Goal: Transaction & Acquisition: Purchase product/service

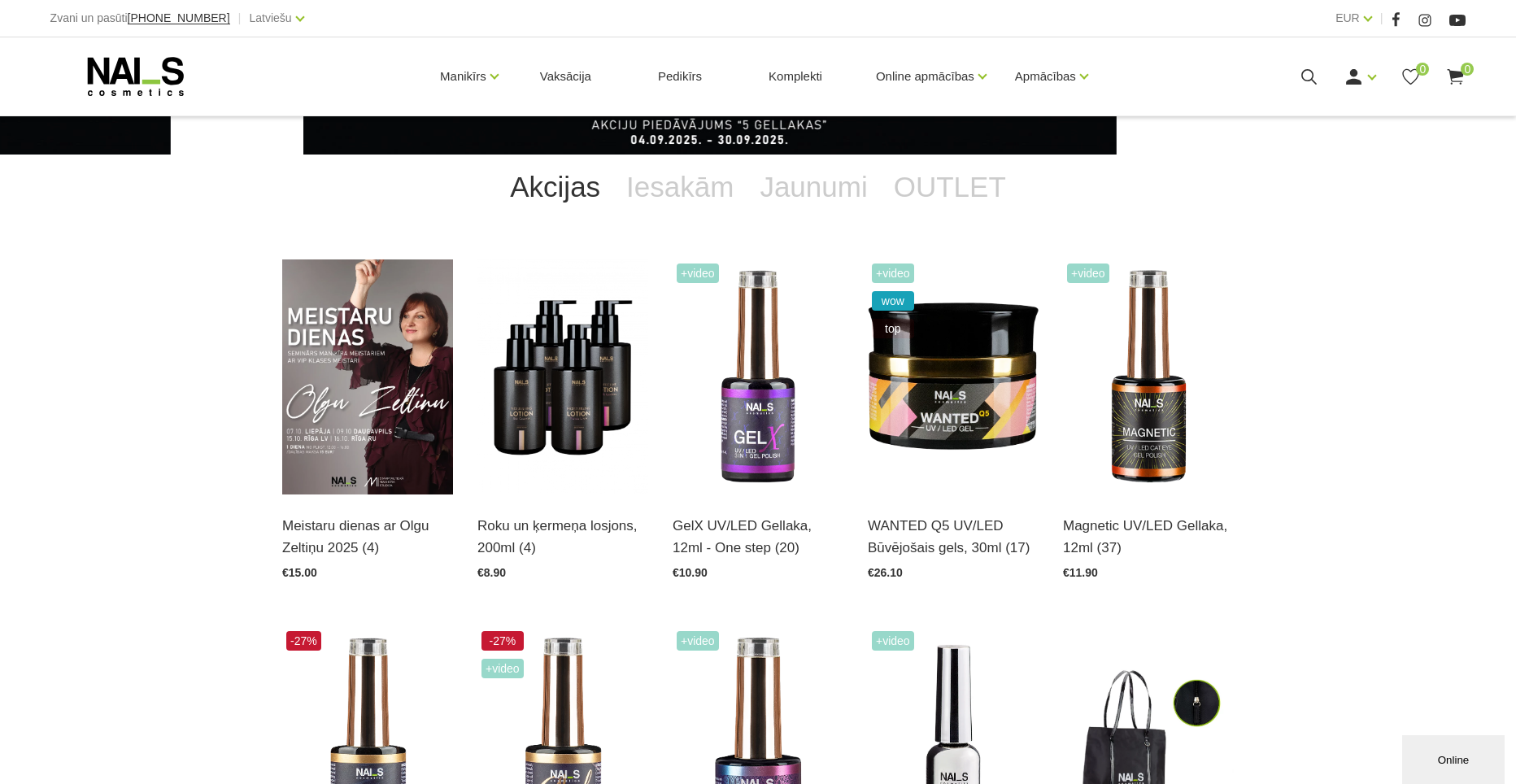
scroll to position [347, 0]
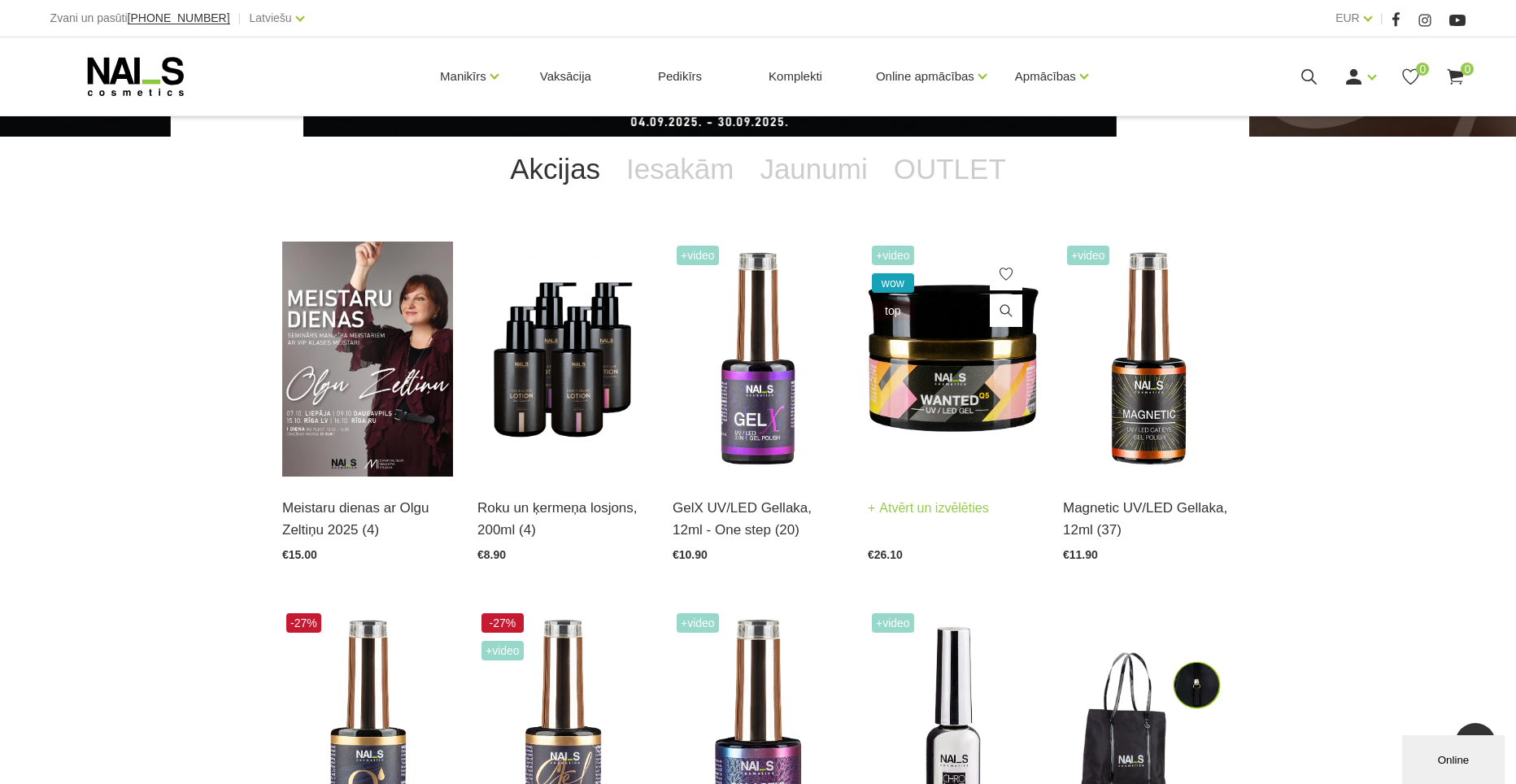
click at [988, 365] on img at bounding box center [953, 359] width 171 height 235
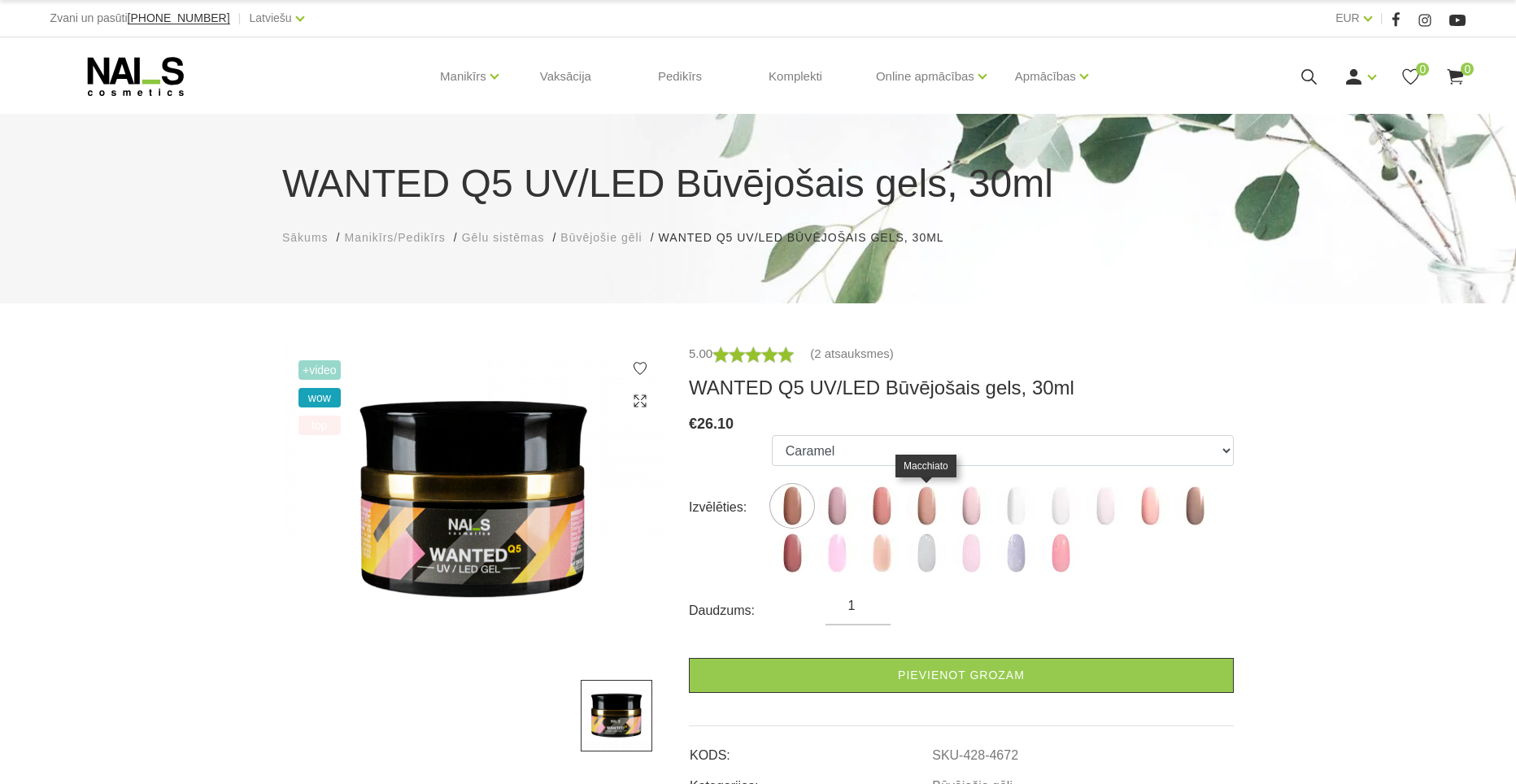
click at [925, 510] on img at bounding box center [927, 506] width 41 height 41
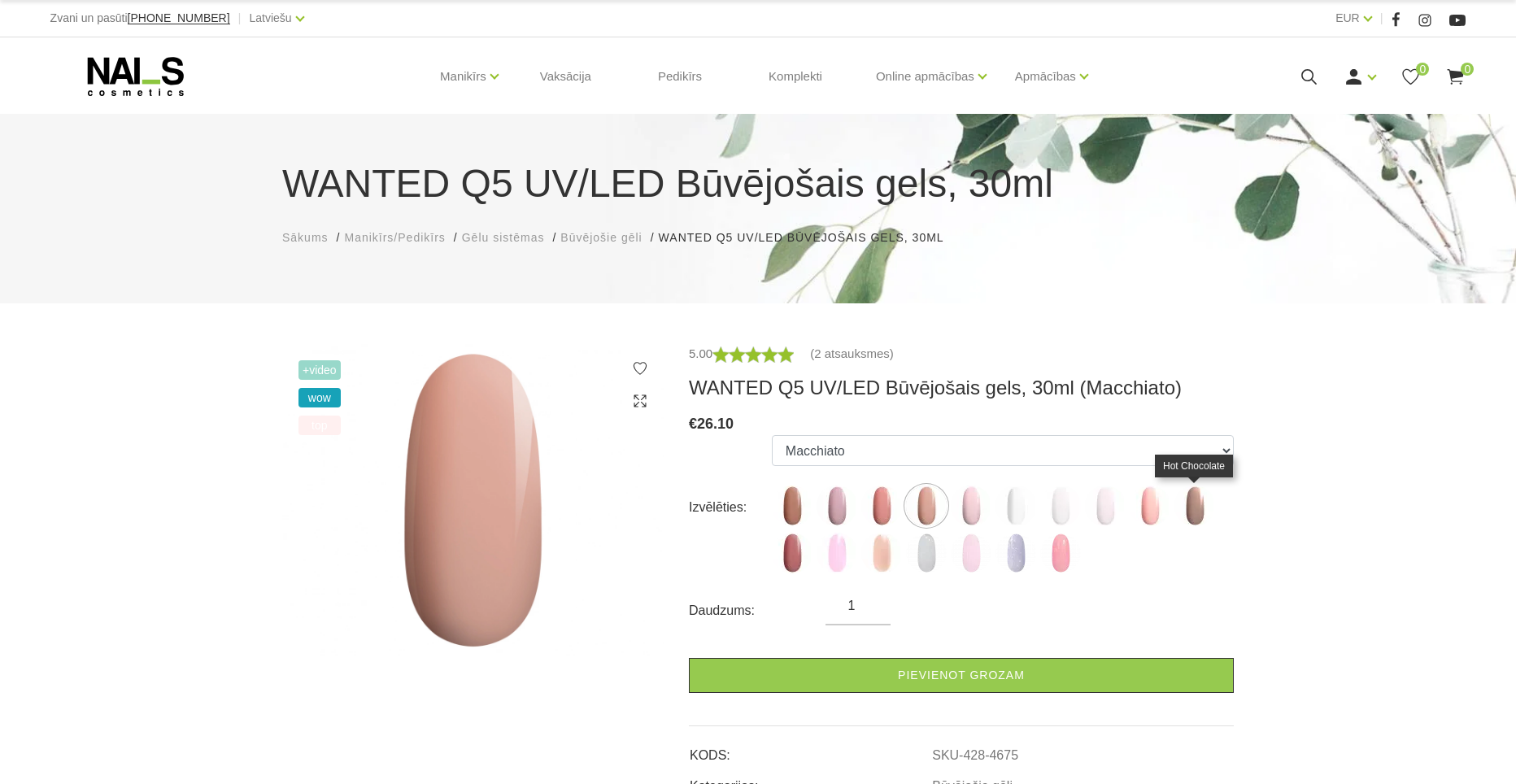
click at [1195, 511] on img at bounding box center [1195, 506] width 41 height 41
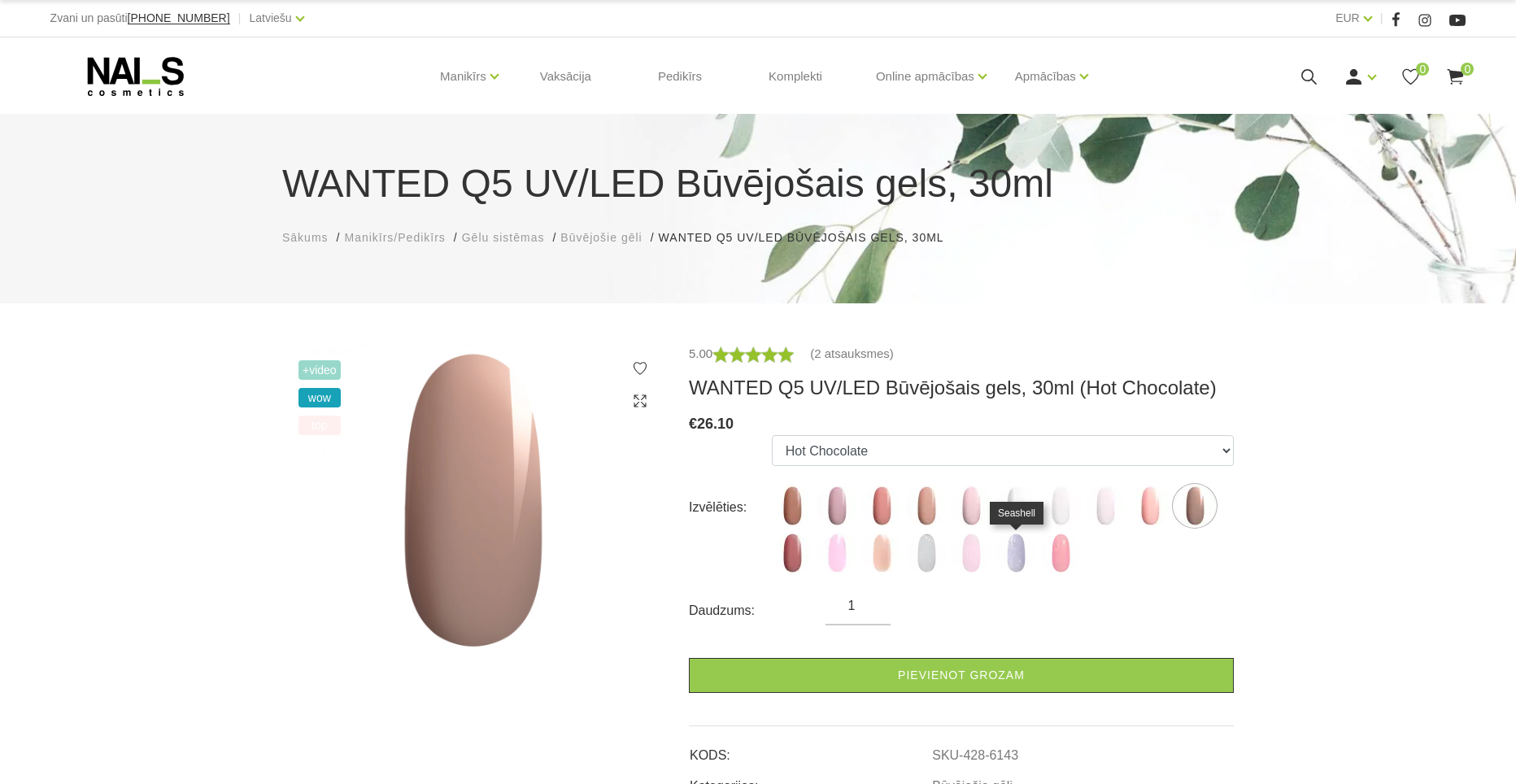
click at [1026, 553] on img at bounding box center [1016, 553] width 41 height 41
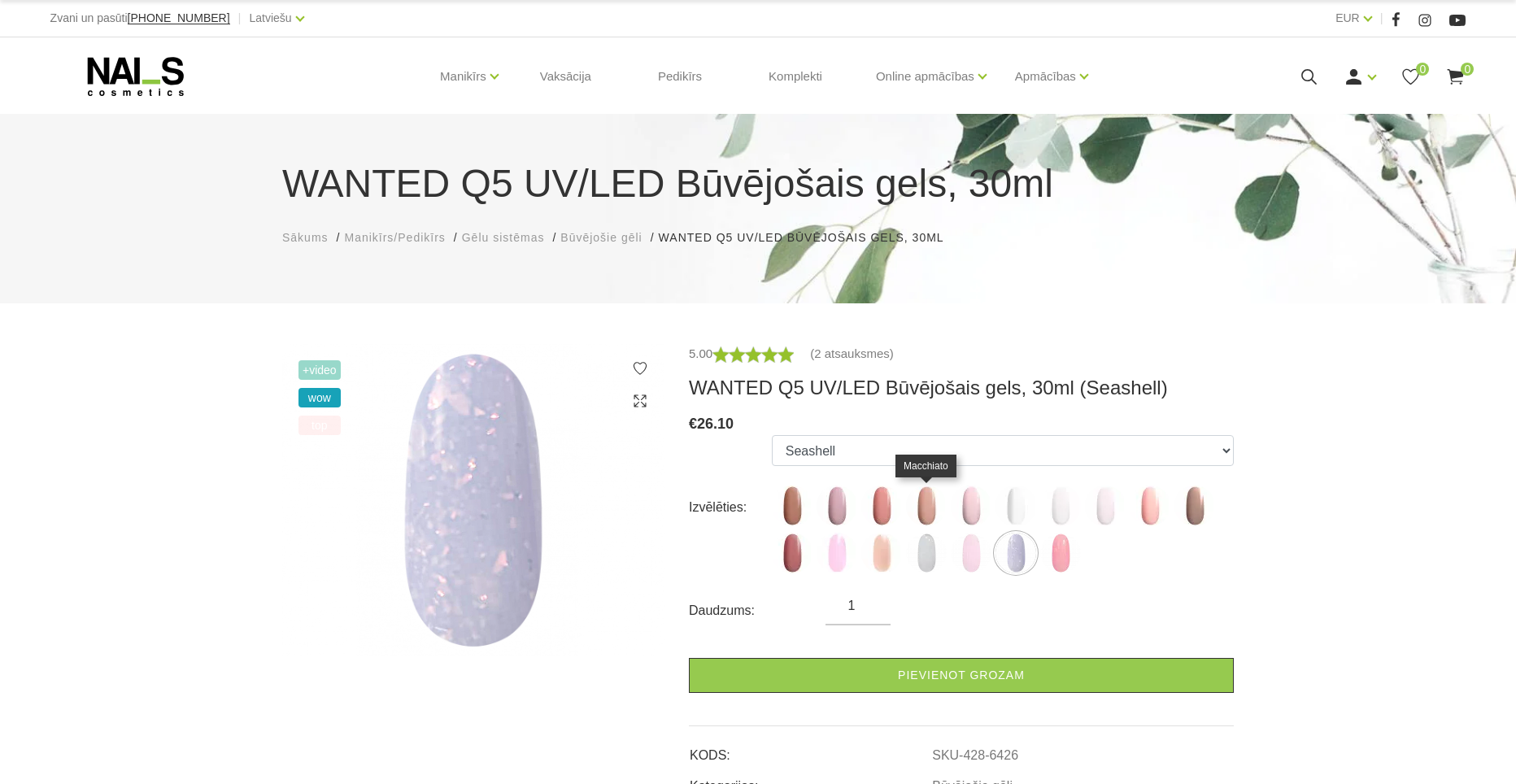
click at [920, 508] on img at bounding box center [927, 506] width 41 height 41
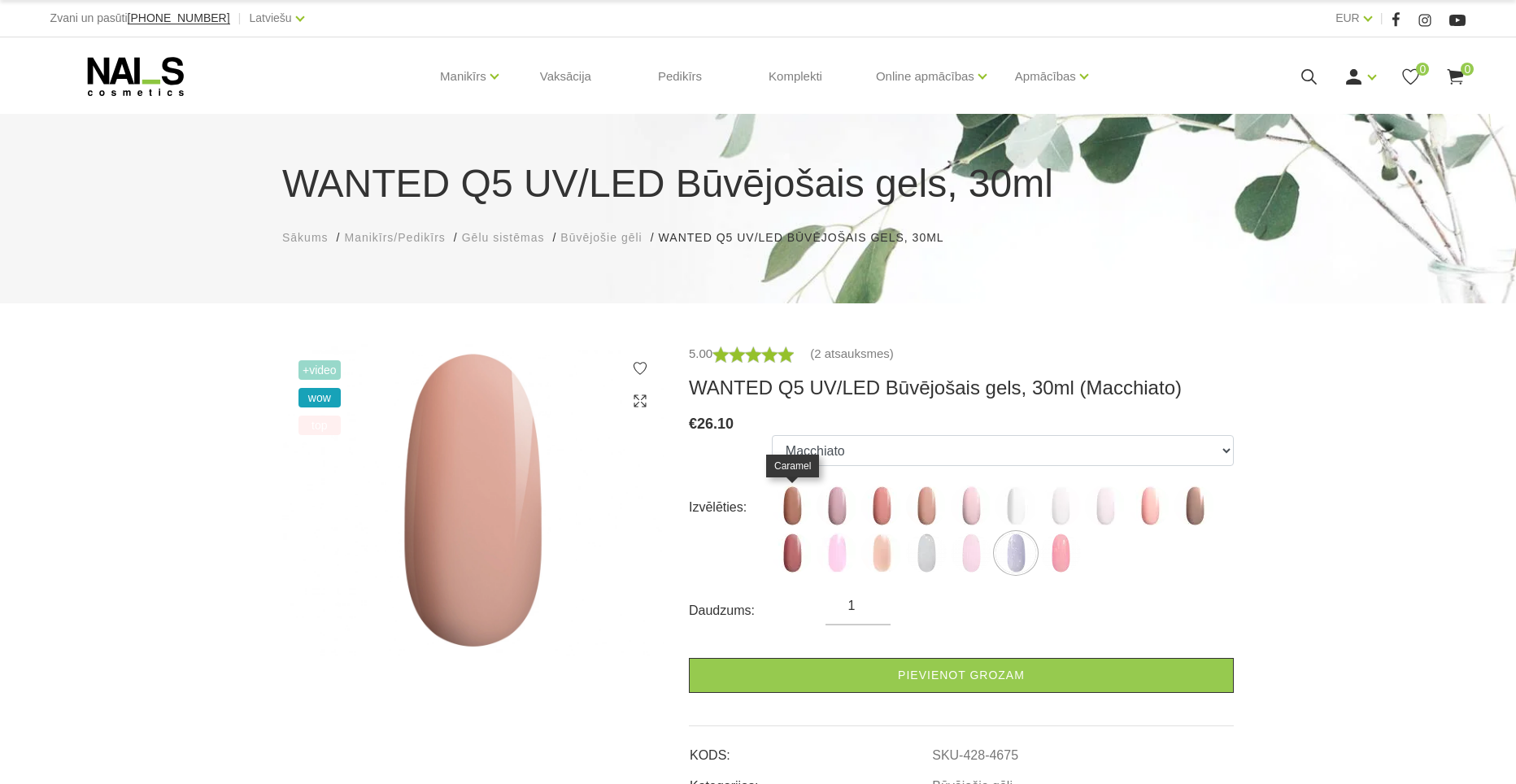
click at [793, 510] on img at bounding box center [793, 506] width 41 height 41
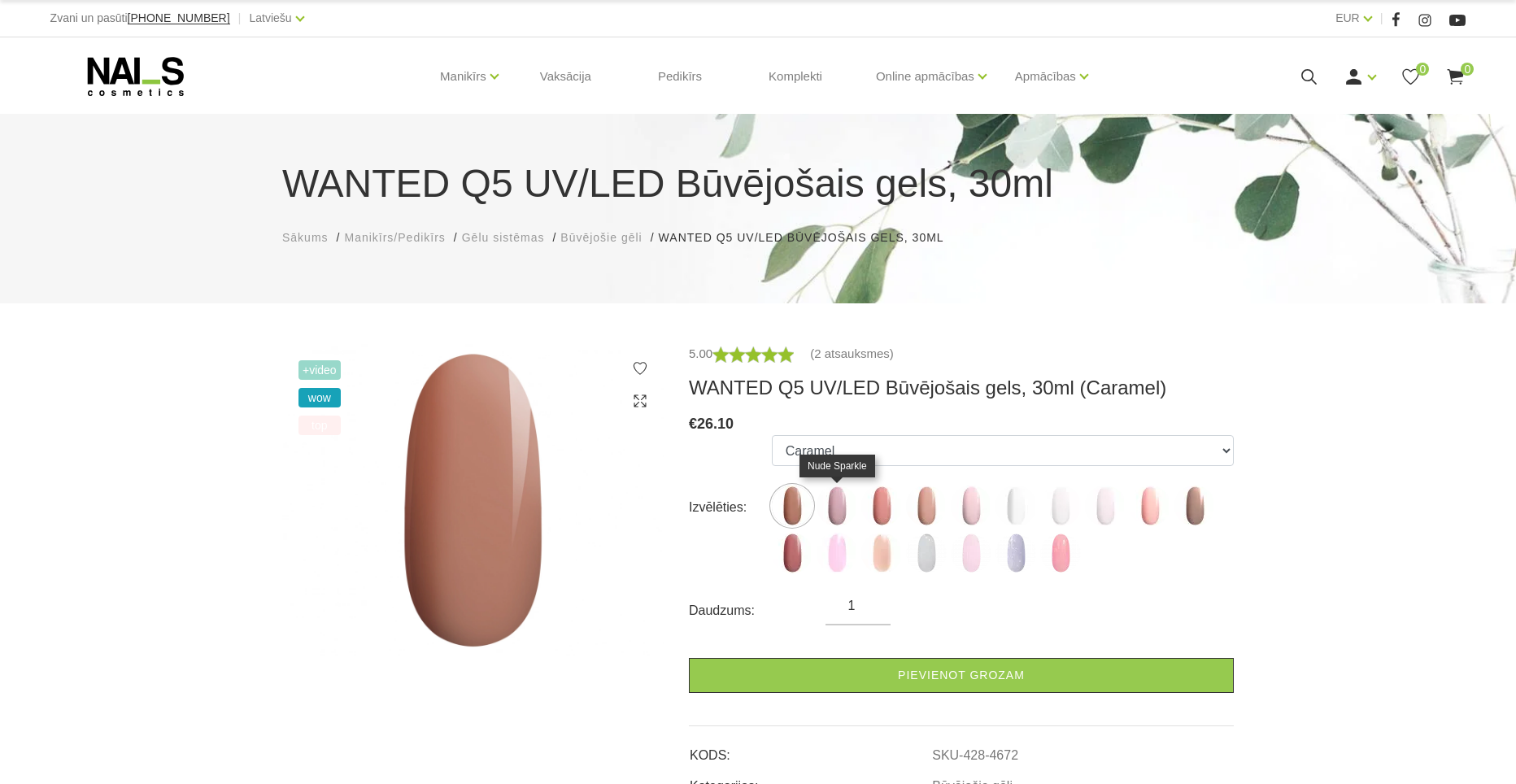
click at [852, 508] on img at bounding box center [837, 506] width 41 height 41
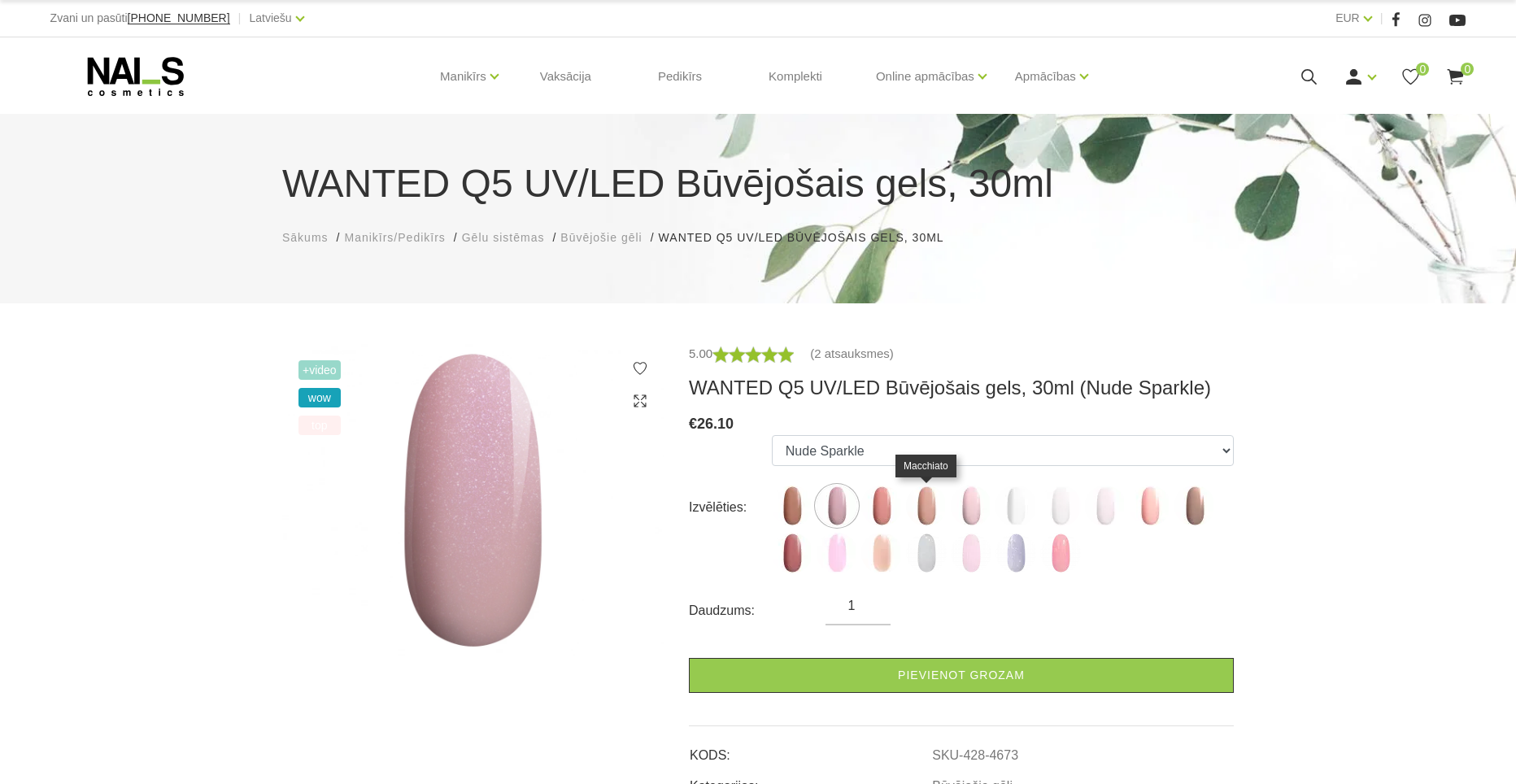
click at [928, 508] on img at bounding box center [927, 506] width 41 height 41
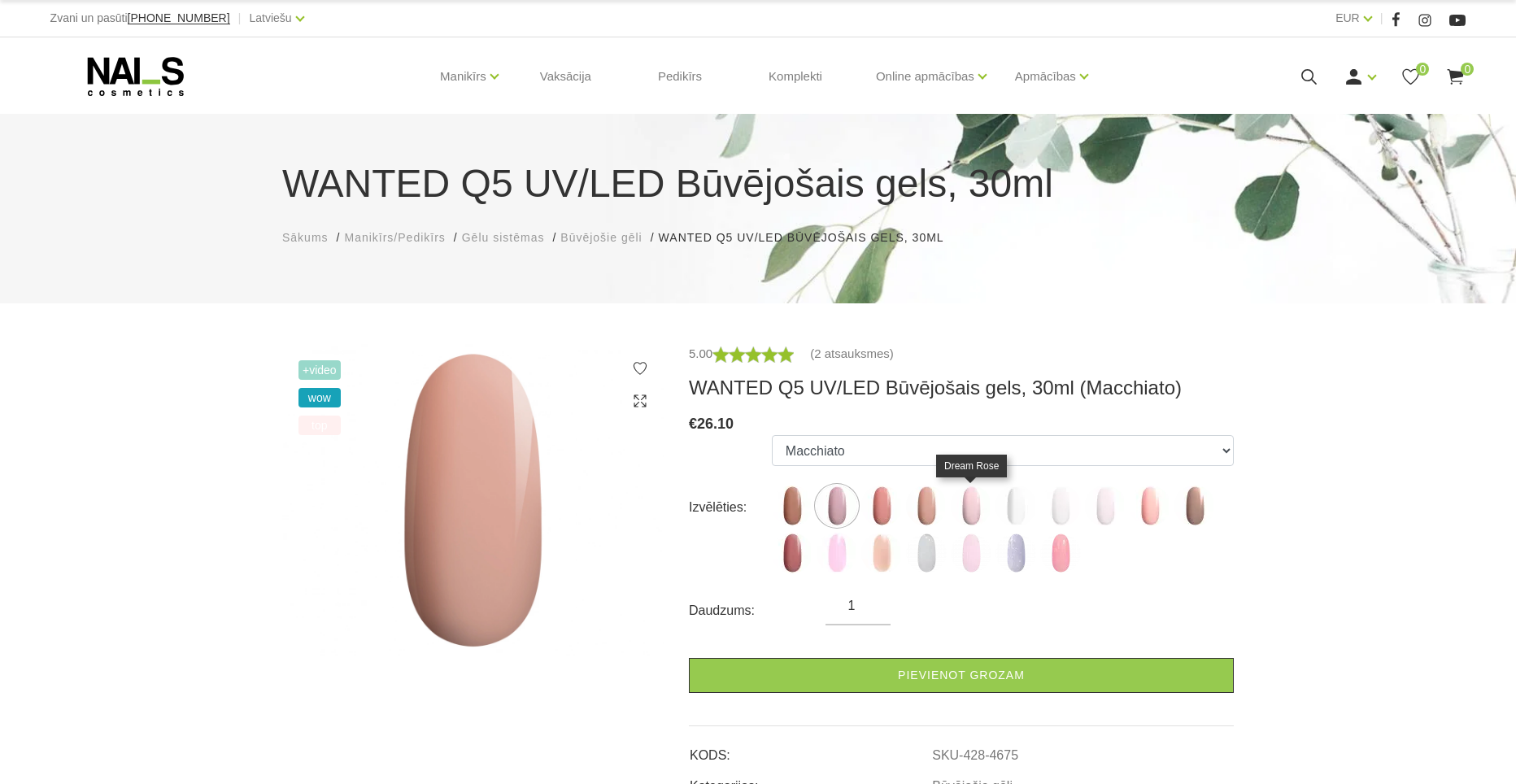
click at [963, 506] on img at bounding box center [971, 506] width 41 height 41
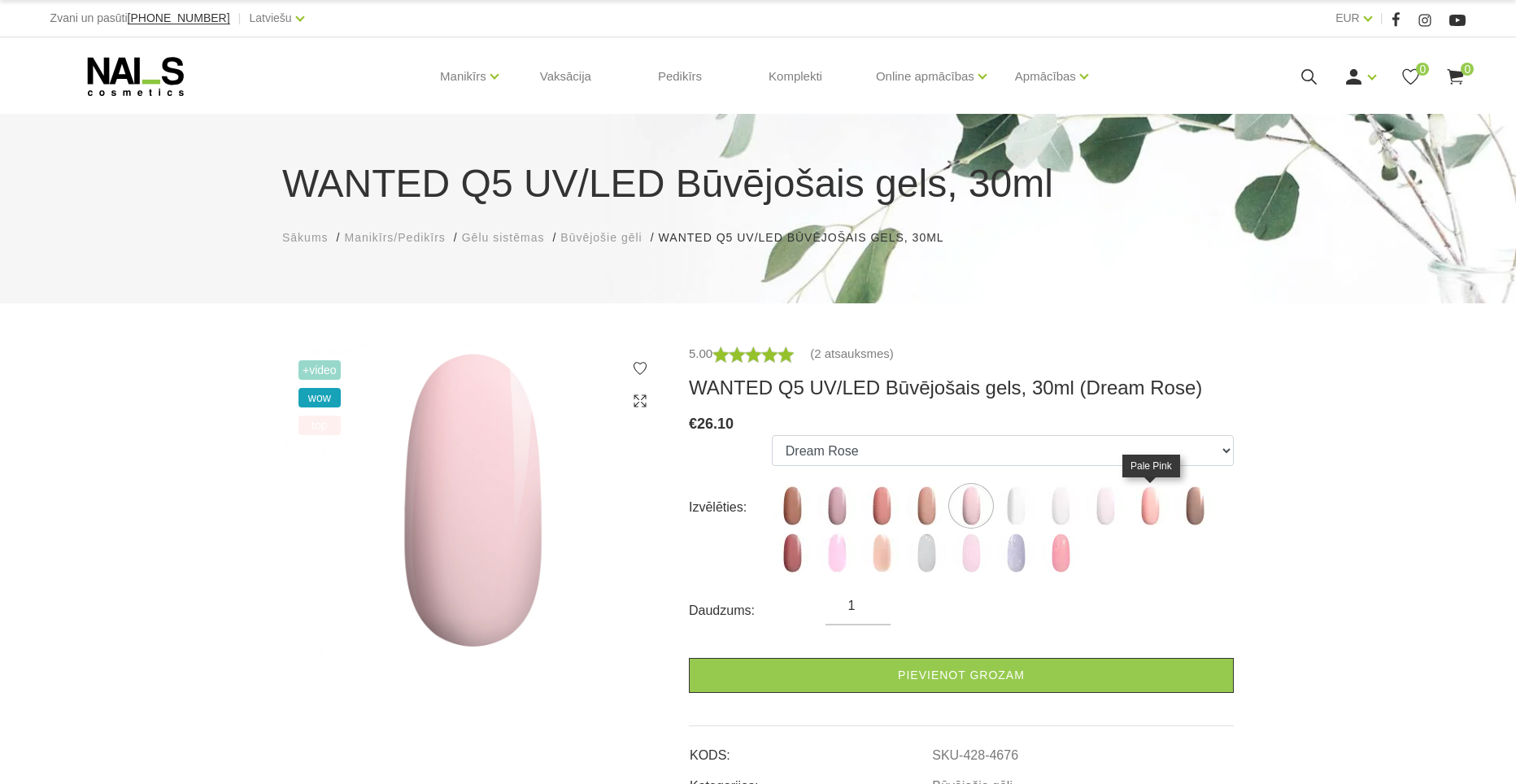
click at [1136, 502] on img at bounding box center [1150, 506] width 41 height 41
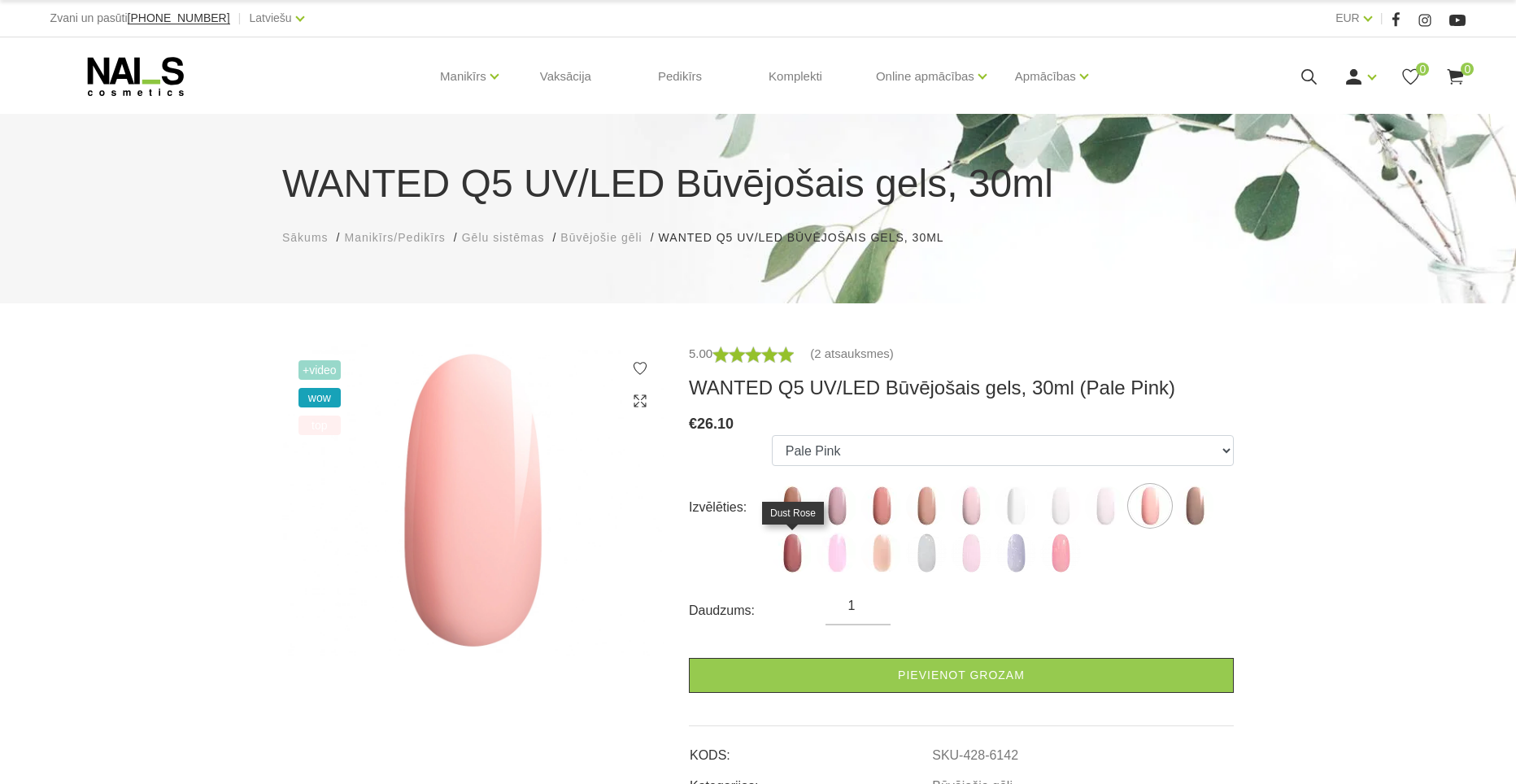
click at [790, 550] on img at bounding box center [793, 553] width 41 height 41
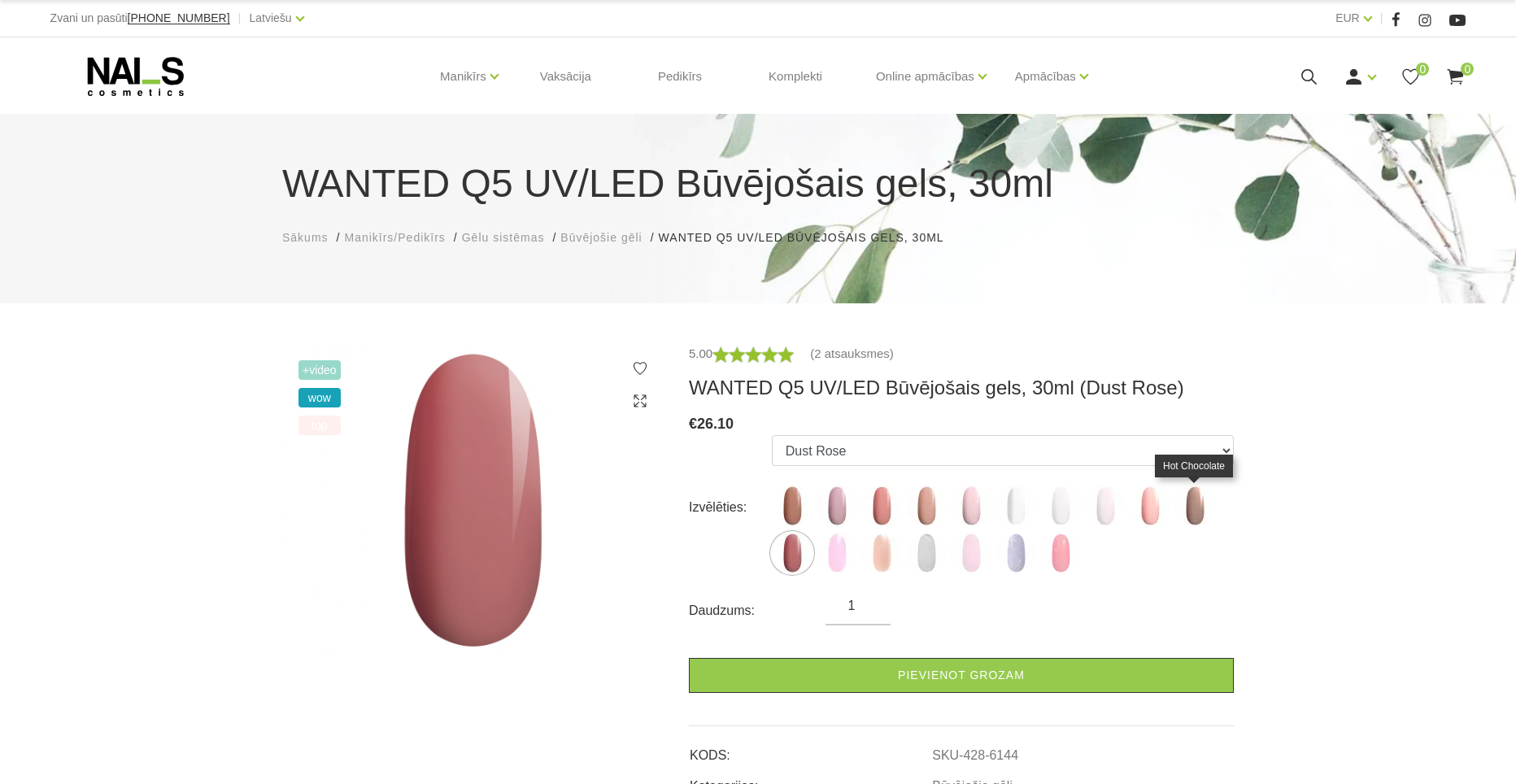
click at [1211, 515] on img at bounding box center [1195, 506] width 41 height 41
select select "6143"
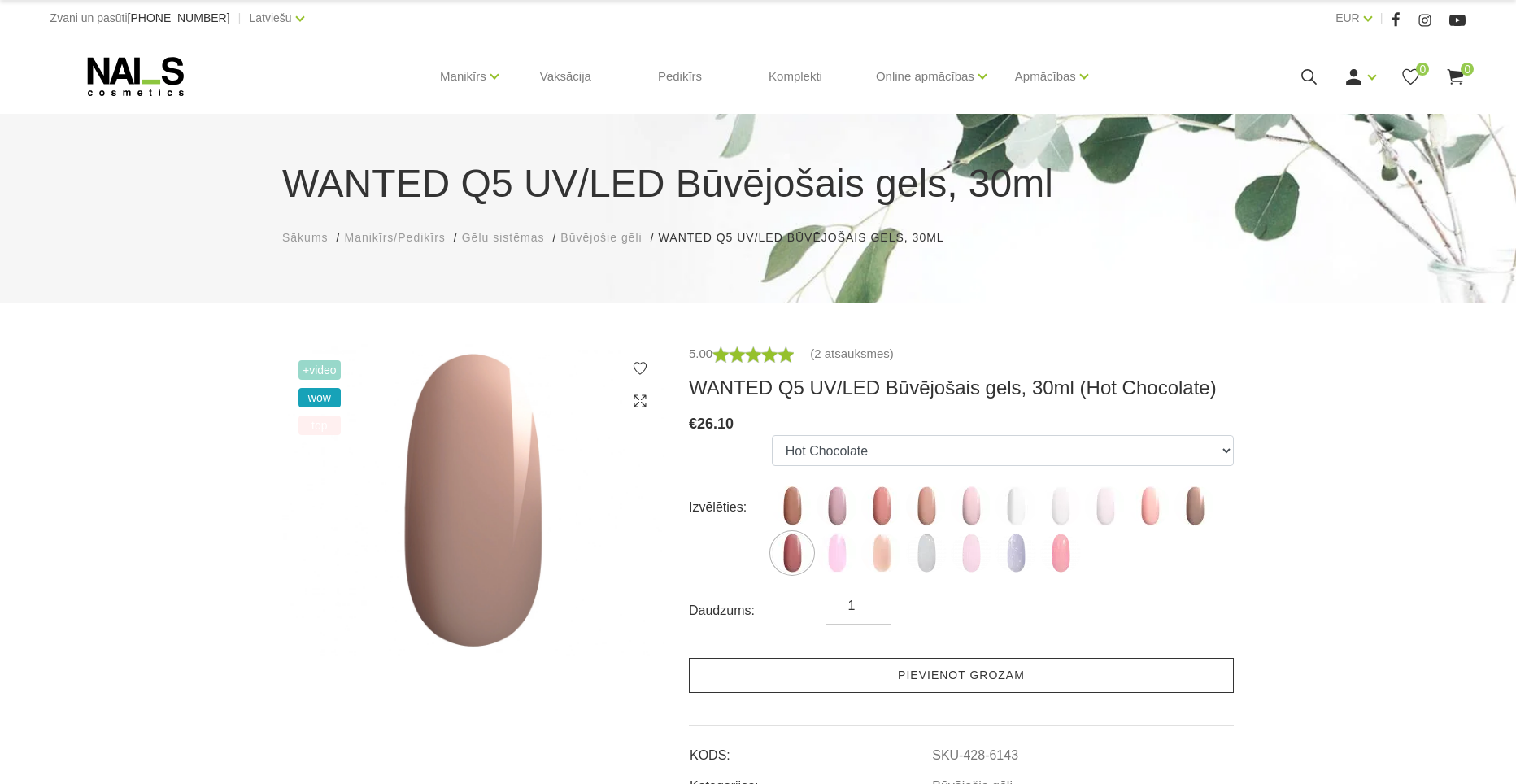
click at [946, 673] on link "Pievienot grozam" at bounding box center [962, 675] width 545 height 35
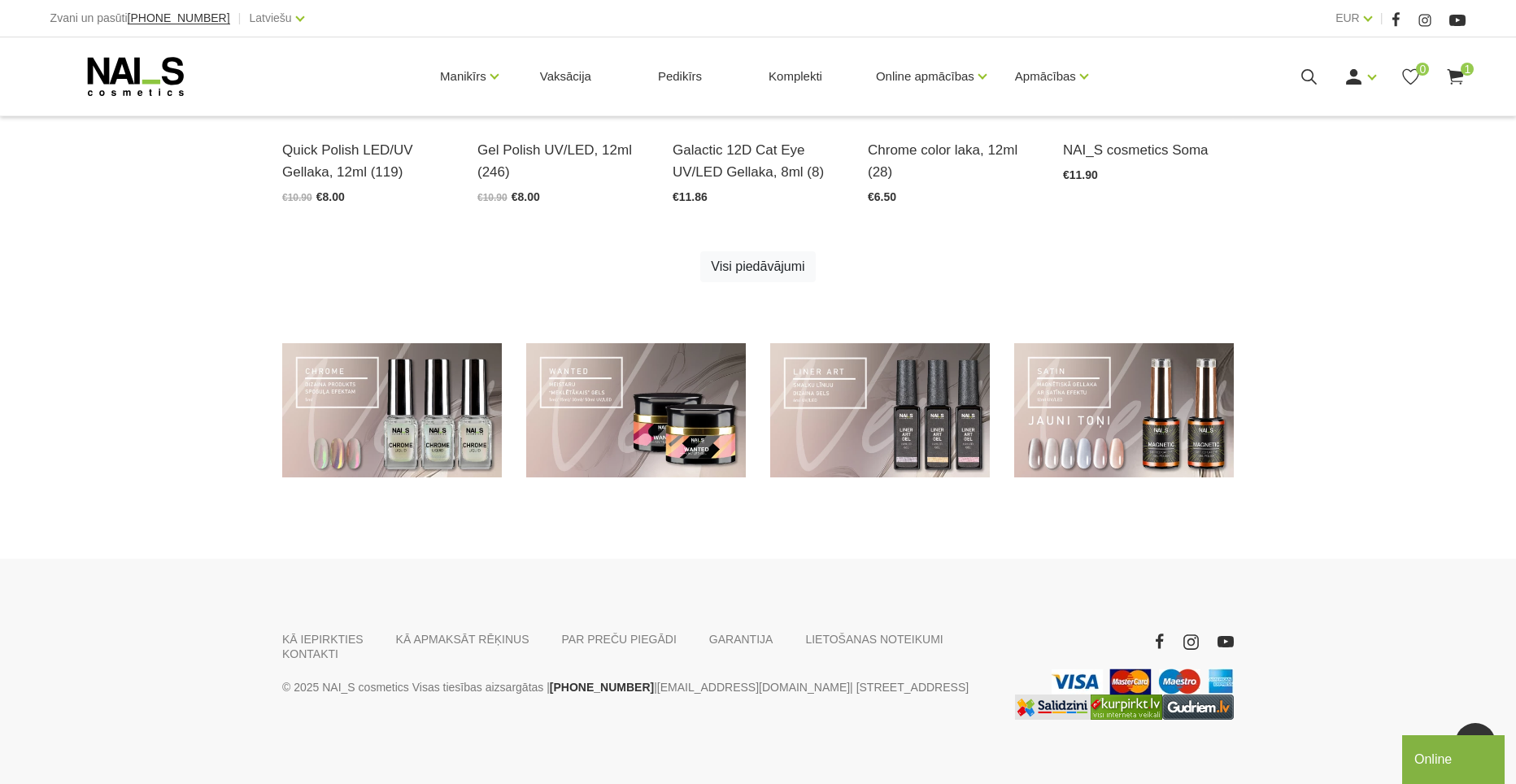
scroll to position [1089, 0]
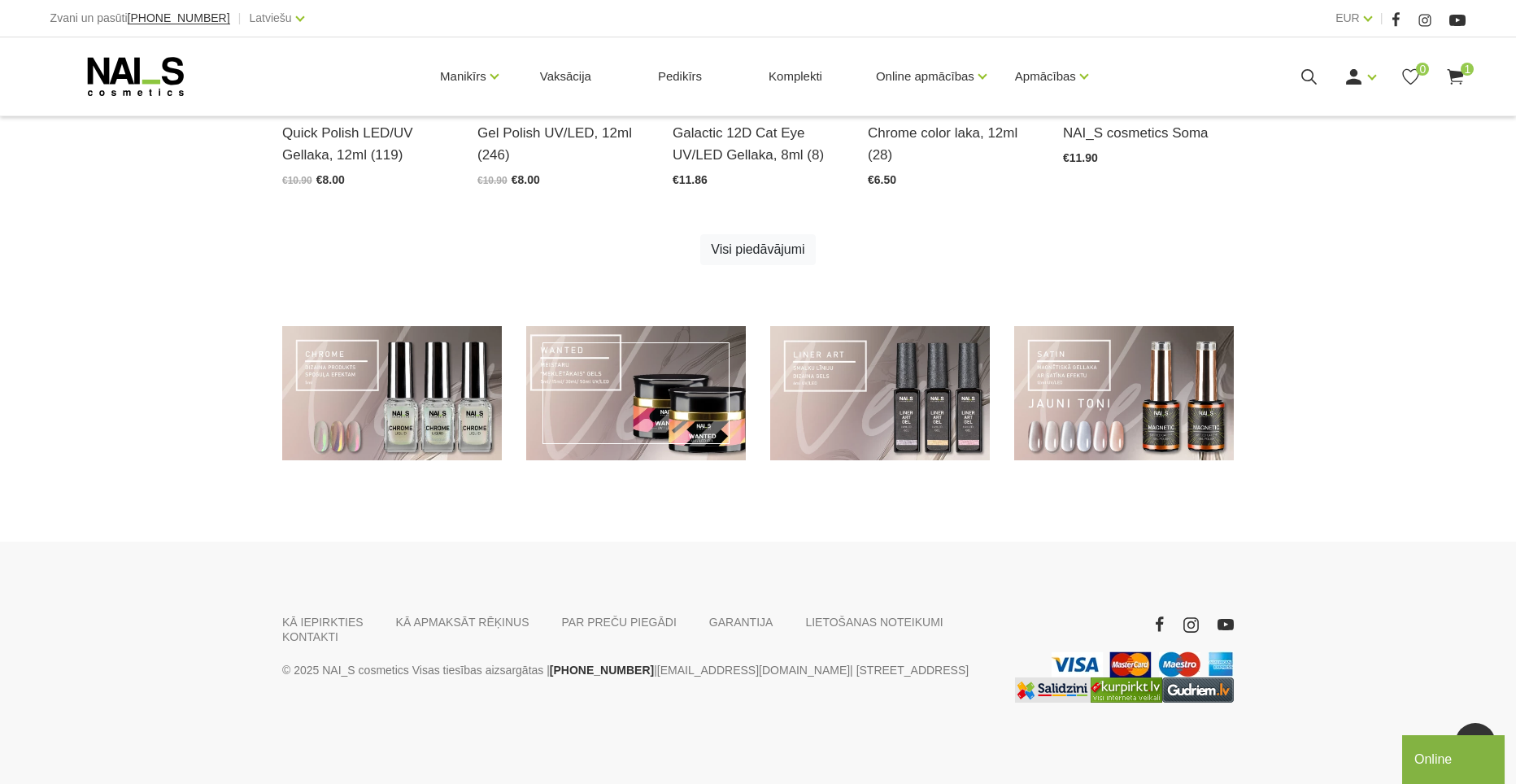
click at [658, 389] on link at bounding box center [636, 393] width 219 height 134
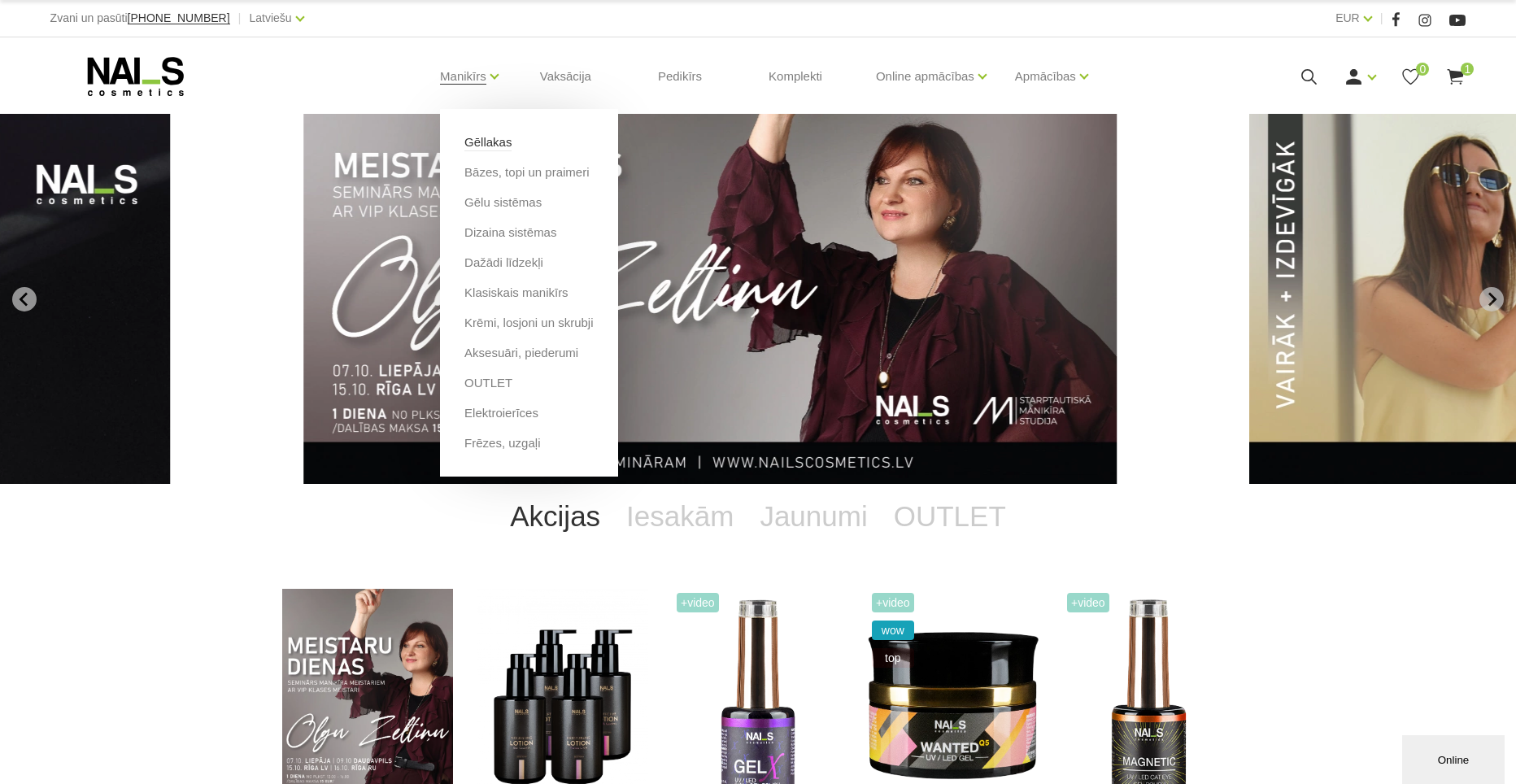
click at [481, 142] on link "Gēllakas" at bounding box center [487, 142] width 48 height 18
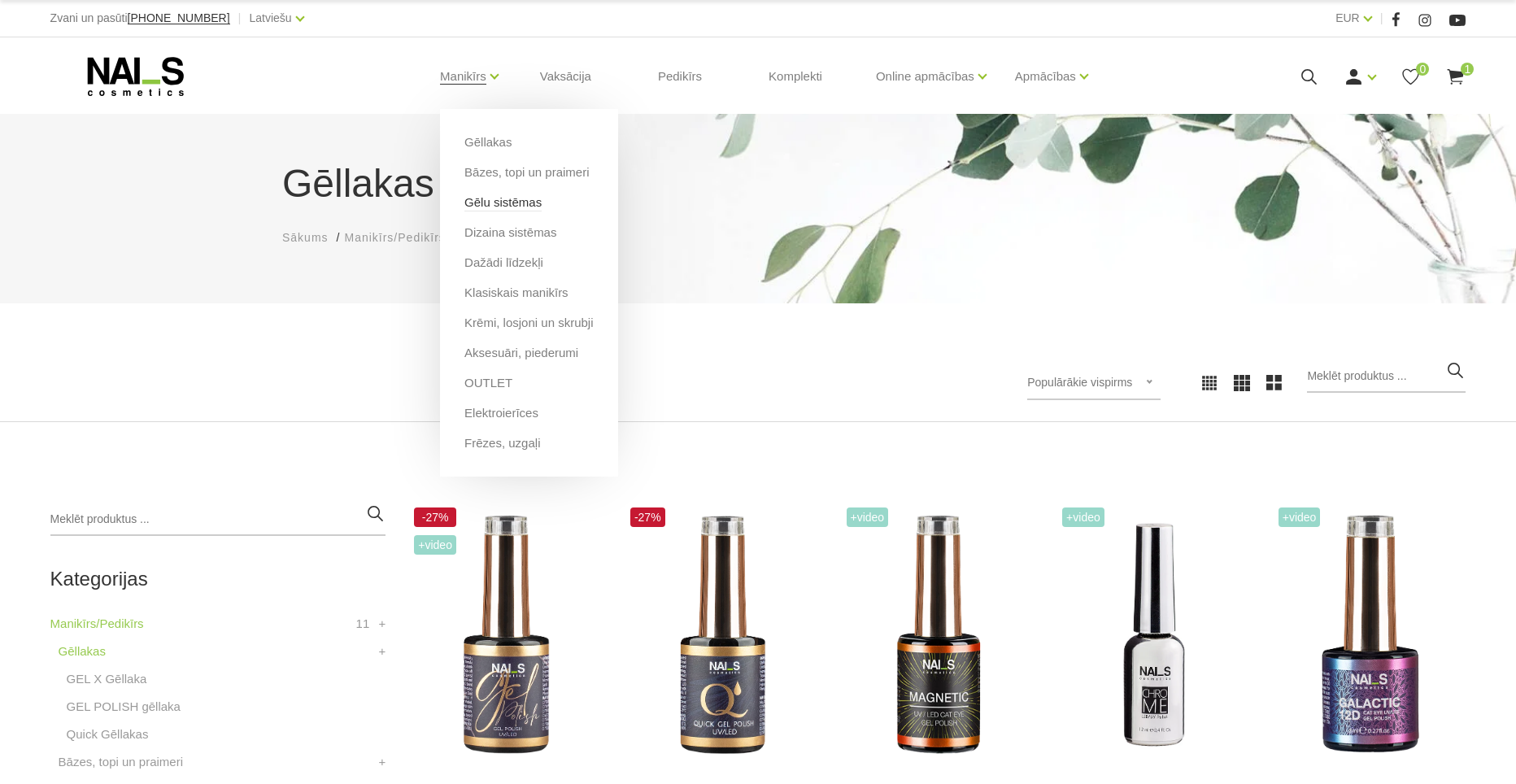
click at [498, 197] on link "Gēlu sistēmas" at bounding box center [502, 202] width 77 height 18
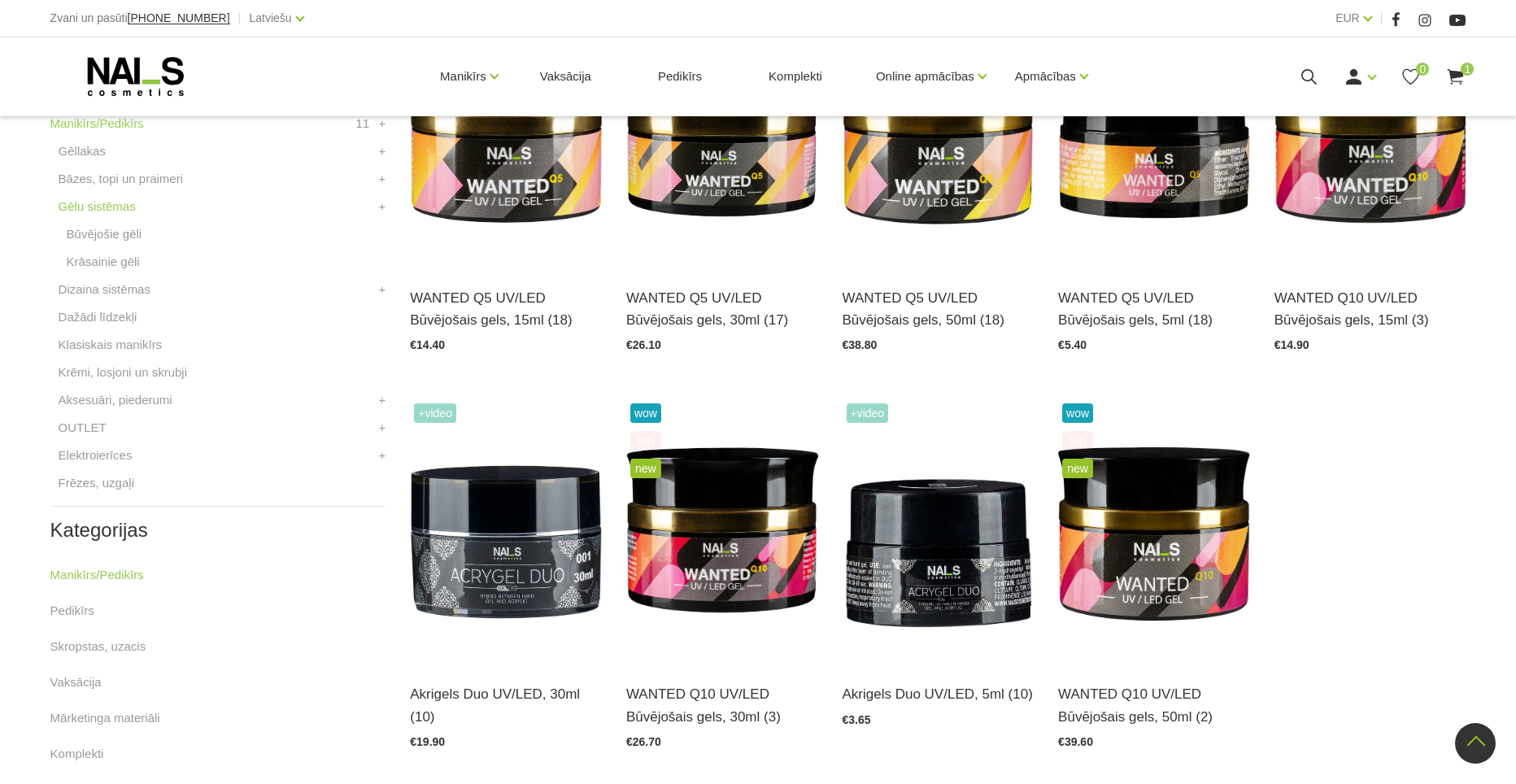
scroll to position [525, 0]
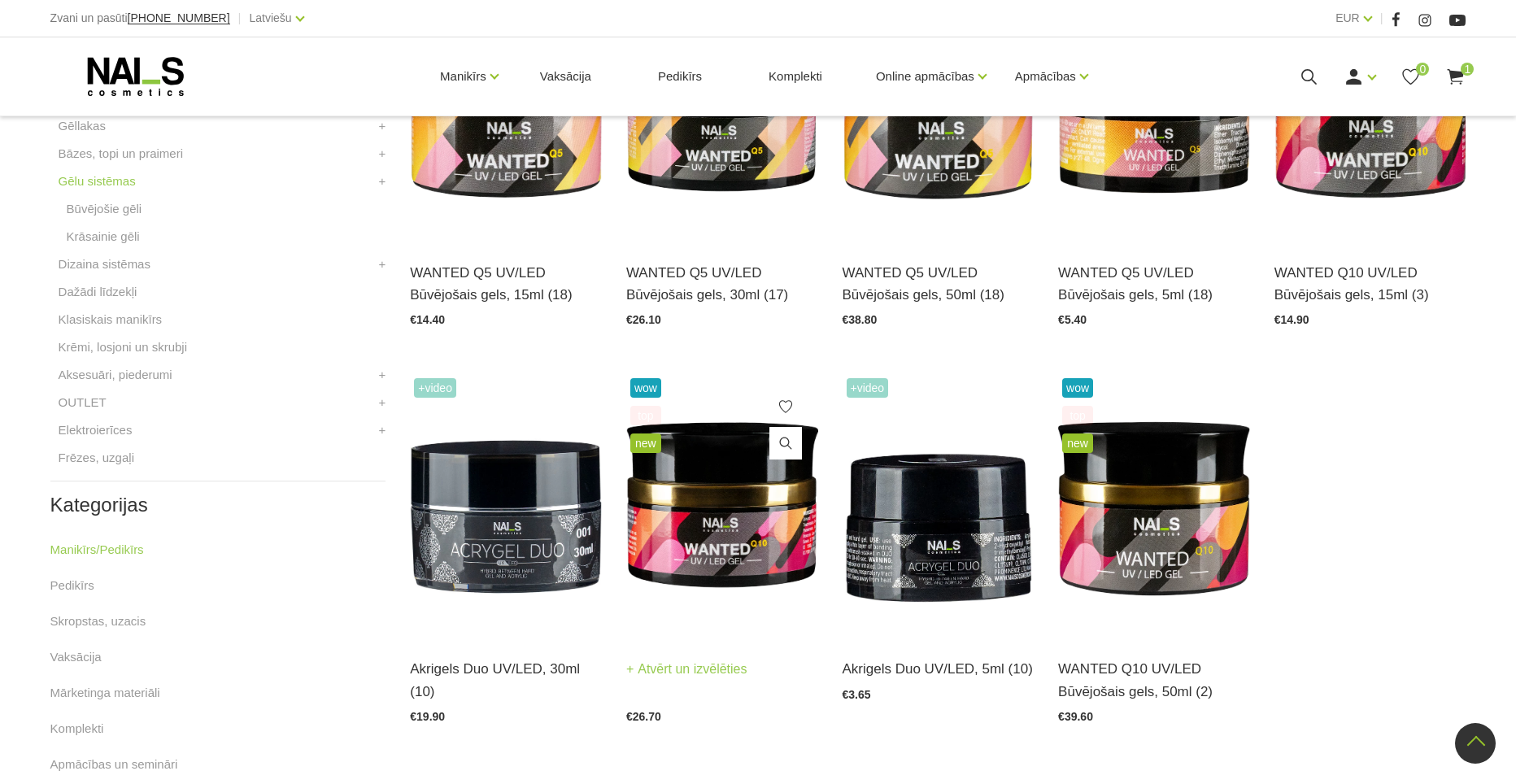
click at [705, 541] on img at bounding box center [723, 506] width 192 height 263
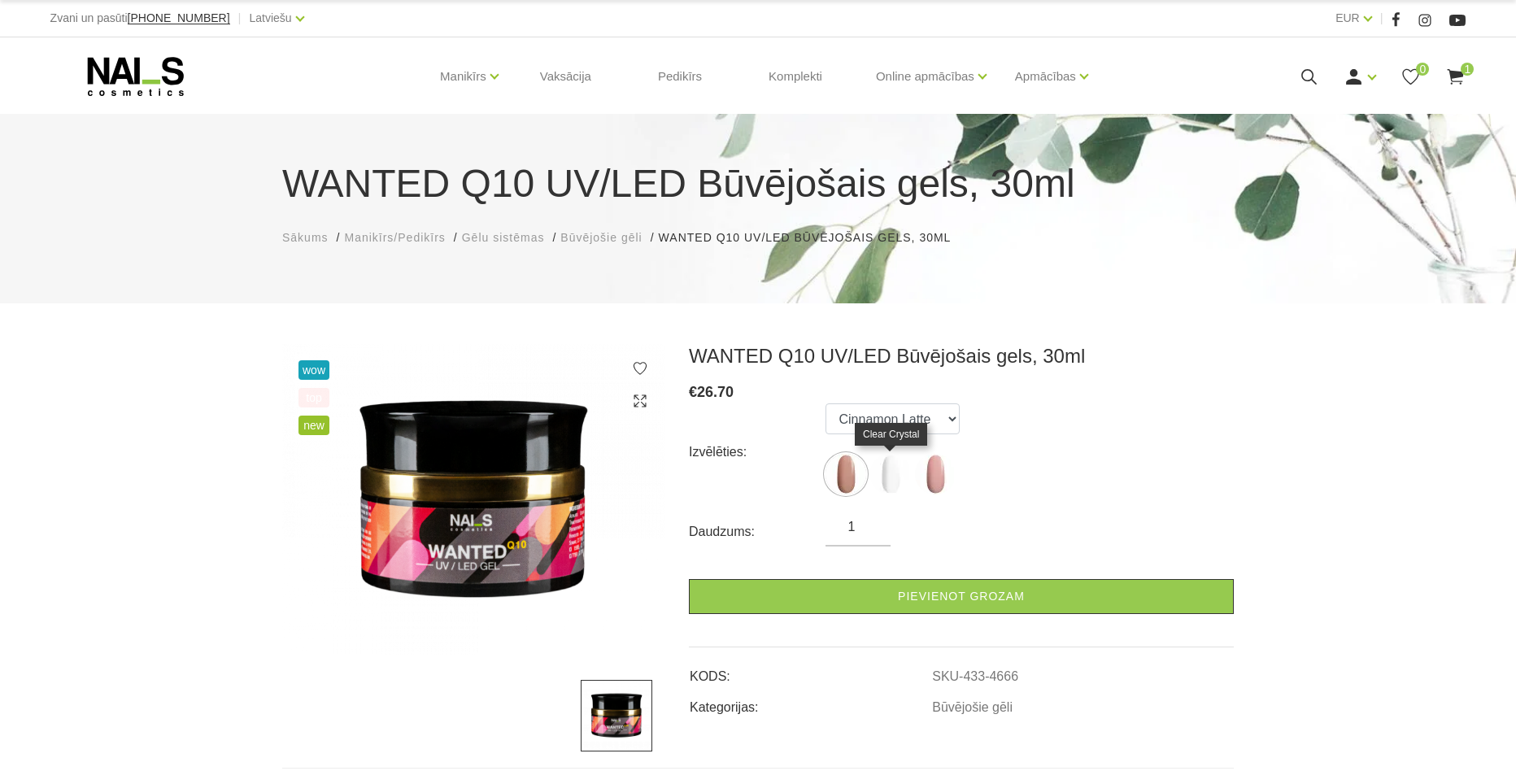
click at [890, 478] on img at bounding box center [891, 474] width 41 height 41
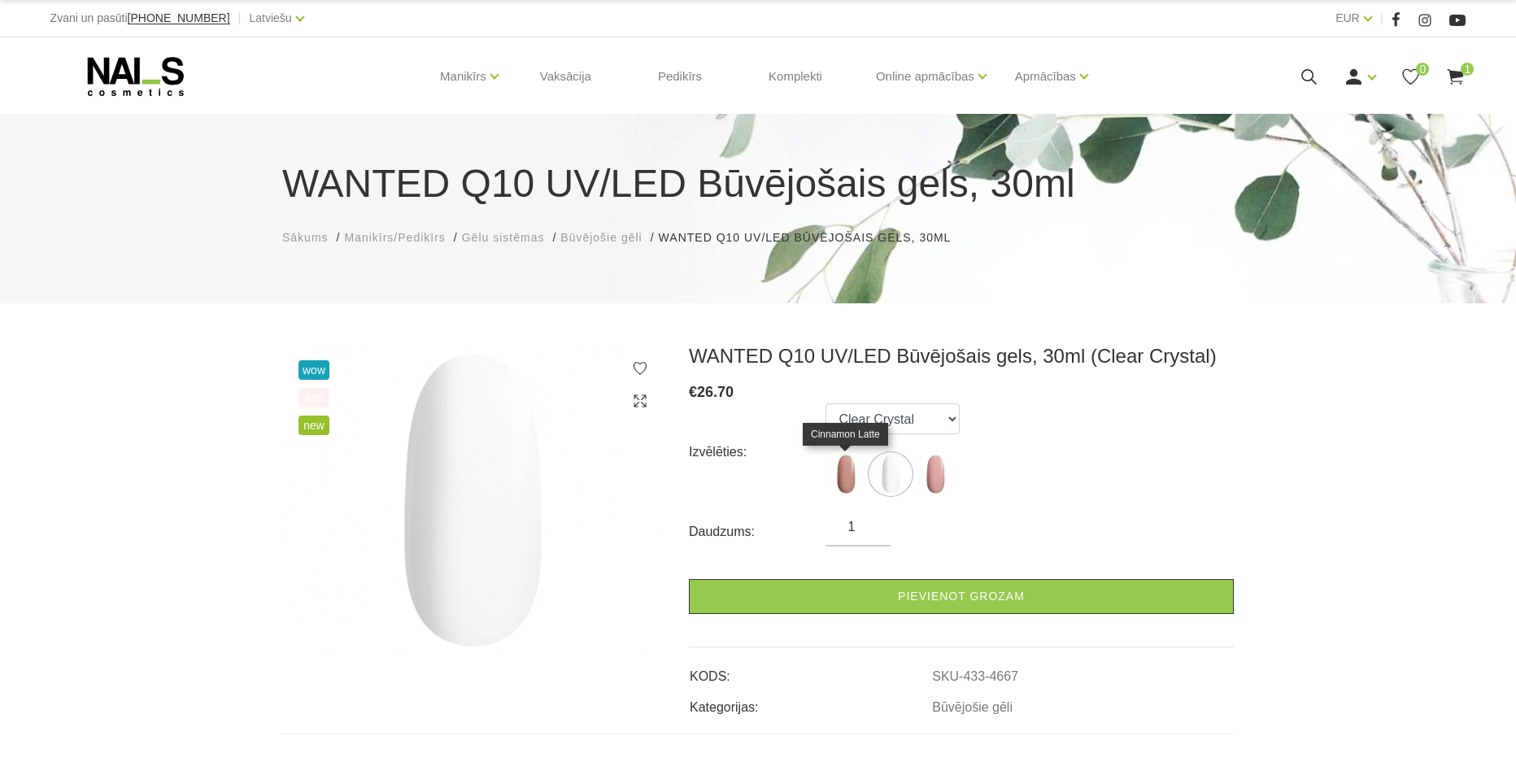
click at [836, 480] on img at bounding box center [846, 474] width 41 height 41
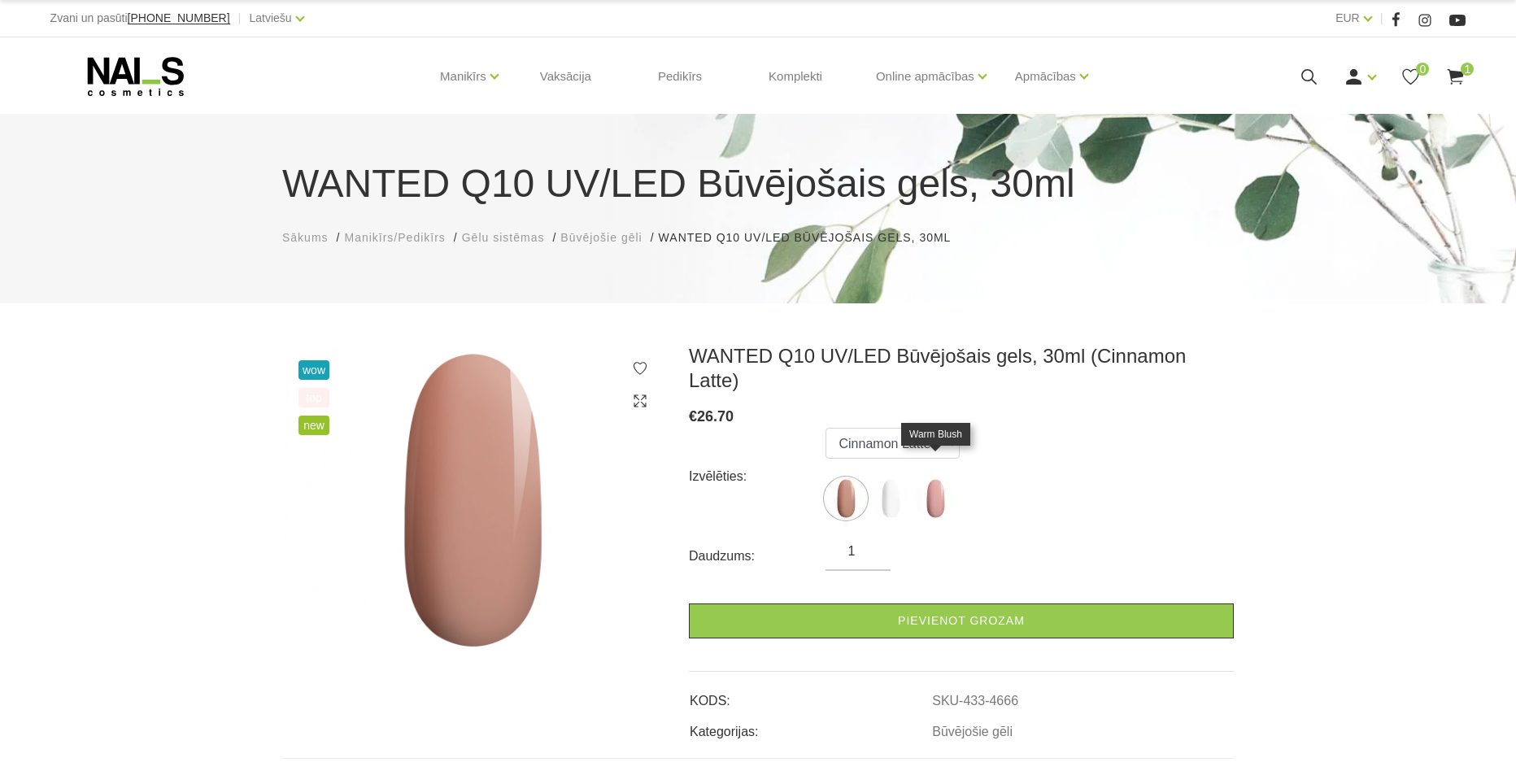
click at [938, 486] on img at bounding box center [935, 498] width 41 height 41
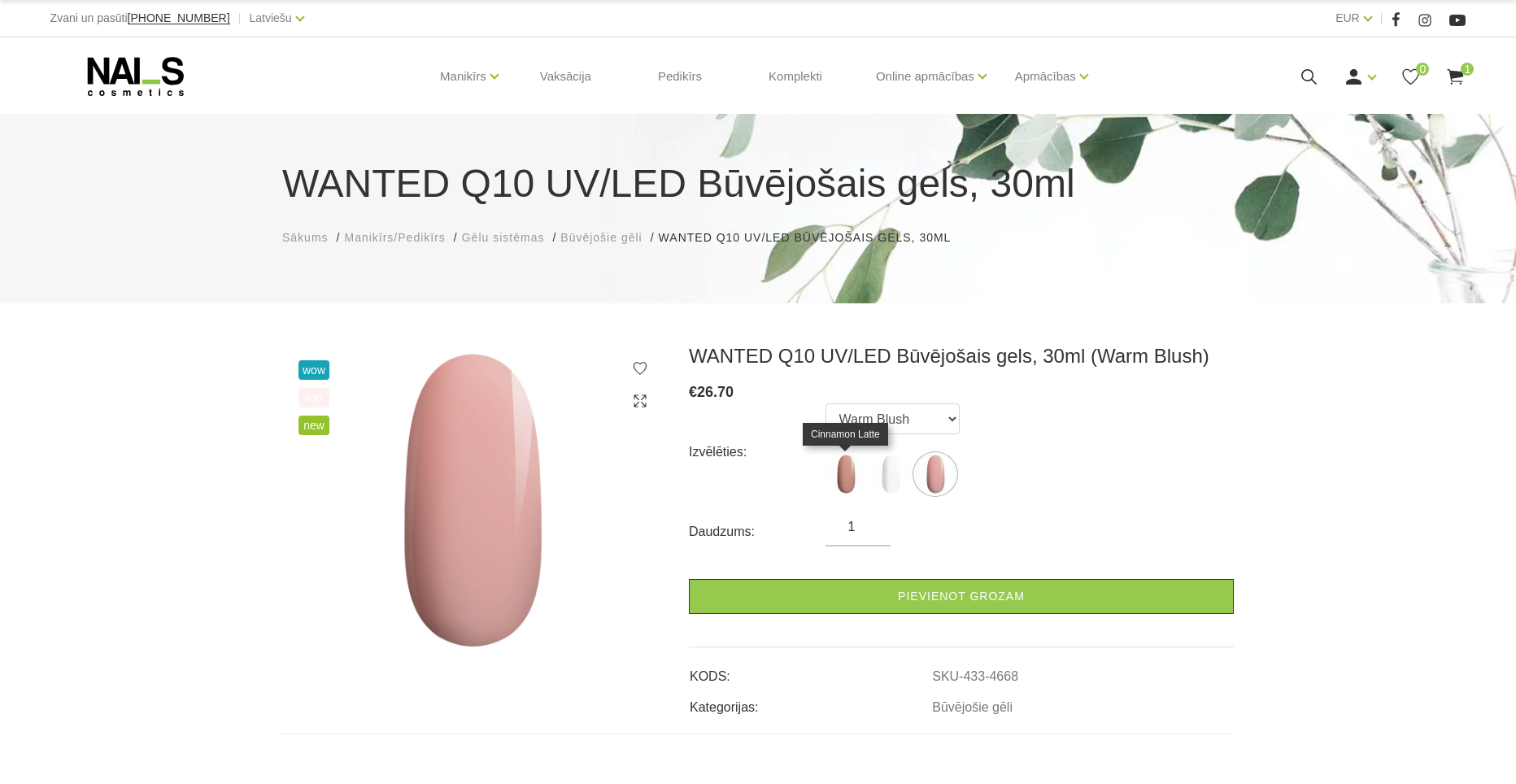
click at [844, 483] on img at bounding box center [846, 474] width 41 height 41
select select "4666"
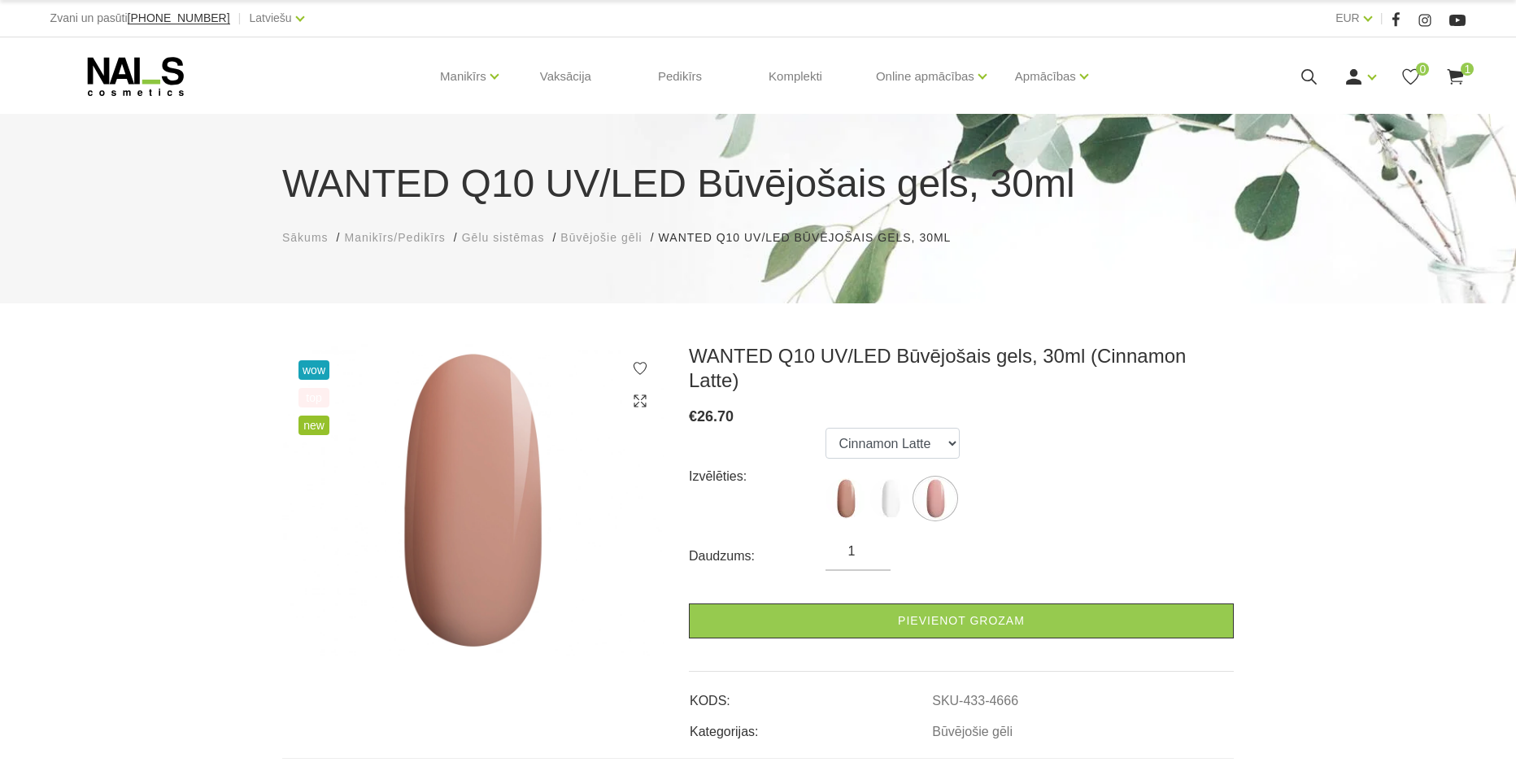
click at [849, 478] on img at bounding box center [846, 498] width 41 height 41
click at [1462, 69] on span "1" at bounding box center [1467, 69] width 13 height 13
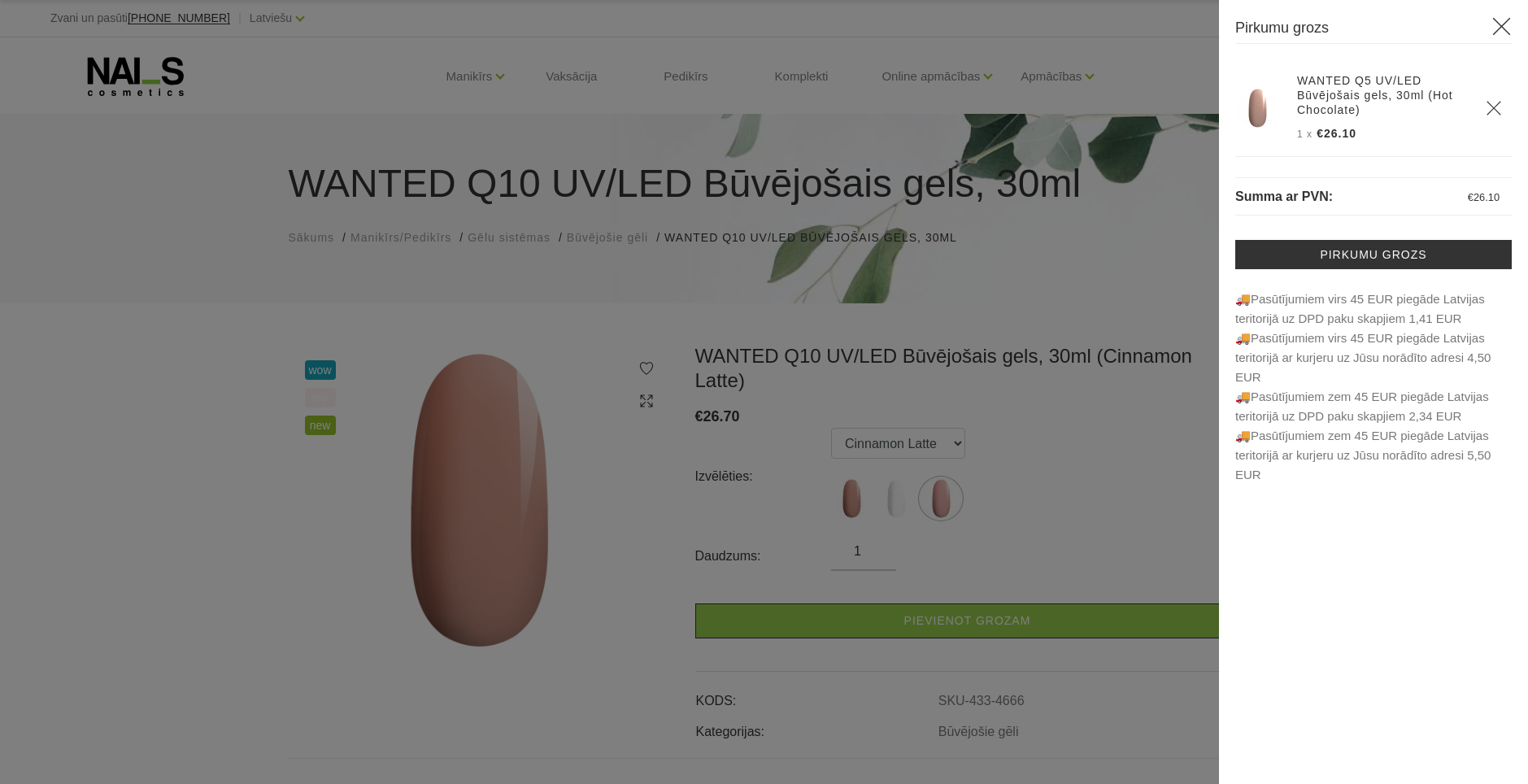
click at [1079, 270] on div at bounding box center [764, 392] width 1528 height 784
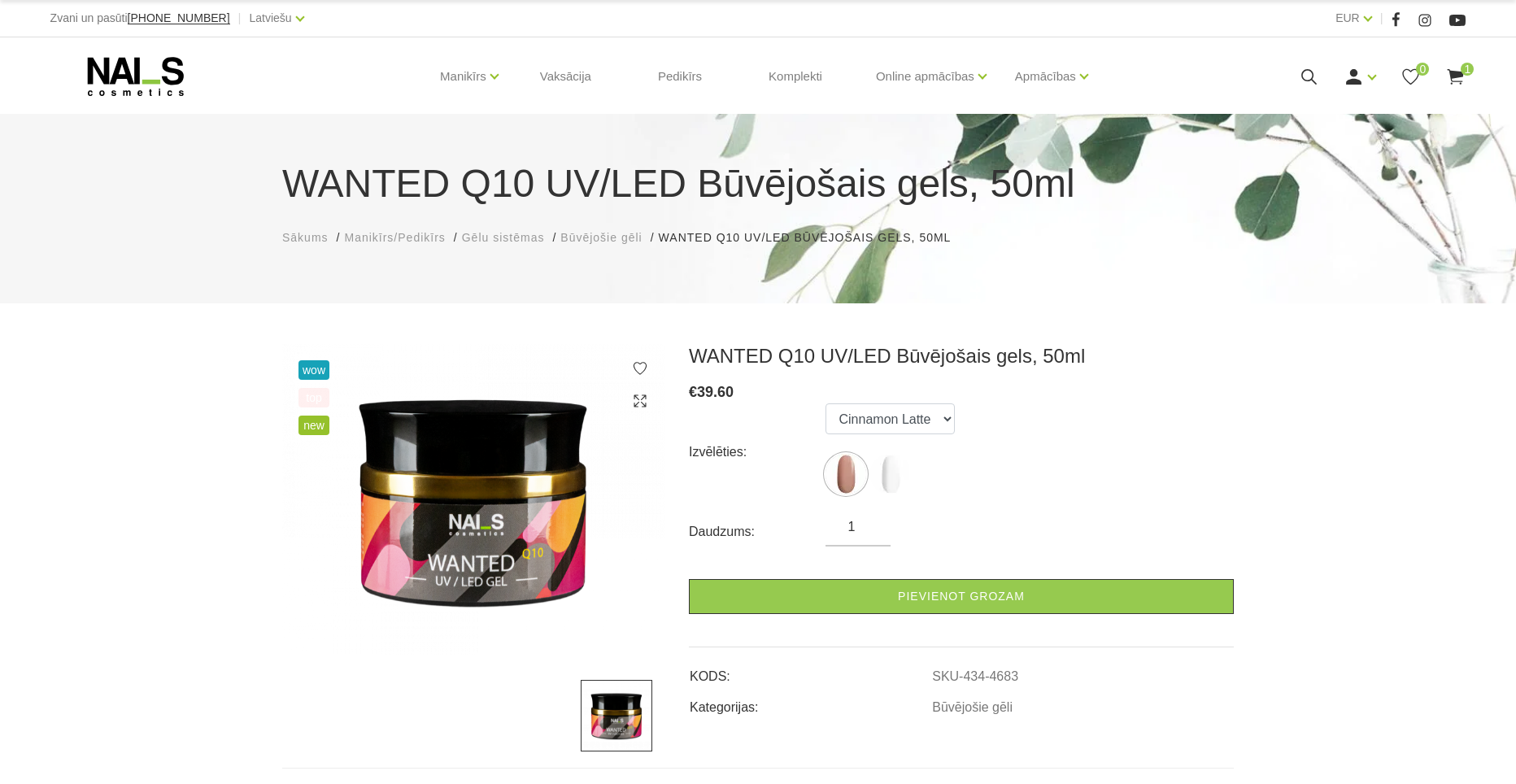
click at [1464, 73] on span "1" at bounding box center [1467, 69] width 13 height 13
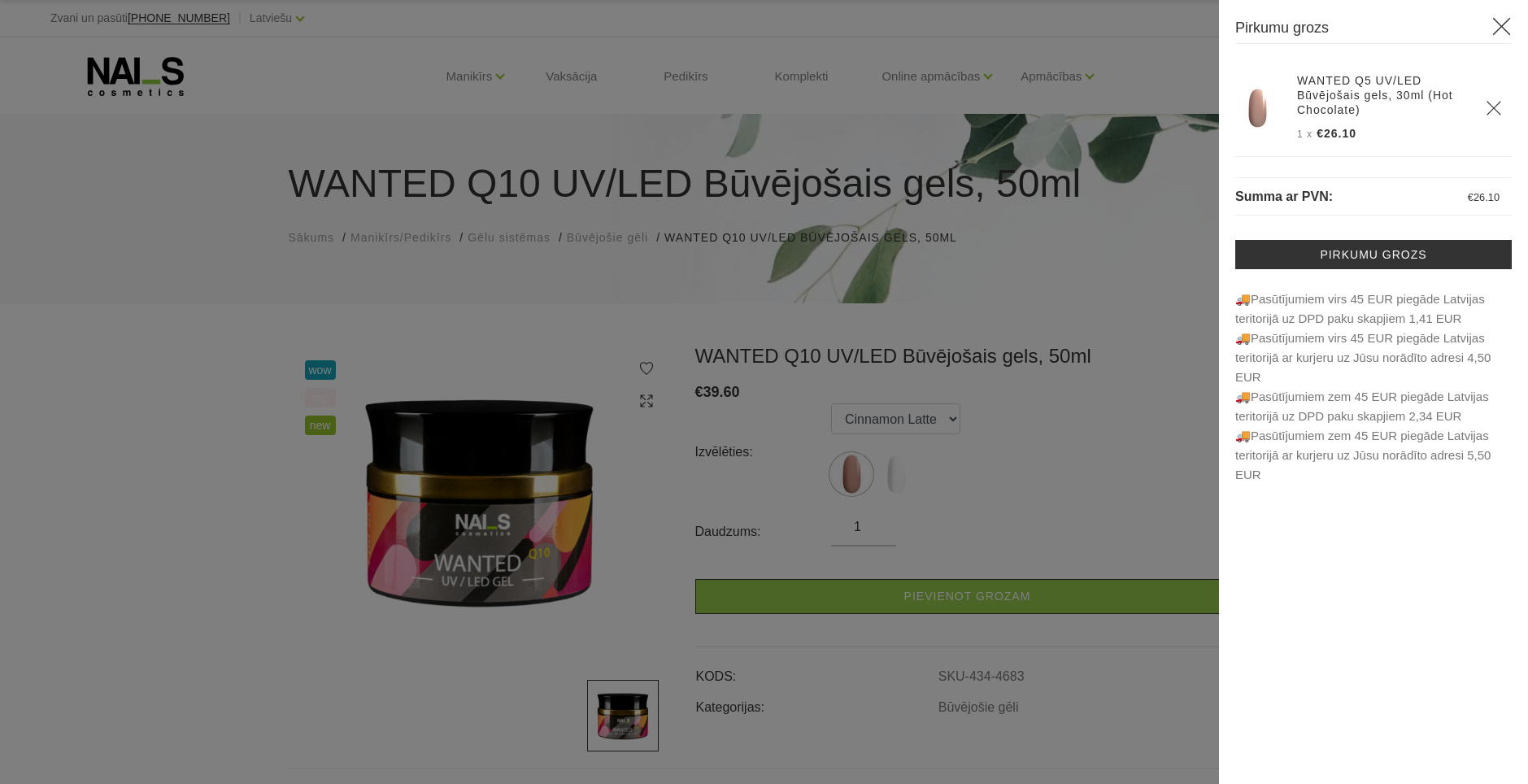
click at [1494, 108] on use "Delete" at bounding box center [1493, 107] width 14 height 14
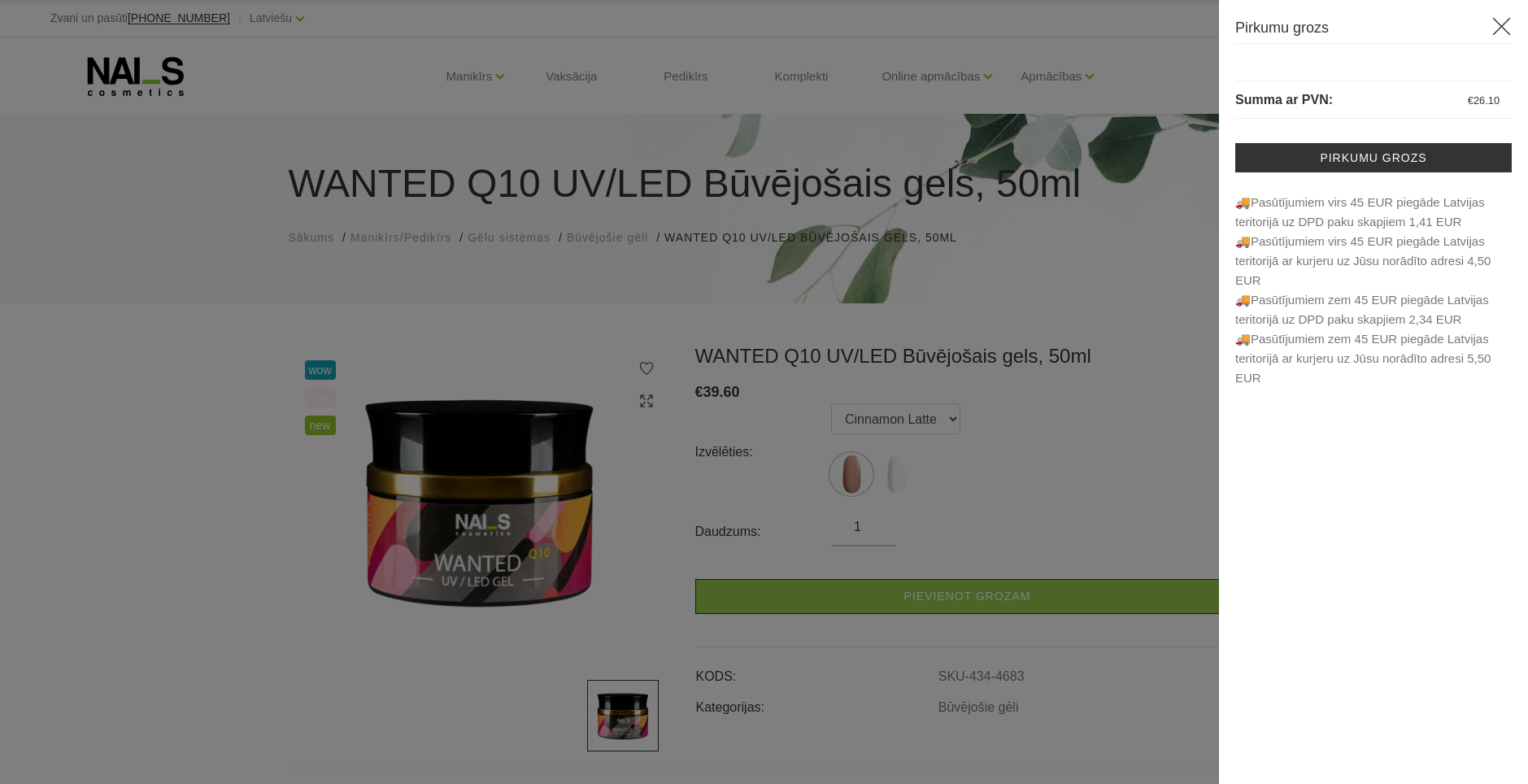
click at [802, 437] on div at bounding box center [764, 392] width 1528 height 784
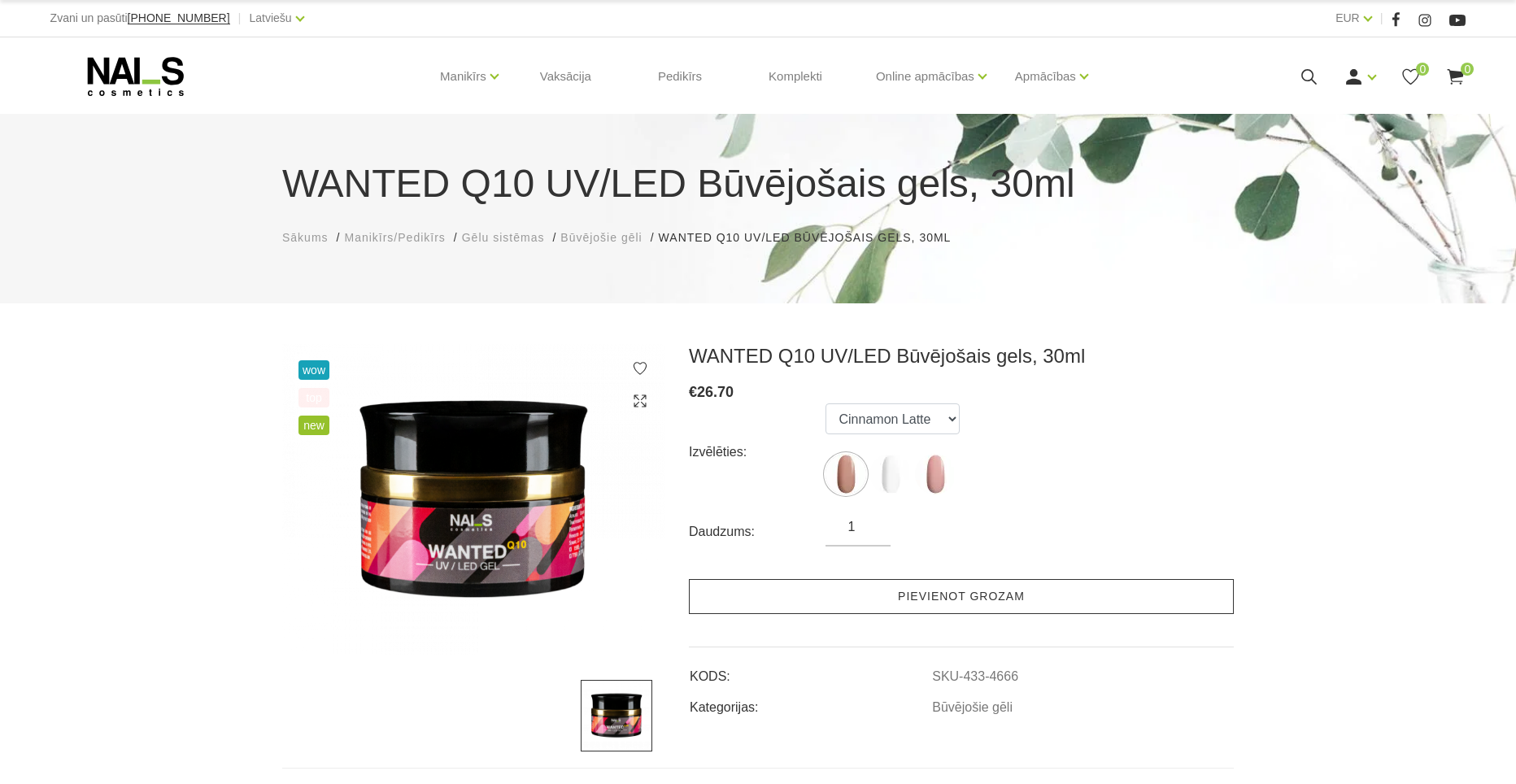
click at [891, 595] on link "Pievienot grozam" at bounding box center [962, 595] width 545 height 35
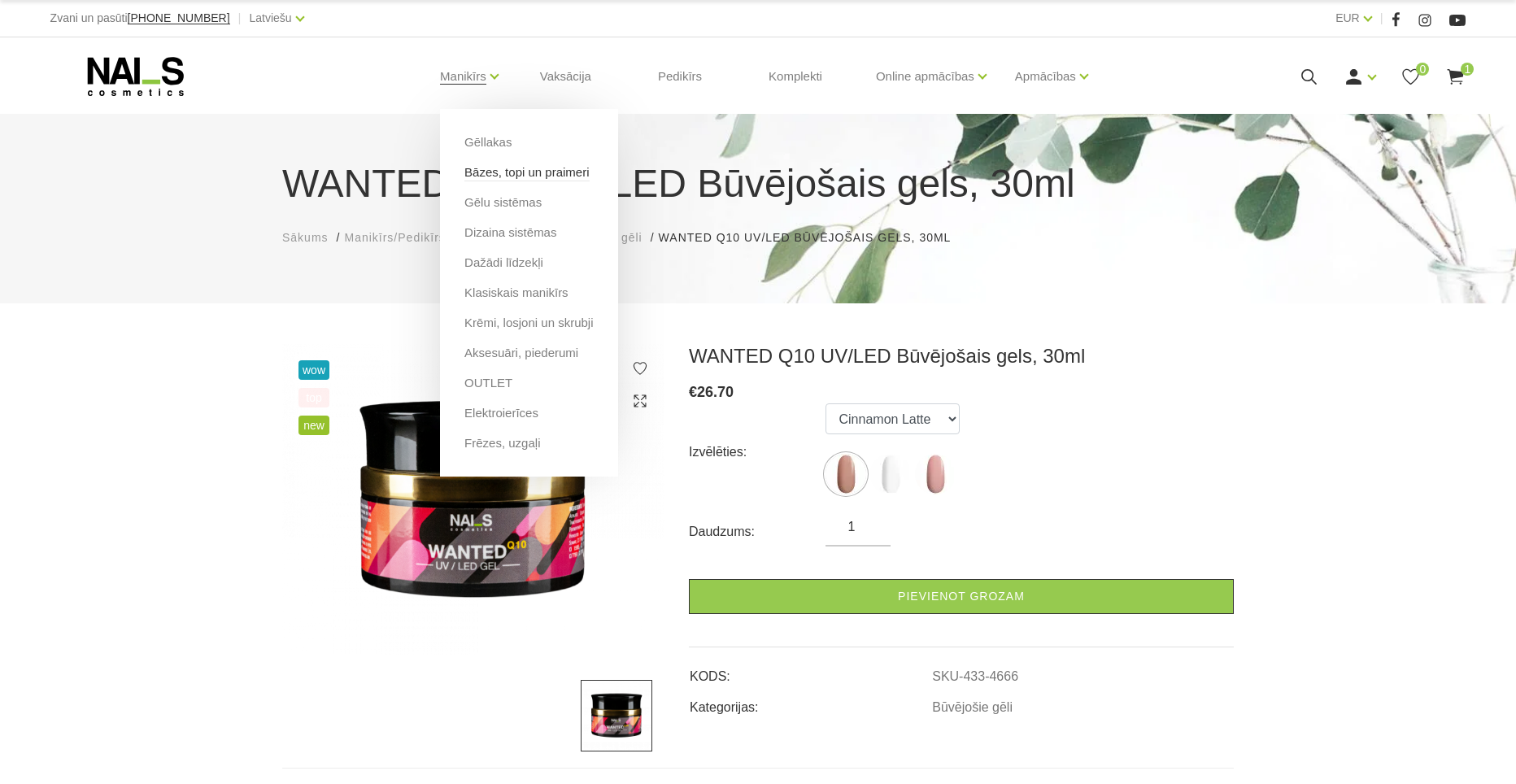
click at [508, 171] on link "Bāzes, topi un praimeri" at bounding box center [526, 172] width 124 height 18
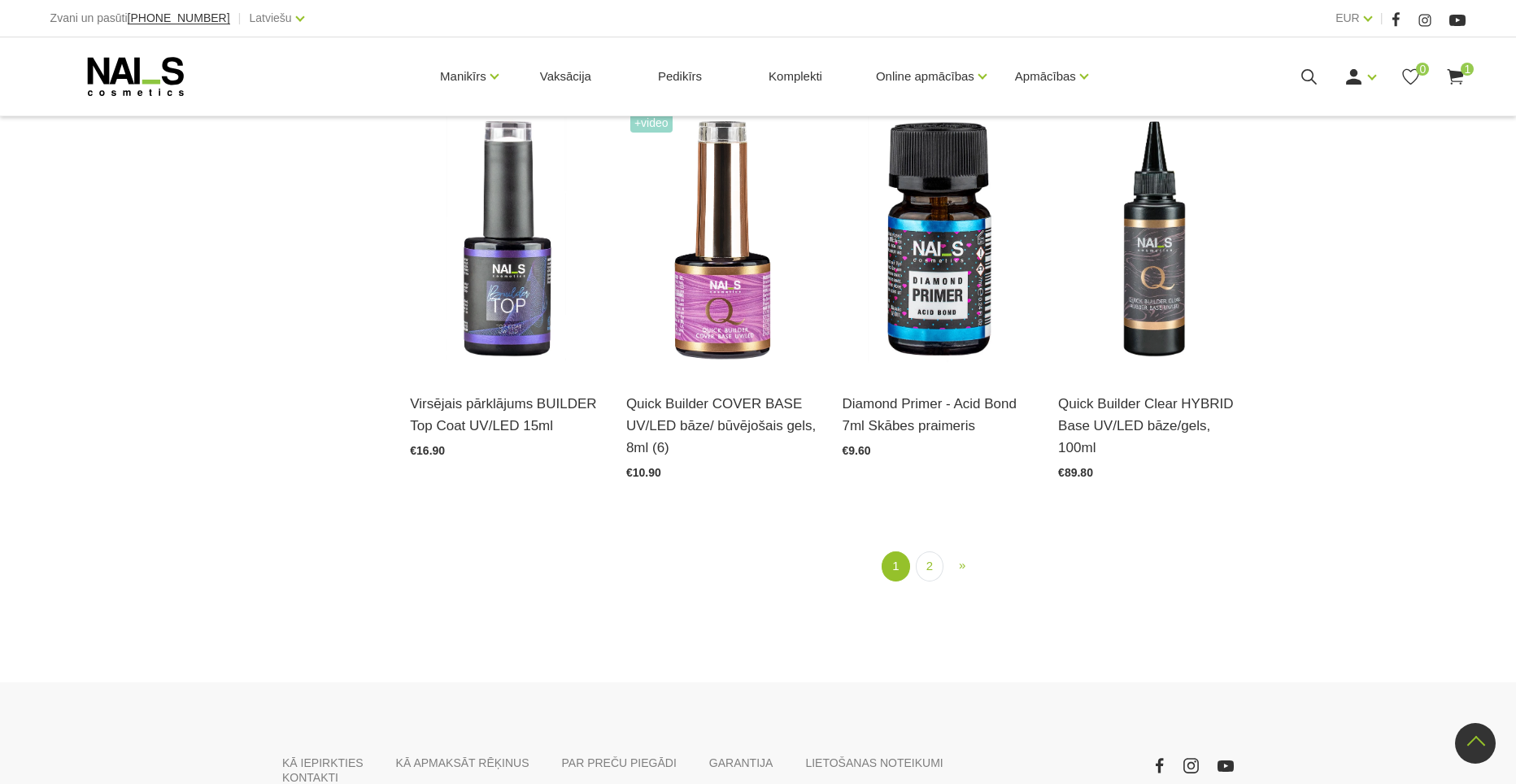
scroll to position [2004, 0]
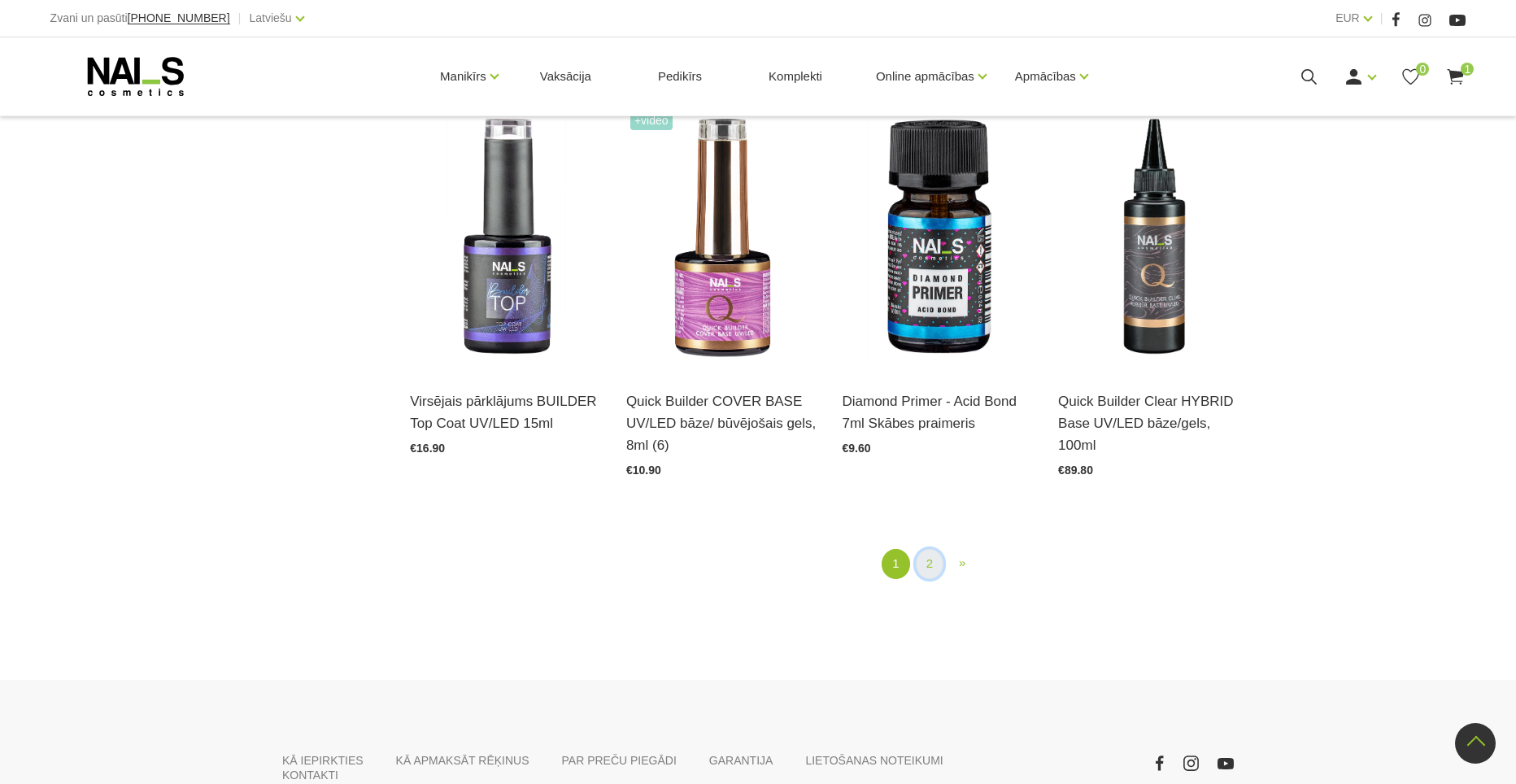
click at [919, 565] on link "2" at bounding box center [930, 564] width 28 height 30
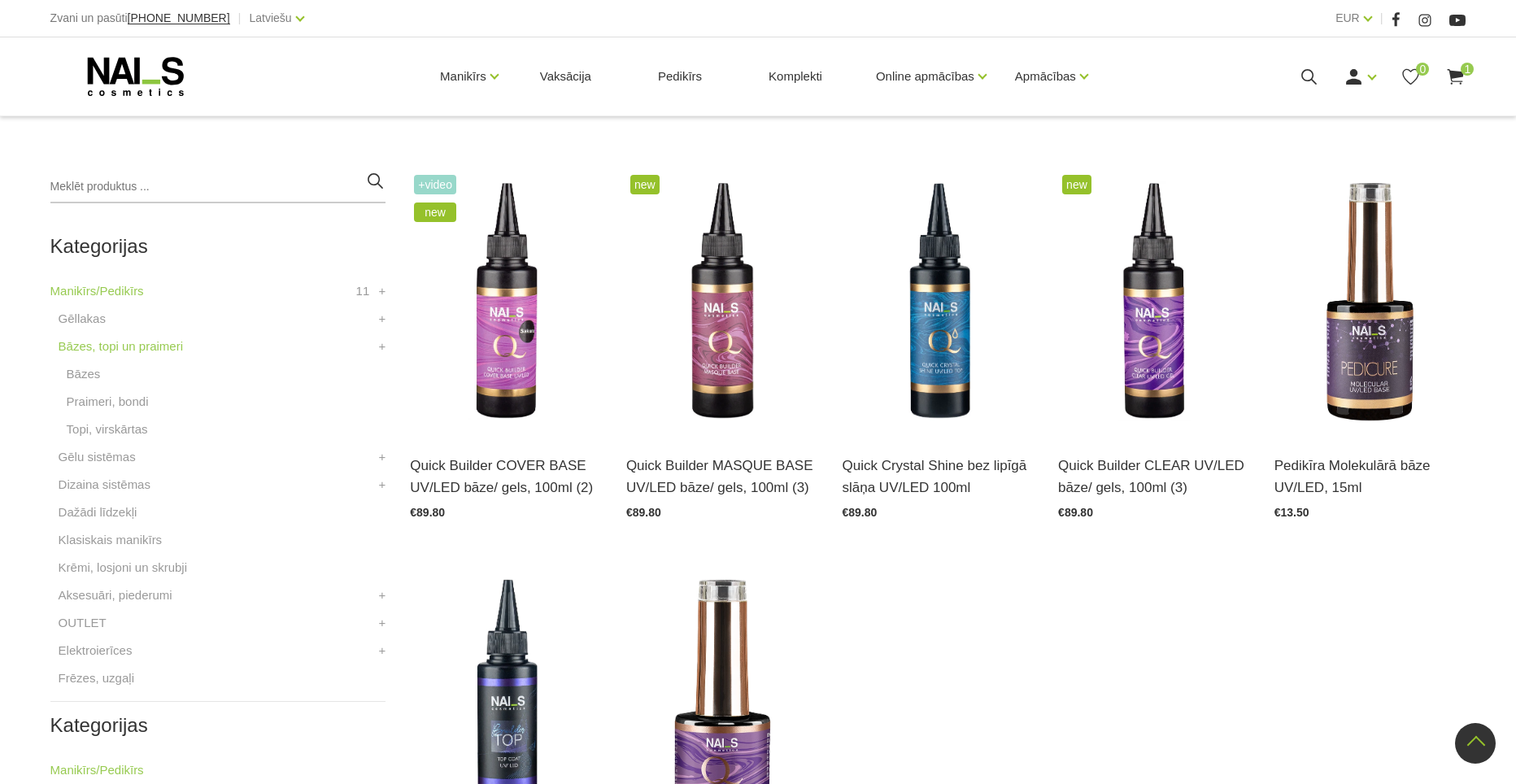
scroll to position [432, 0]
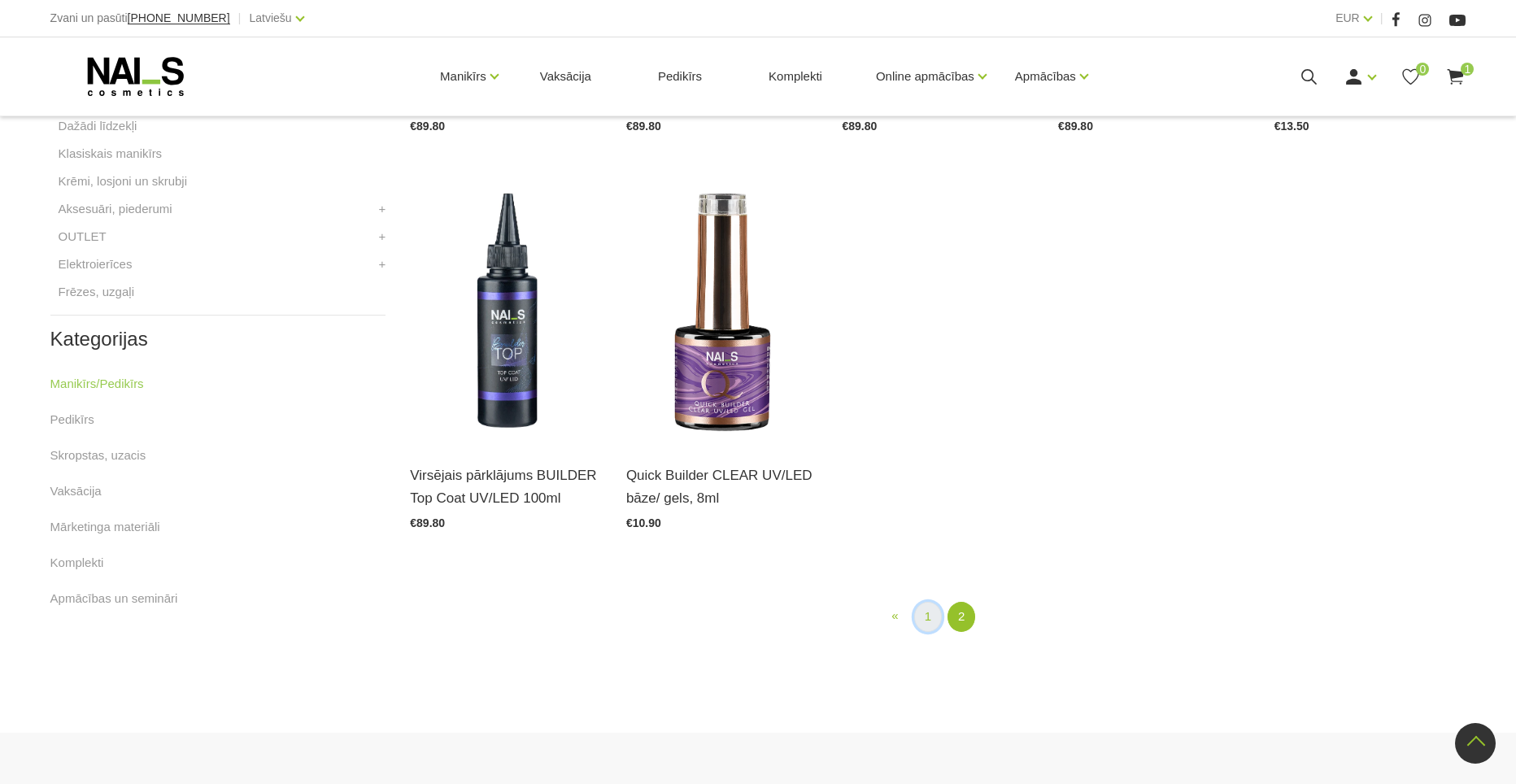
click at [925, 615] on link "1" at bounding box center [928, 617] width 28 height 30
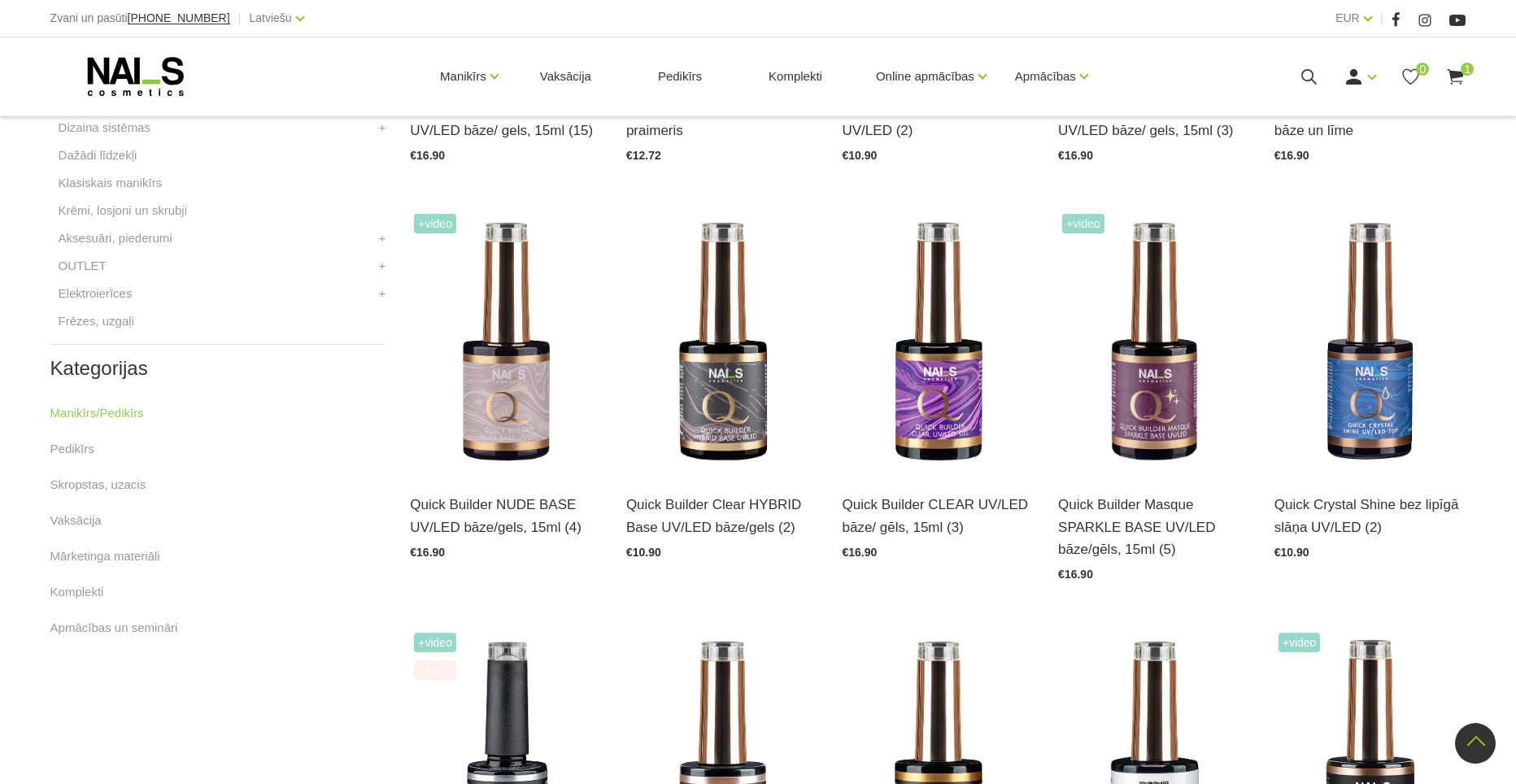
scroll to position [777, 0]
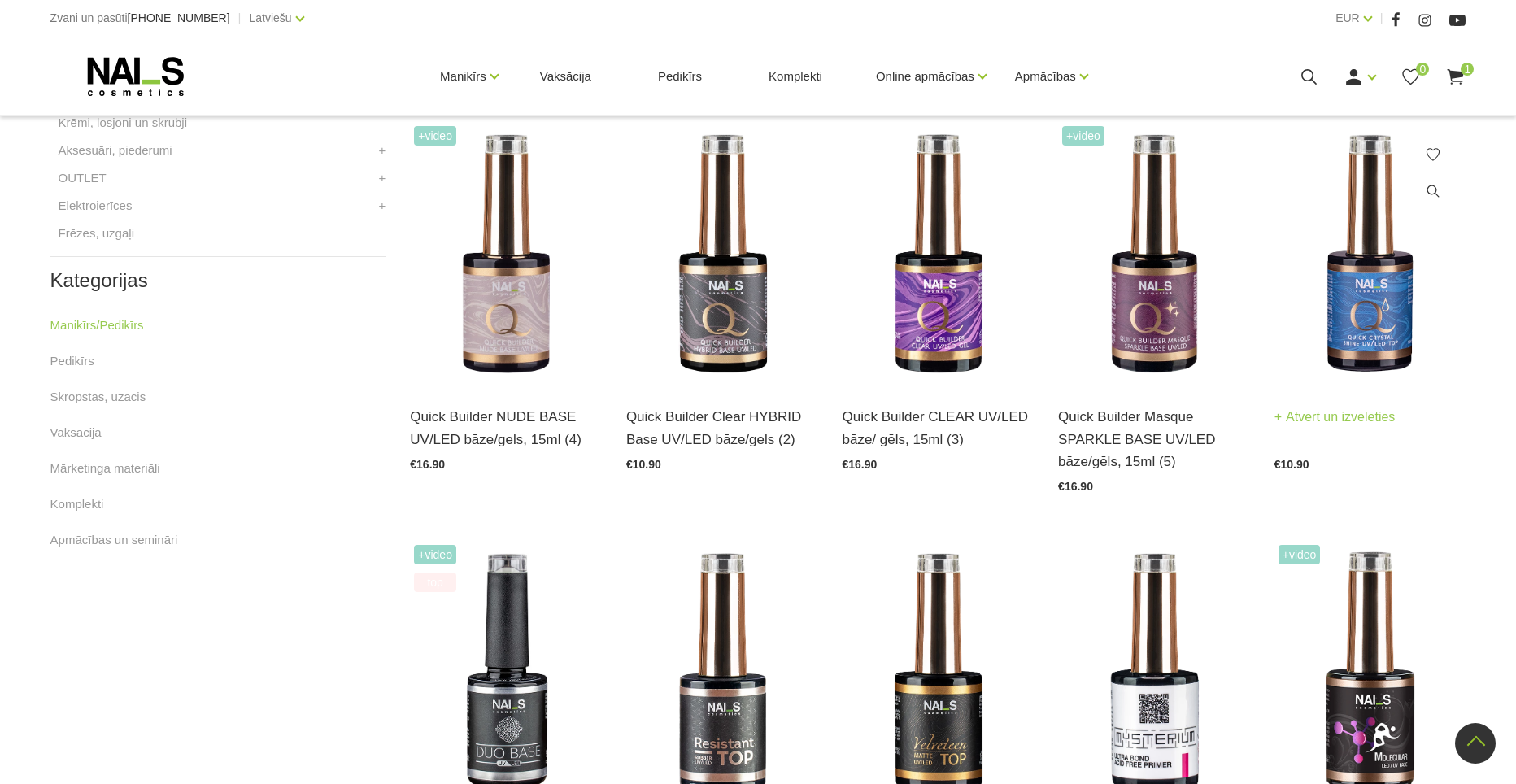
click at [1428, 294] on img at bounding box center [1370, 254] width 192 height 263
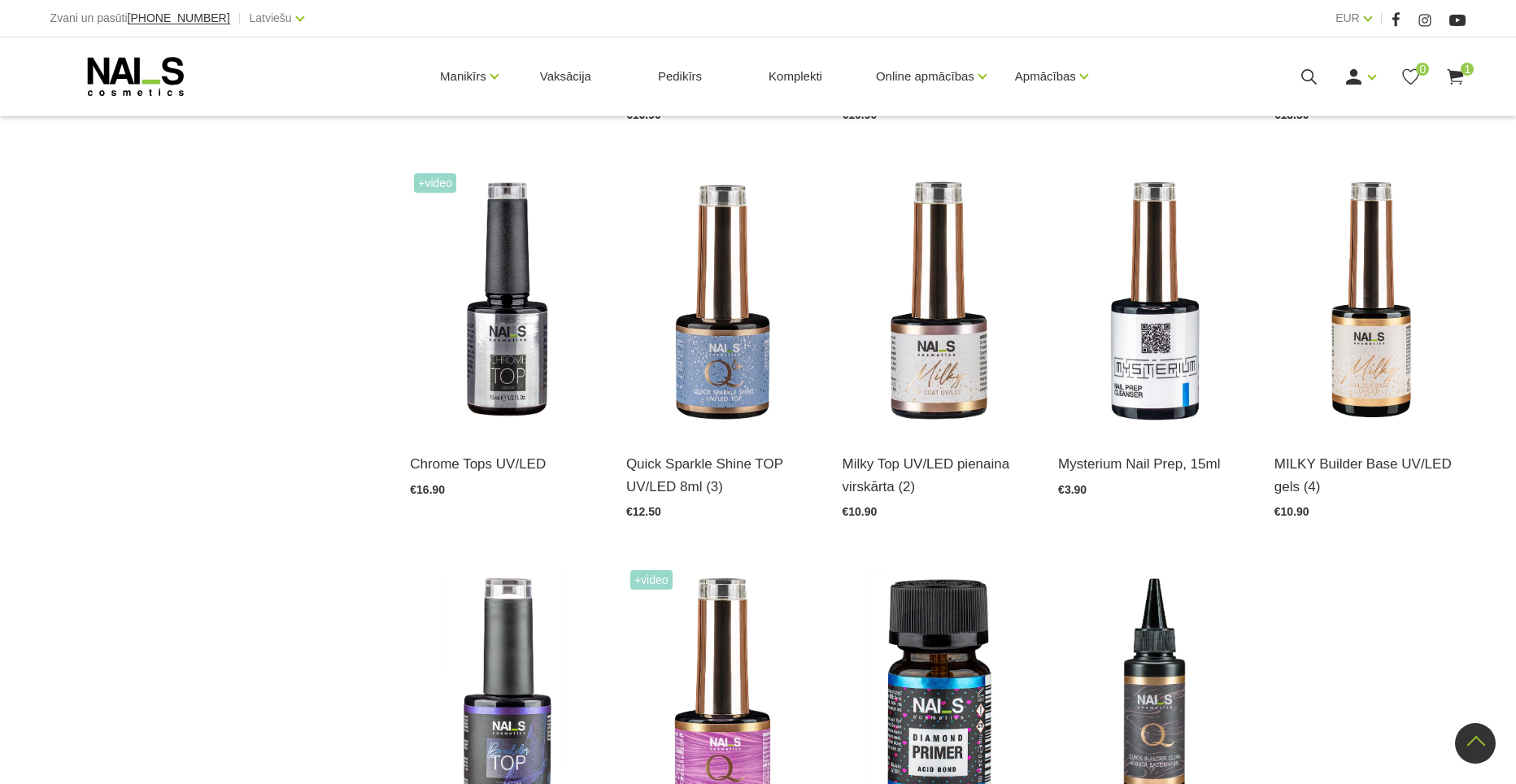
scroll to position [1498, 0]
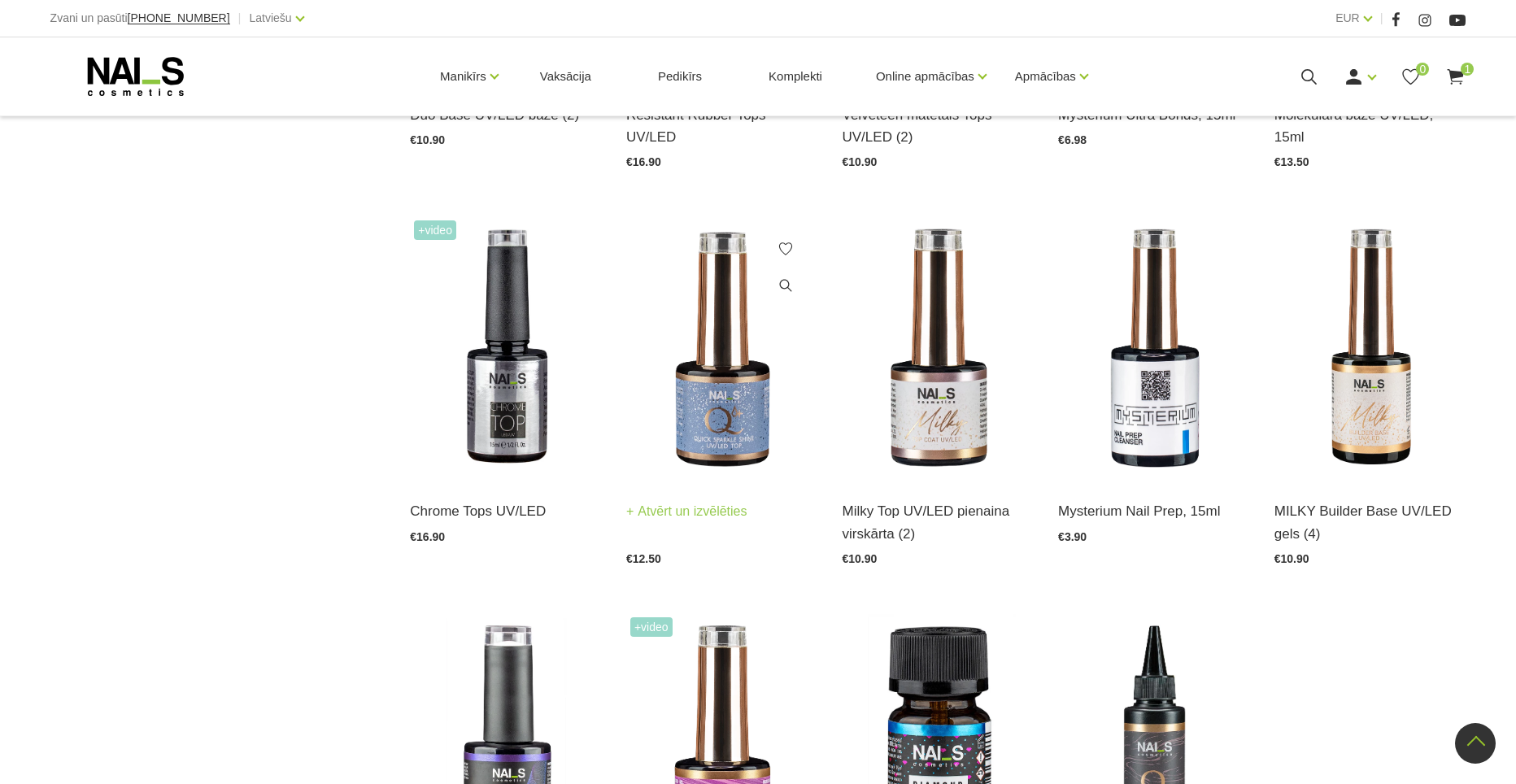
click at [716, 385] on img at bounding box center [723, 348] width 192 height 263
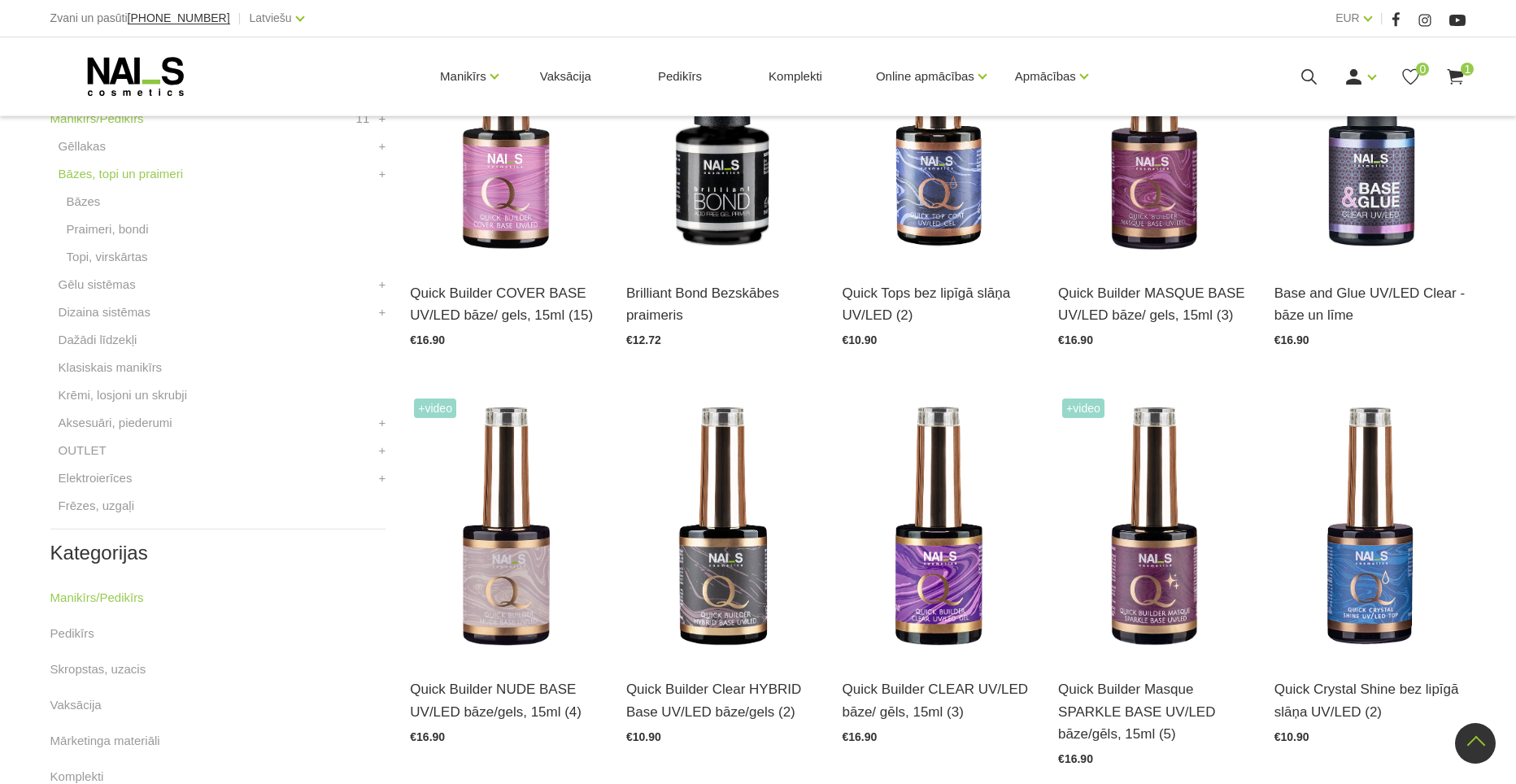
scroll to position [517, 0]
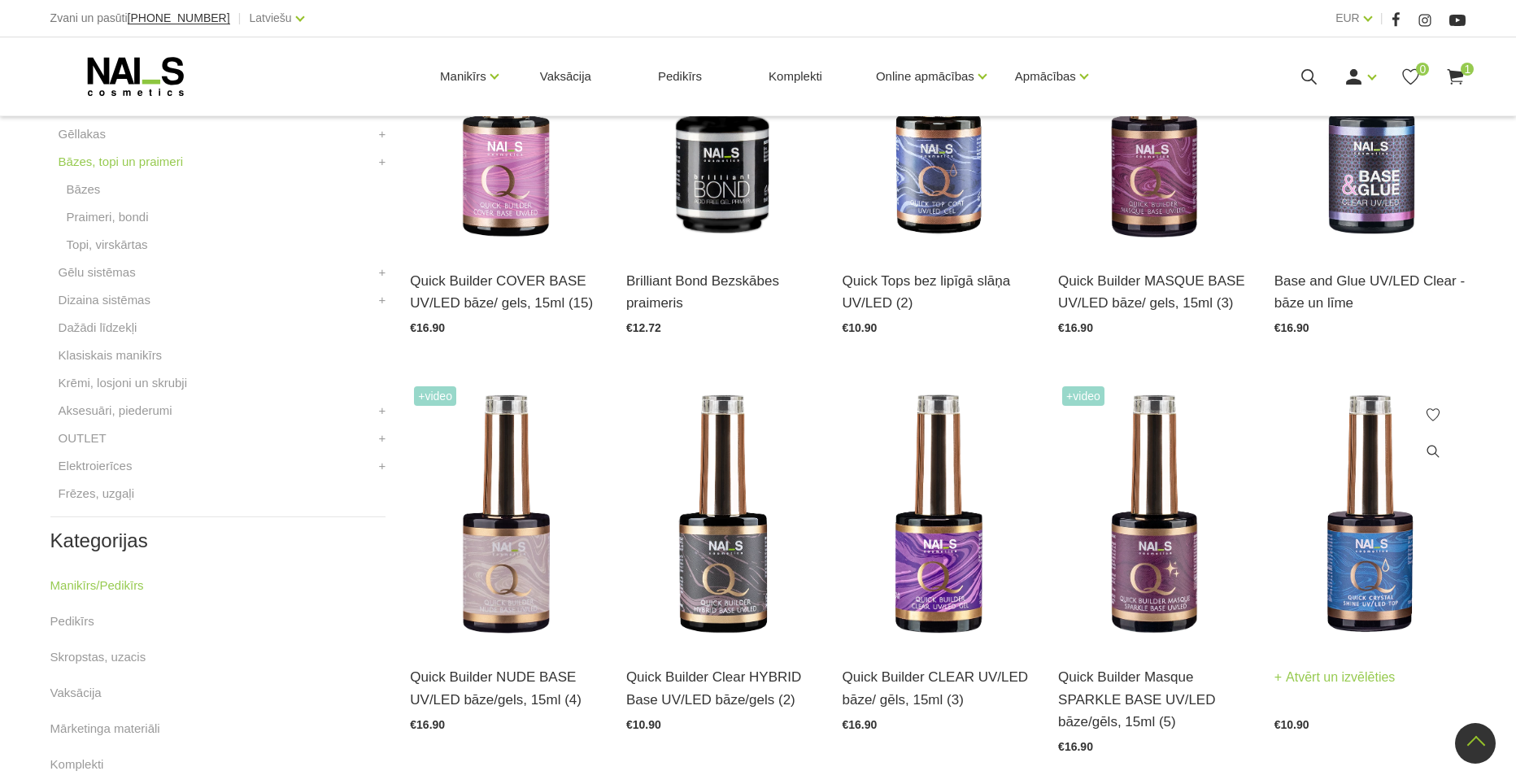
click at [1405, 542] on img at bounding box center [1370, 513] width 192 height 263
click at [936, 189] on img at bounding box center [939, 118] width 192 height 263
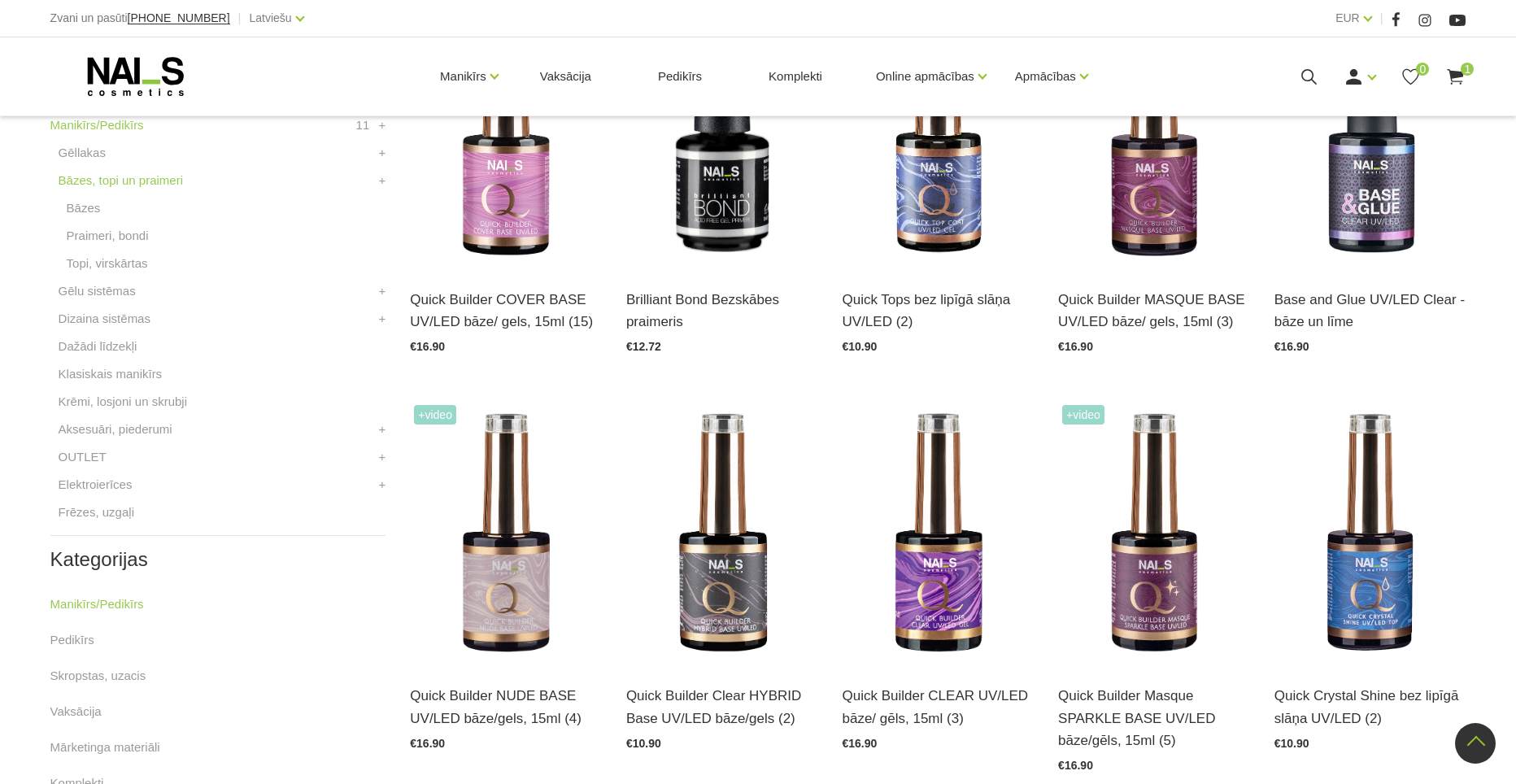
scroll to position [492, 0]
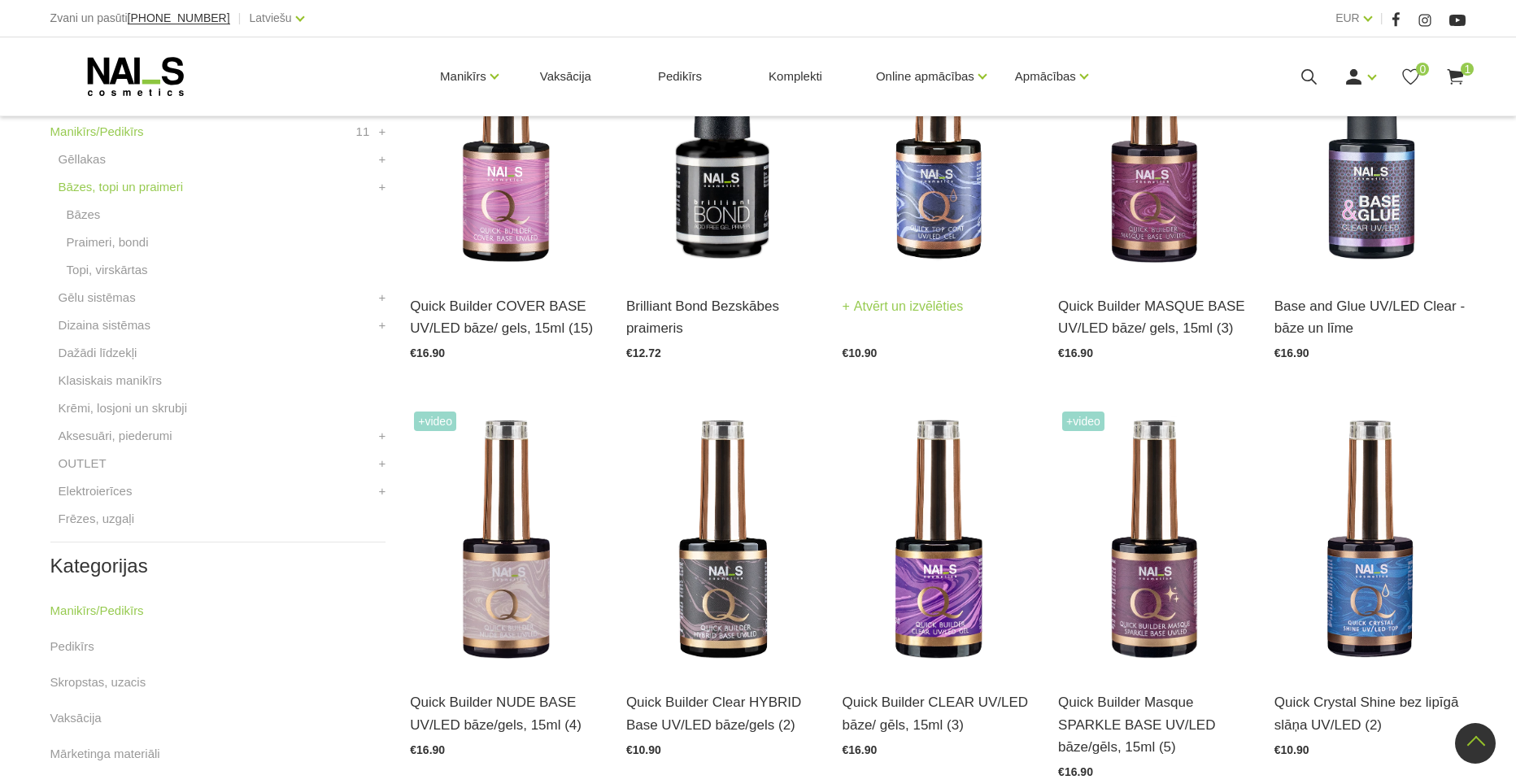
click at [907, 198] on img at bounding box center [939, 143] width 192 height 263
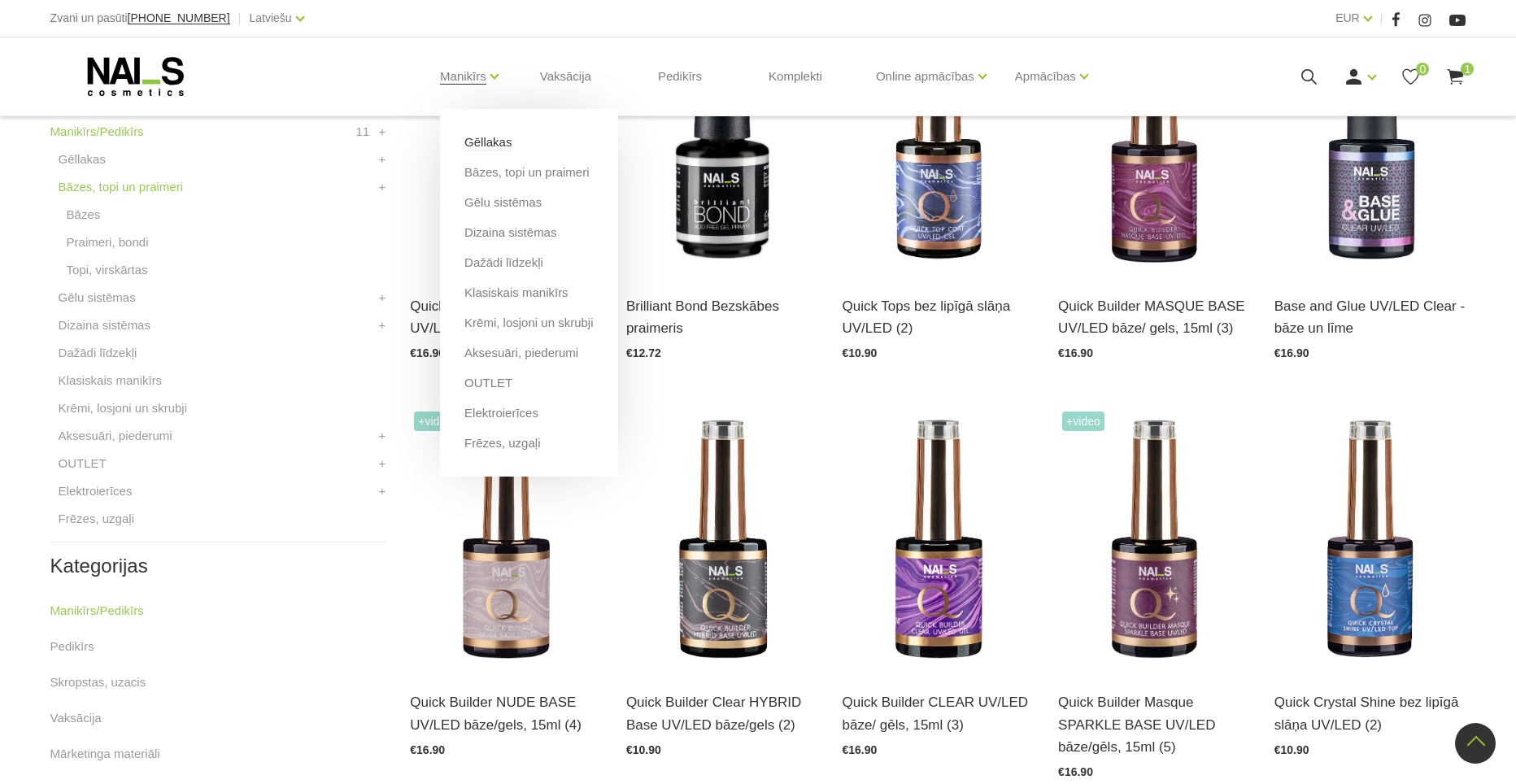
click at [490, 133] on link "Gēllakas" at bounding box center [487, 142] width 48 height 18
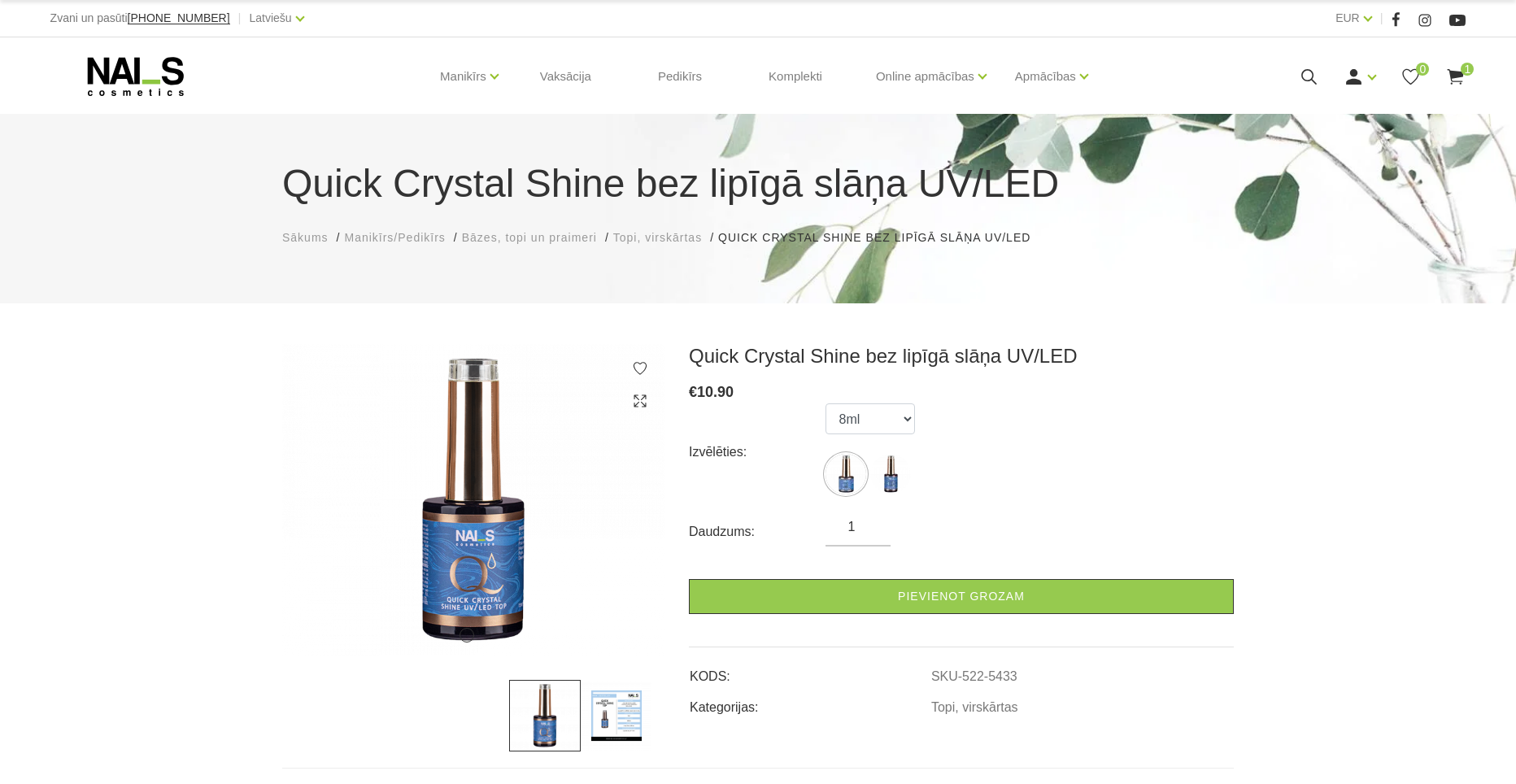
click at [616, 721] on img at bounding box center [616, 715] width 72 height 72
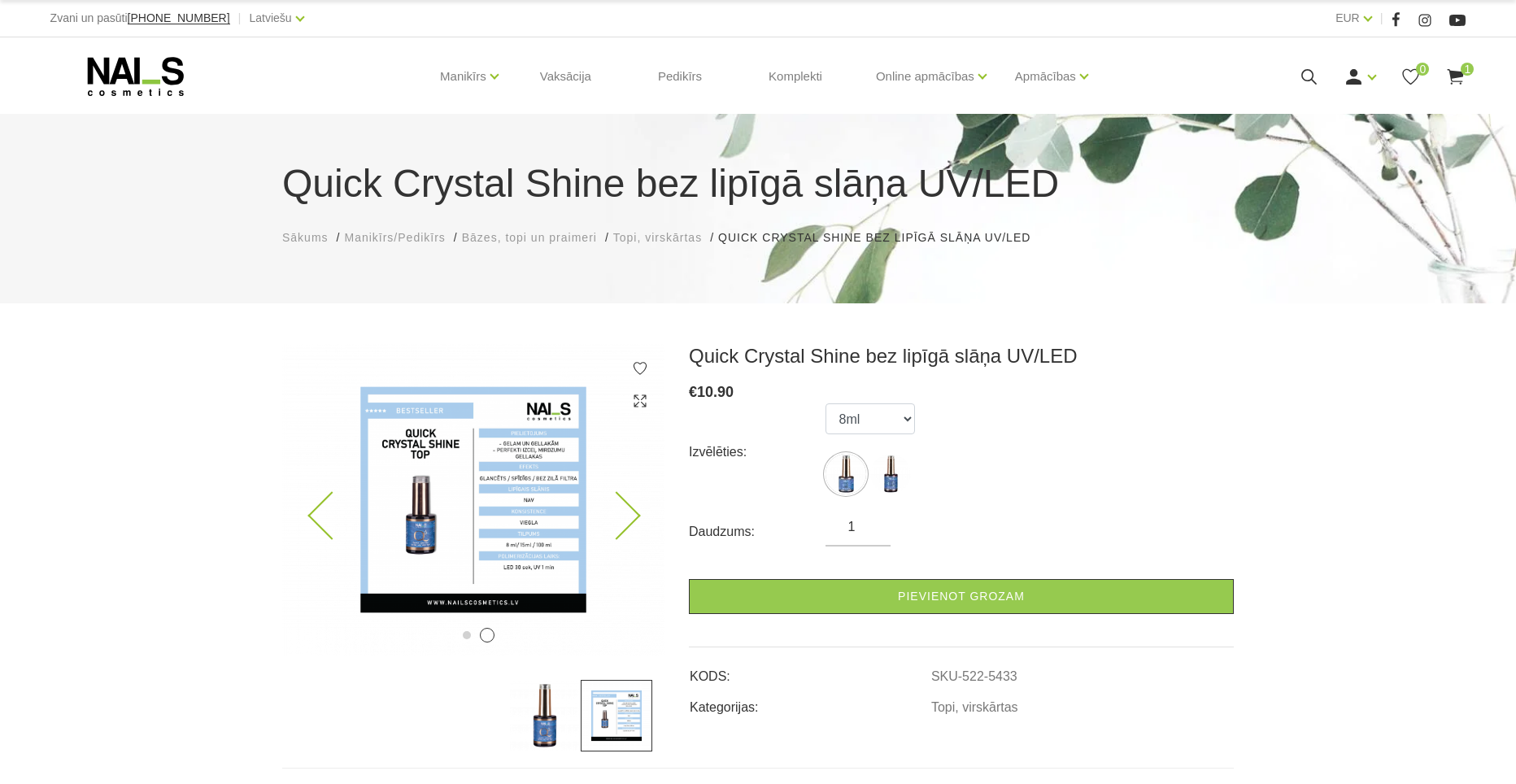
click at [335, 509] on icon at bounding box center [330, 515] width 48 height 48
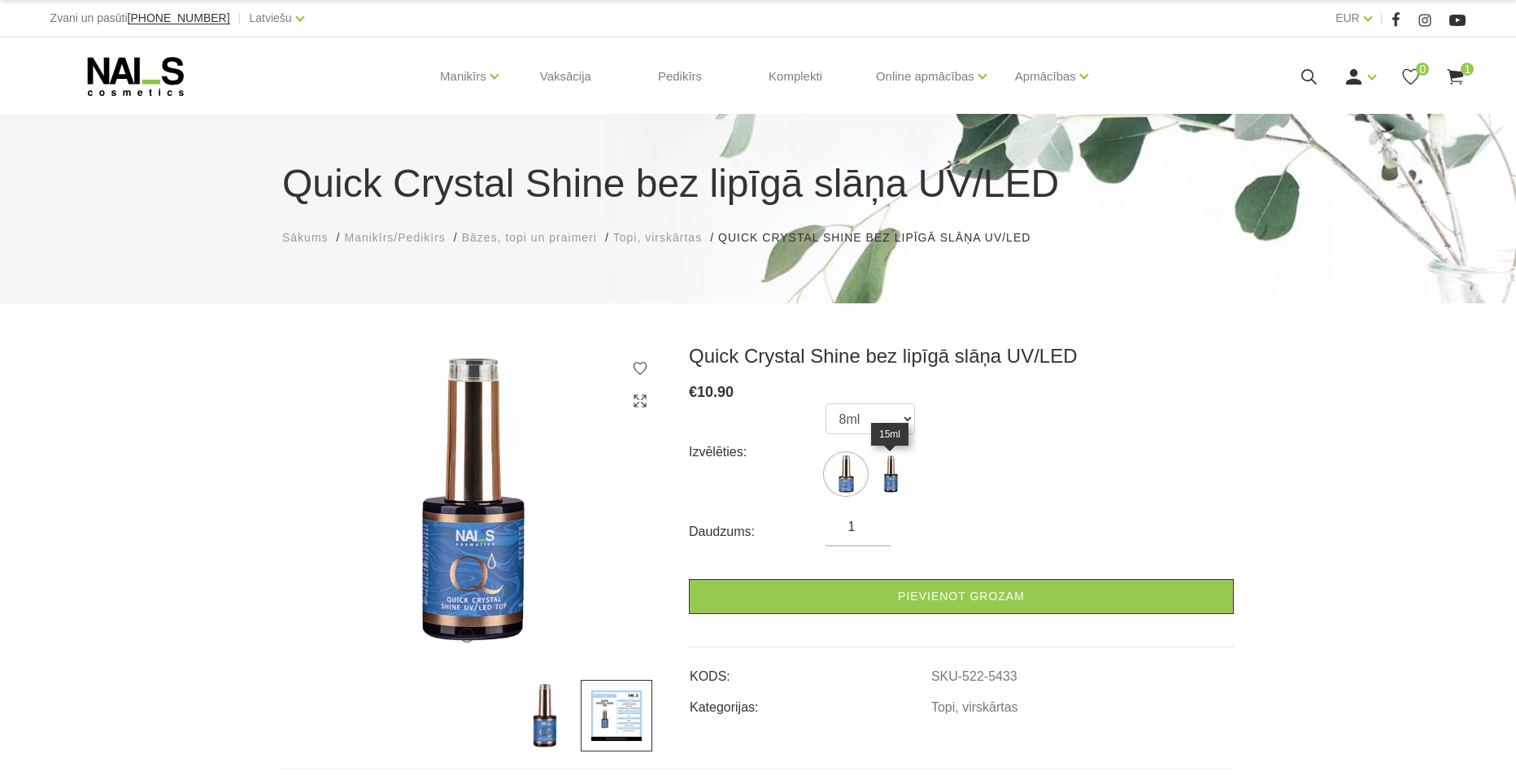
click at [884, 482] on img at bounding box center [891, 474] width 41 height 41
click at [857, 469] on img at bounding box center [846, 474] width 41 height 41
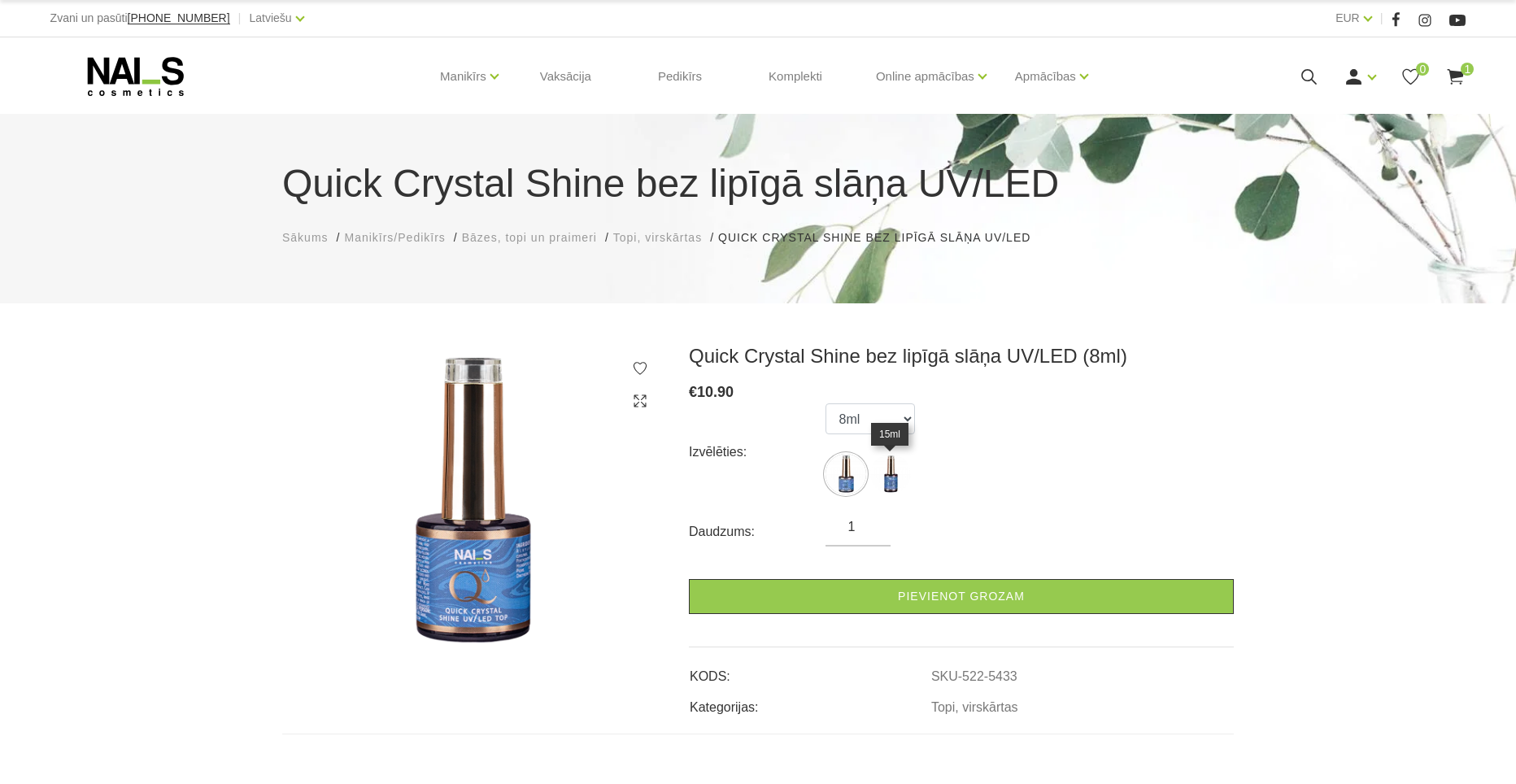
click at [891, 471] on img at bounding box center [891, 474] width 41 height 41
select select "5434"
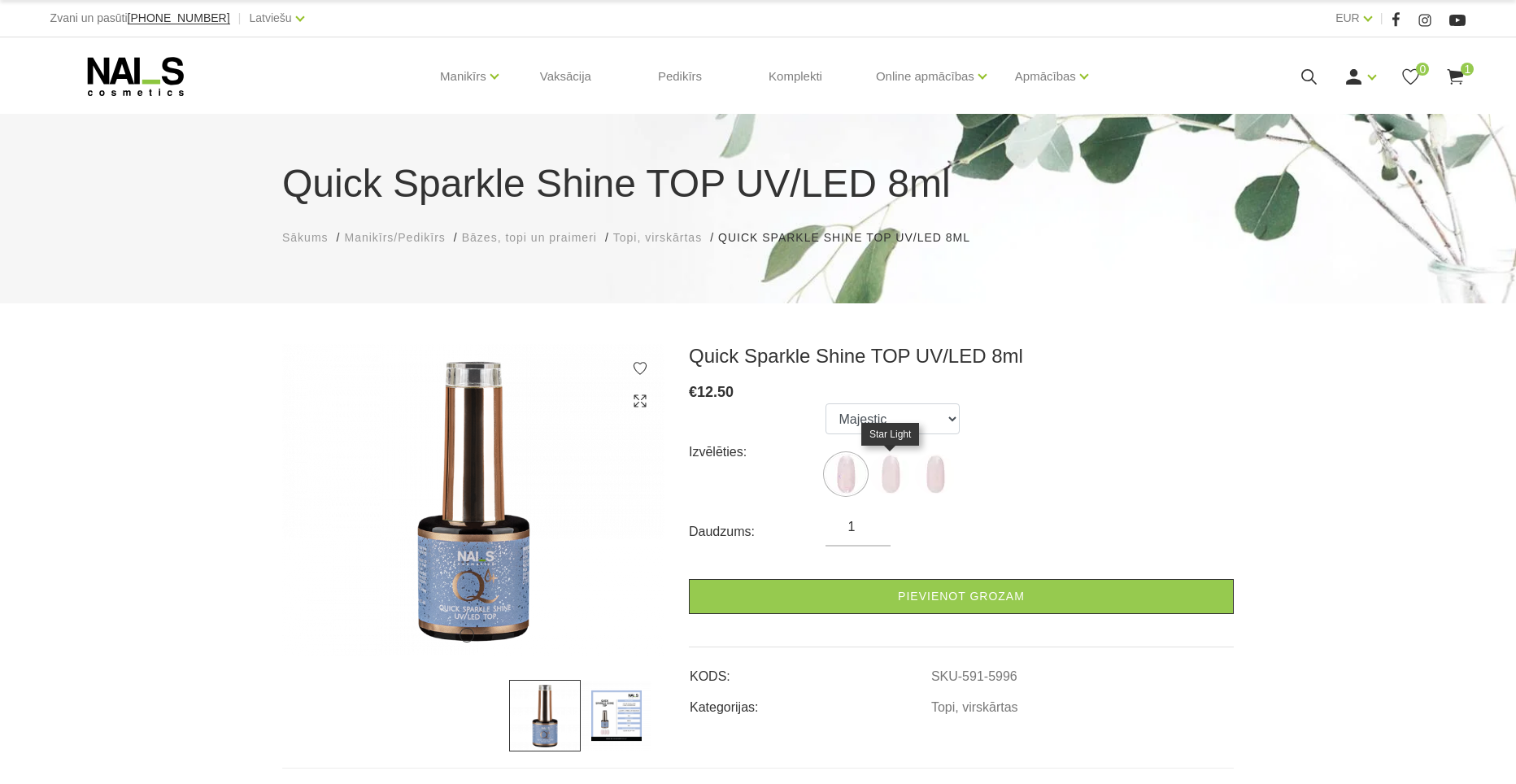
click at [883, 479] on img at bounding box center [891, 474] width 41 height 41
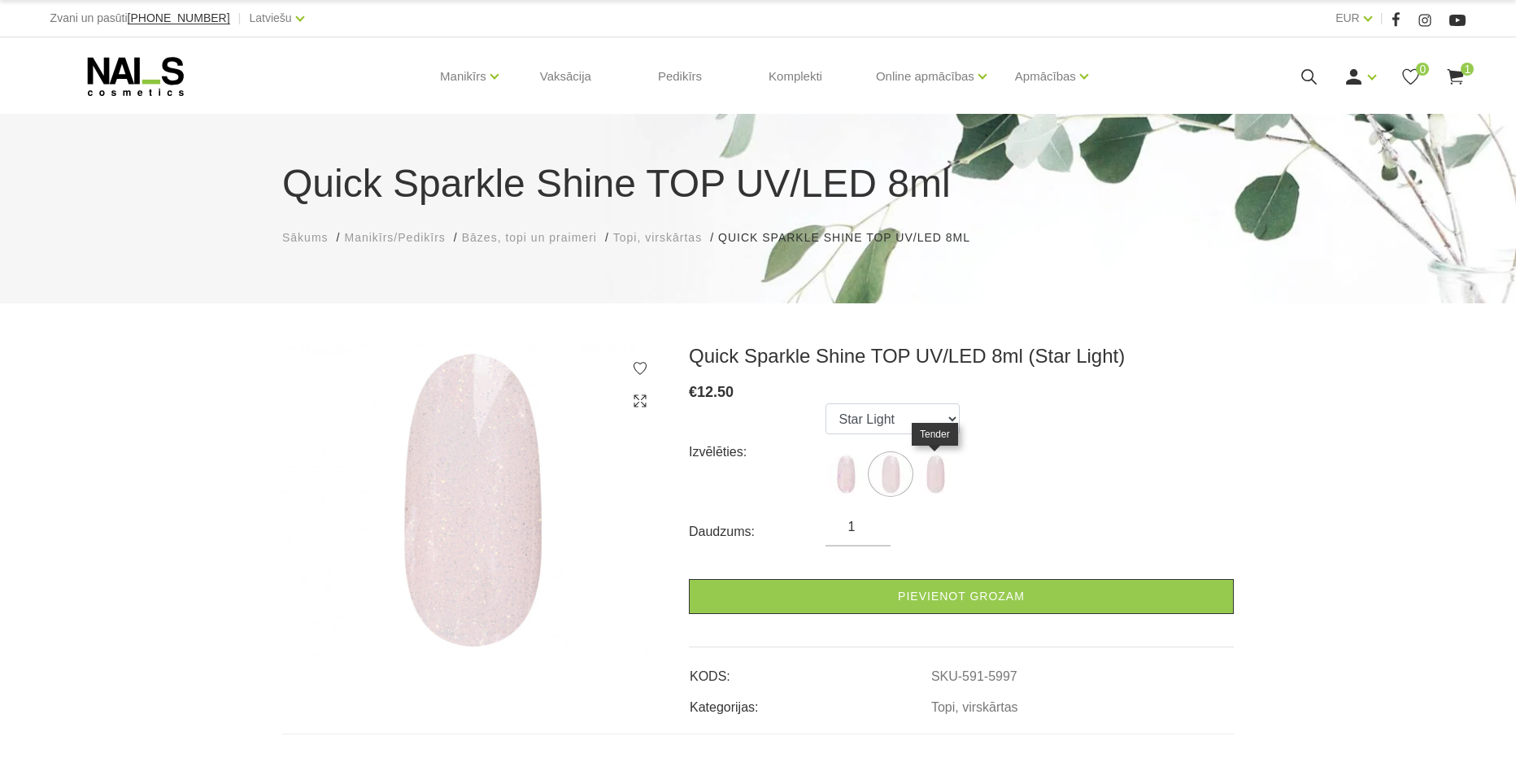
click at [944, 469] on img at bounding box center [935, 474] width 41 height 41
click at [849, 471] on img at bounding box center [846, 474] width 41 height 41
click at [911, 470] on ul "Majestic Star Light Tender" at bounding box center [892, 452] width 134 height 98
click at [900, 473] on img at bounding box center [891, 474] width 41 height 41
click at [937, 466] on img at bounding box center [935, 474] width 41 height 41
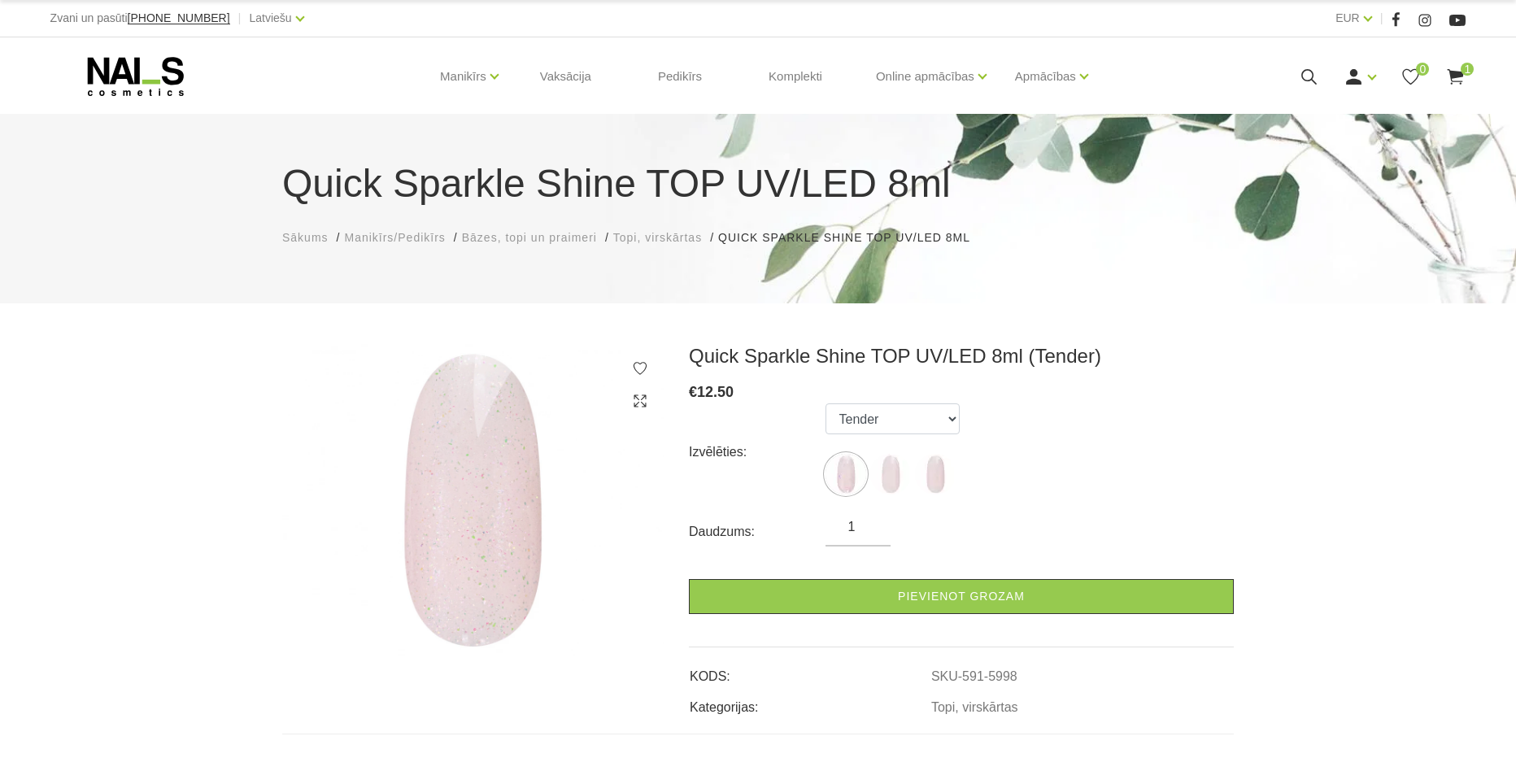
click at [868, 472] on ul "Majestic Star Light Tender" at bounding box center [892, 452] width 134 height 98
drag, startPoint x: 849, startPoint y: 461, endPoint x: 870, endPoint y: 464, distance: 21.2
click at [848, 461] on img at bounding box center [846, 474] width 41 height 41
click at [889, 469] on img at bounding box center [891, 474] width 41 height 41
select select "5997"
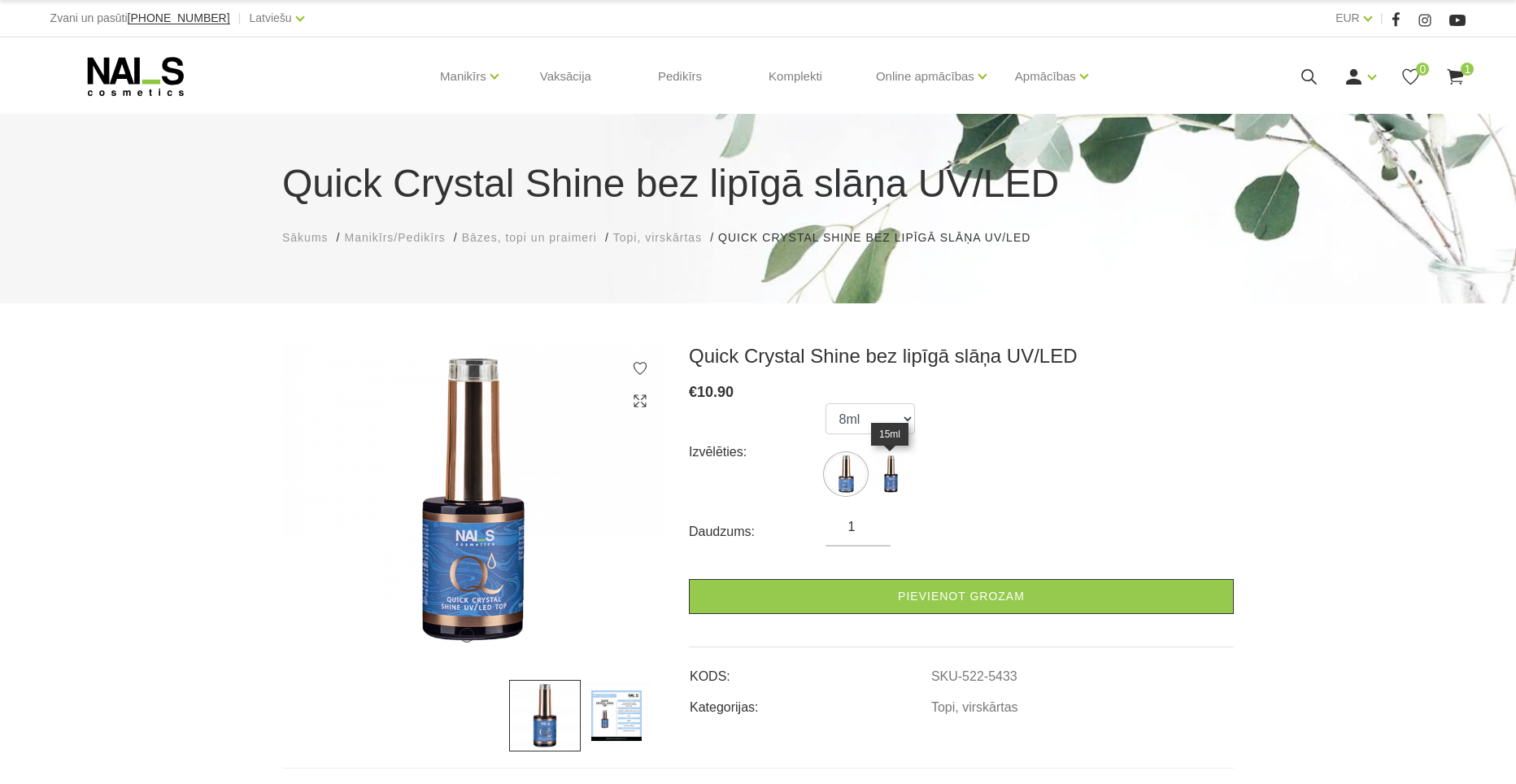
click at [902, 481] on img at bounding box center [891, 474] width 41 height 41
click at [849, 484] on img at bounding box center [846, 474] width 41 height 41
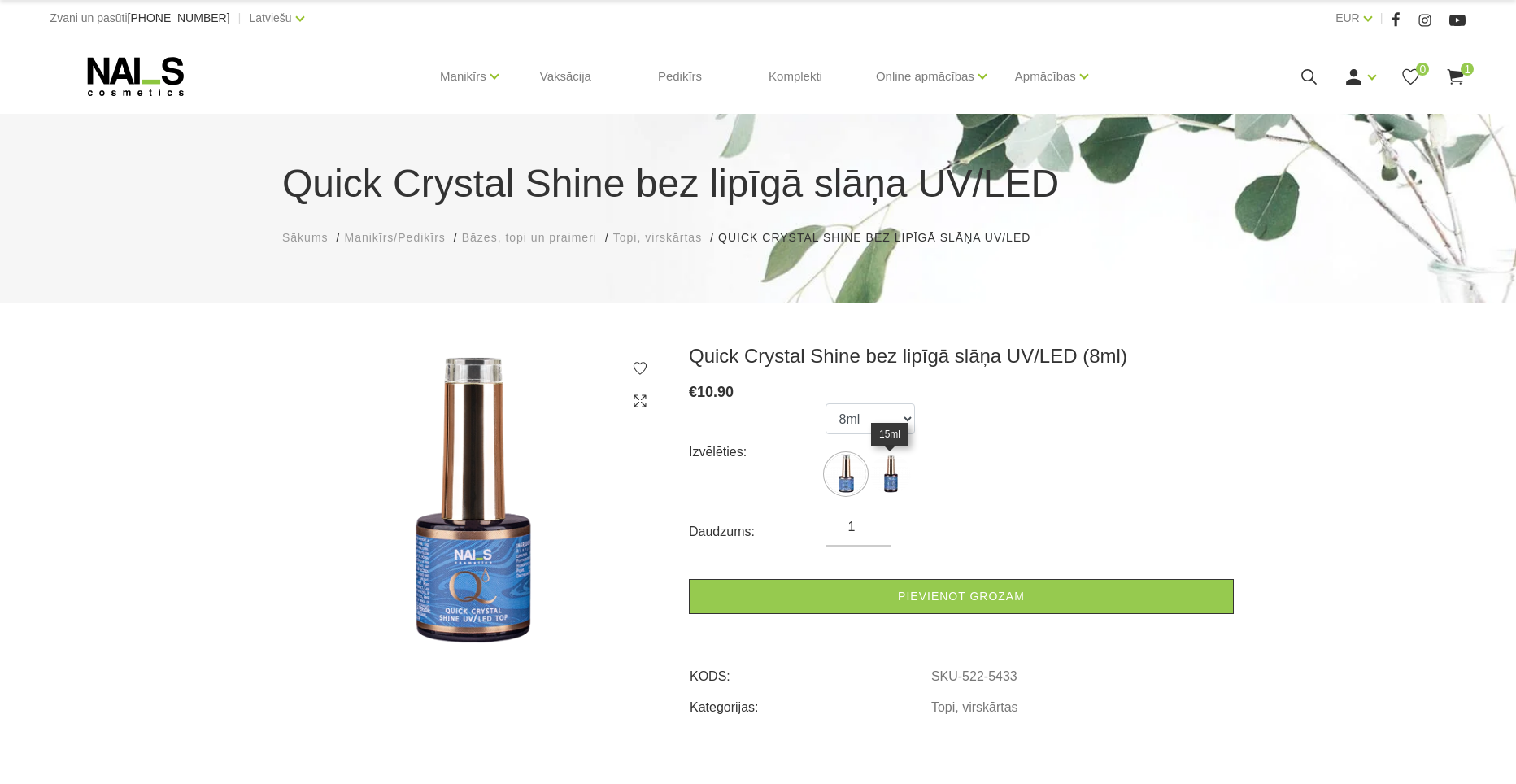
click at [880, 483] on img at bounding box center [891, 474] width 41 height 41
select select "5434"
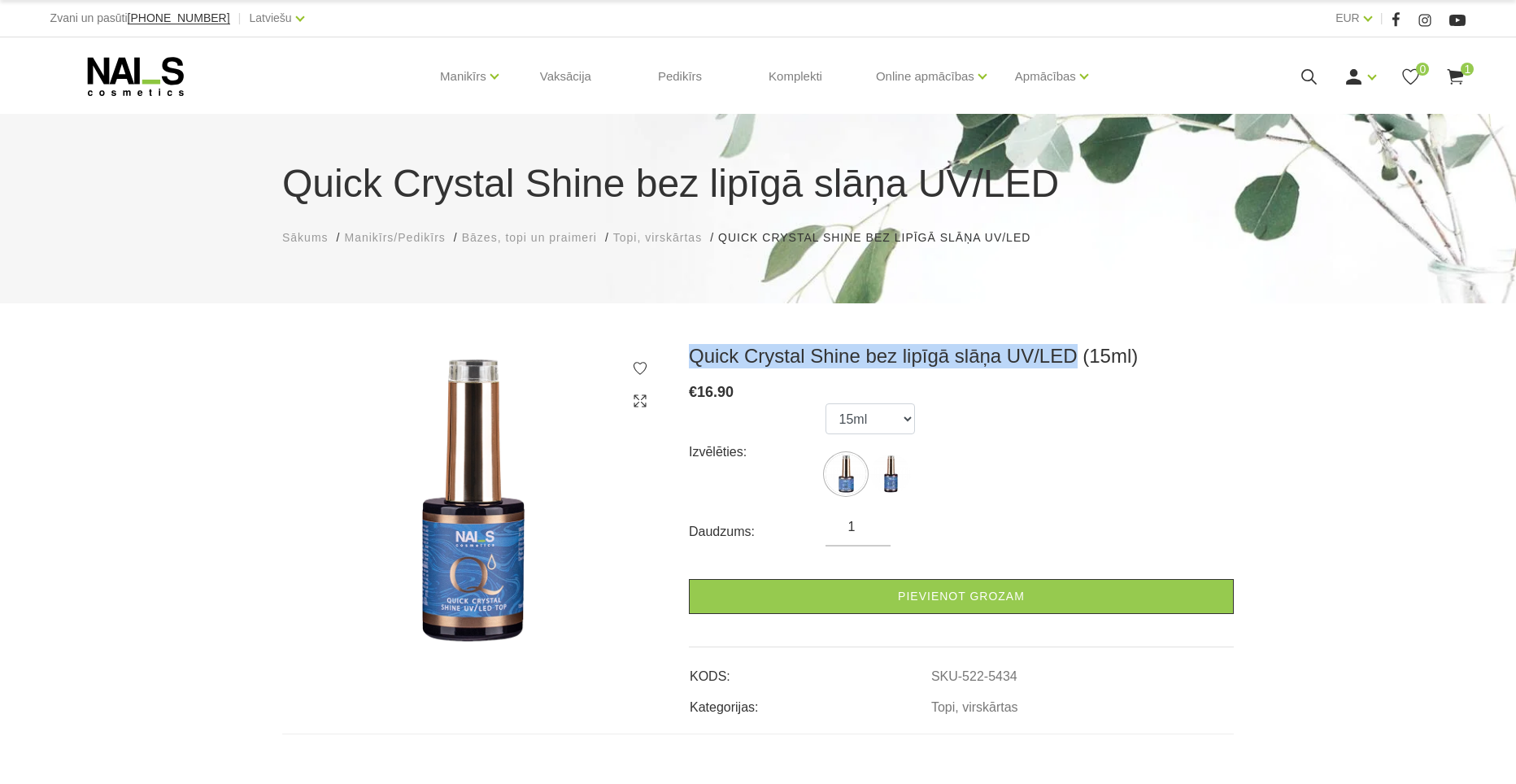
drag, startPoint x: 686, startPoint y: 357, endPoint x: 1058, endPoint y: 356, distance: 372.0
click at [1060, 355] on div "Quick Crystal Shine bez lipīgā slāņa UV/LED (15ml) € 16.90 Izvēlēties: 8ml 15ml…" at bounding box center [962, 531] width 569 height 373
copy h3 "Quick Crystal Shine bez lipīgā slāņa UV/LED"
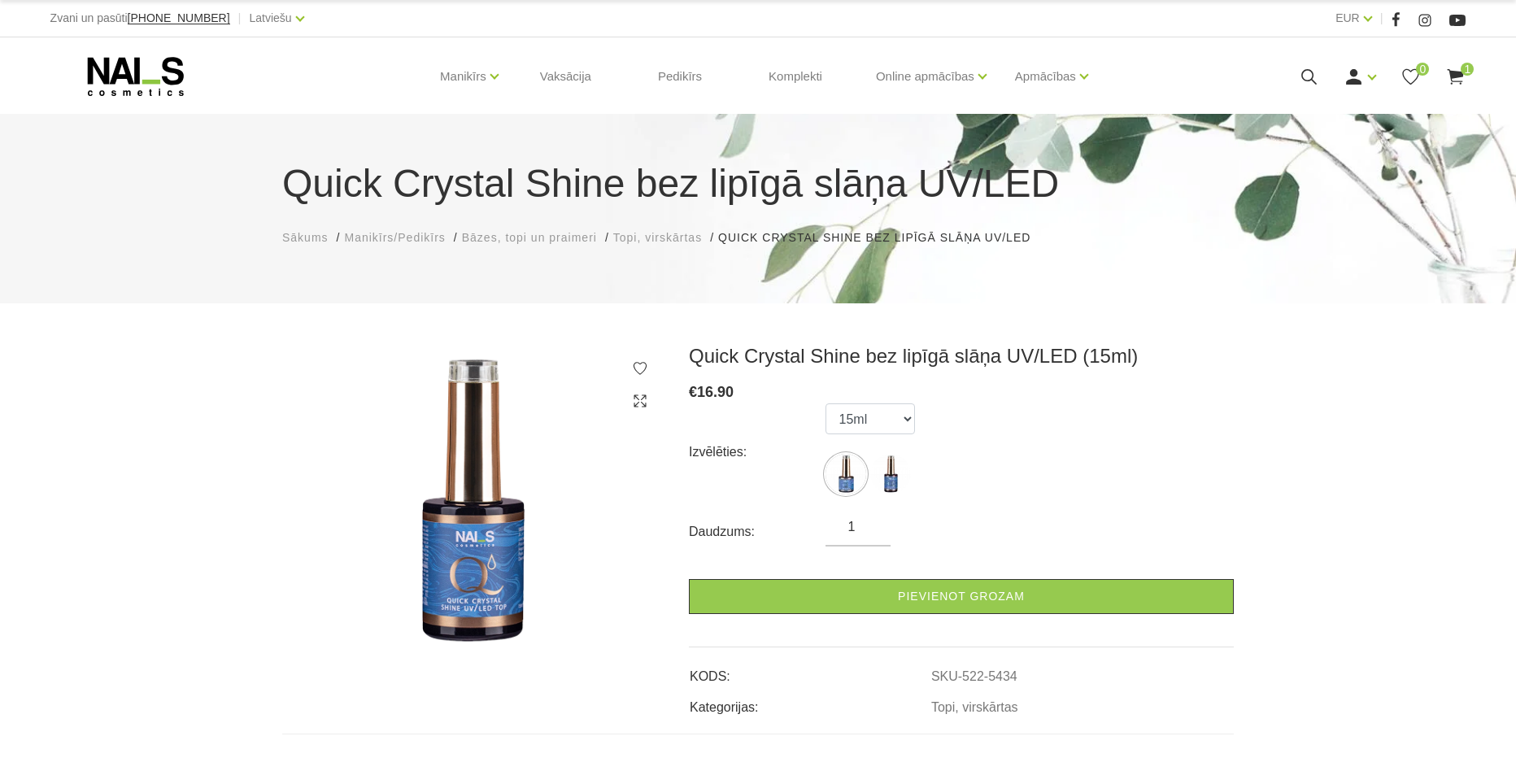
click at [1074, 422] on div "Izvēlēties: 8ml 15ml" at bounding box center [962, 452] width 545 height 98
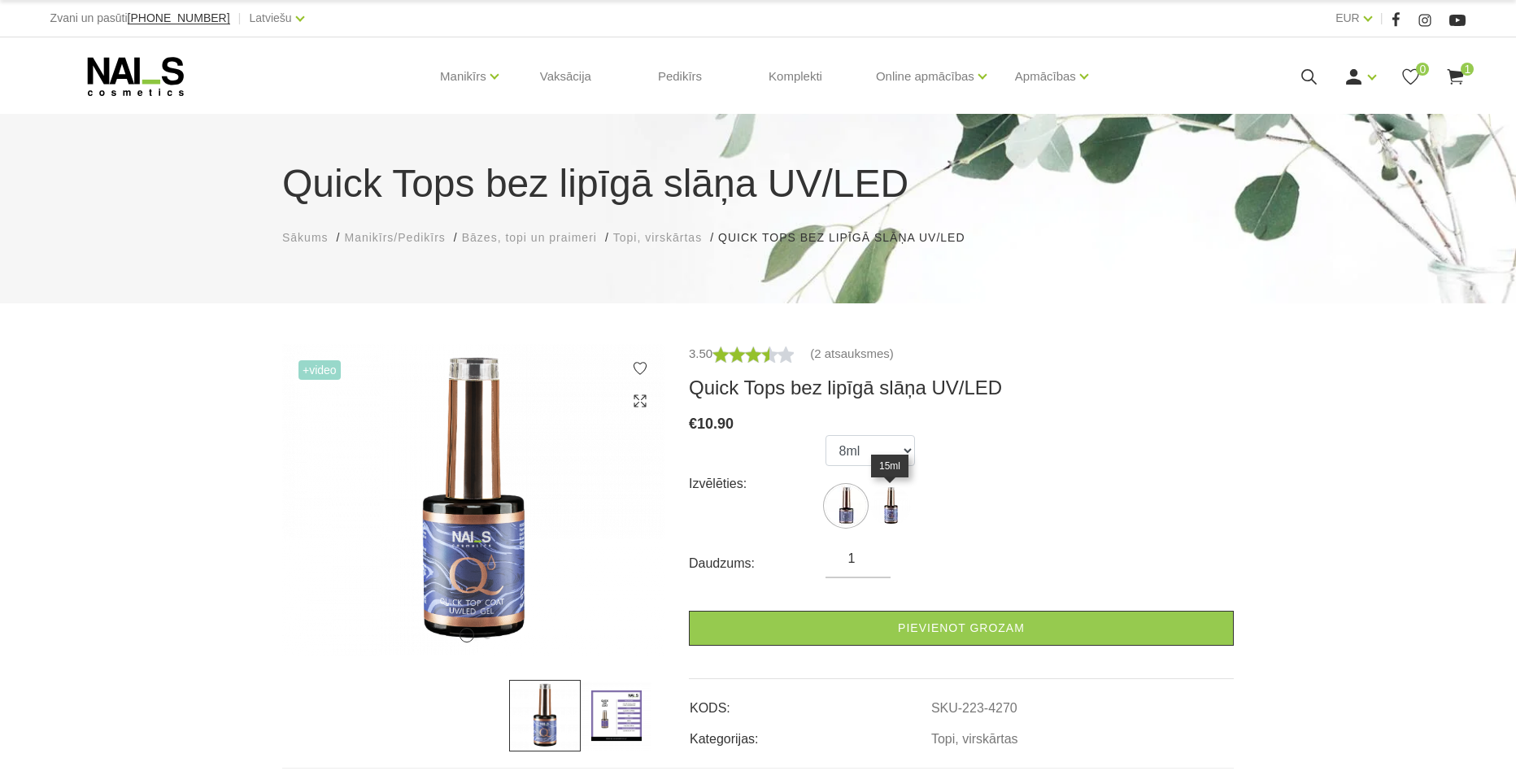
click at [888, 505] on img at bounding box center [891, 506] width 41 height 41
click at [855, 516] on img at bounding box center [846, 506] width 41 height 41
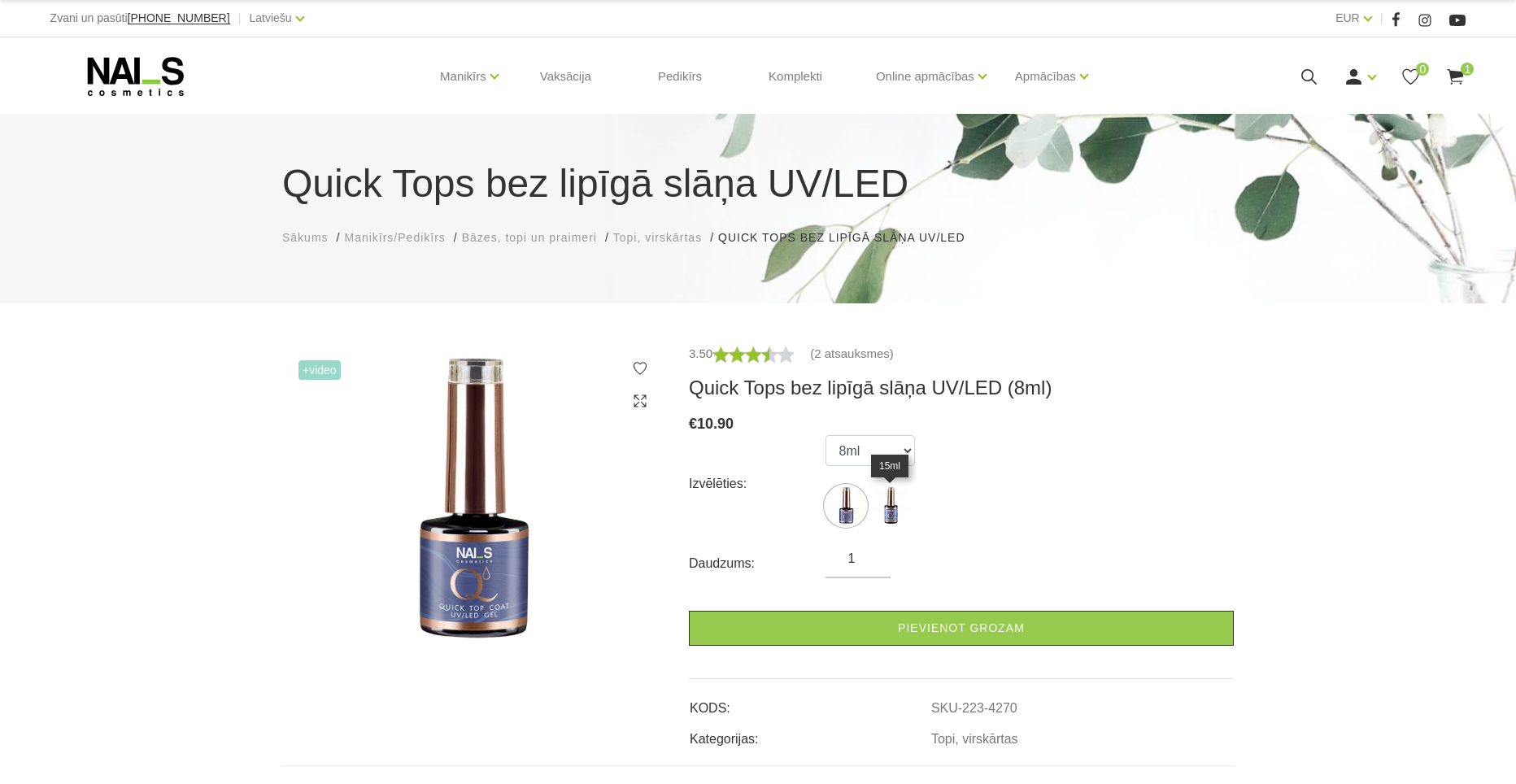
click at [893, 516] on img at bounding box center [891, 506] width 41 height 41
select select "4269"
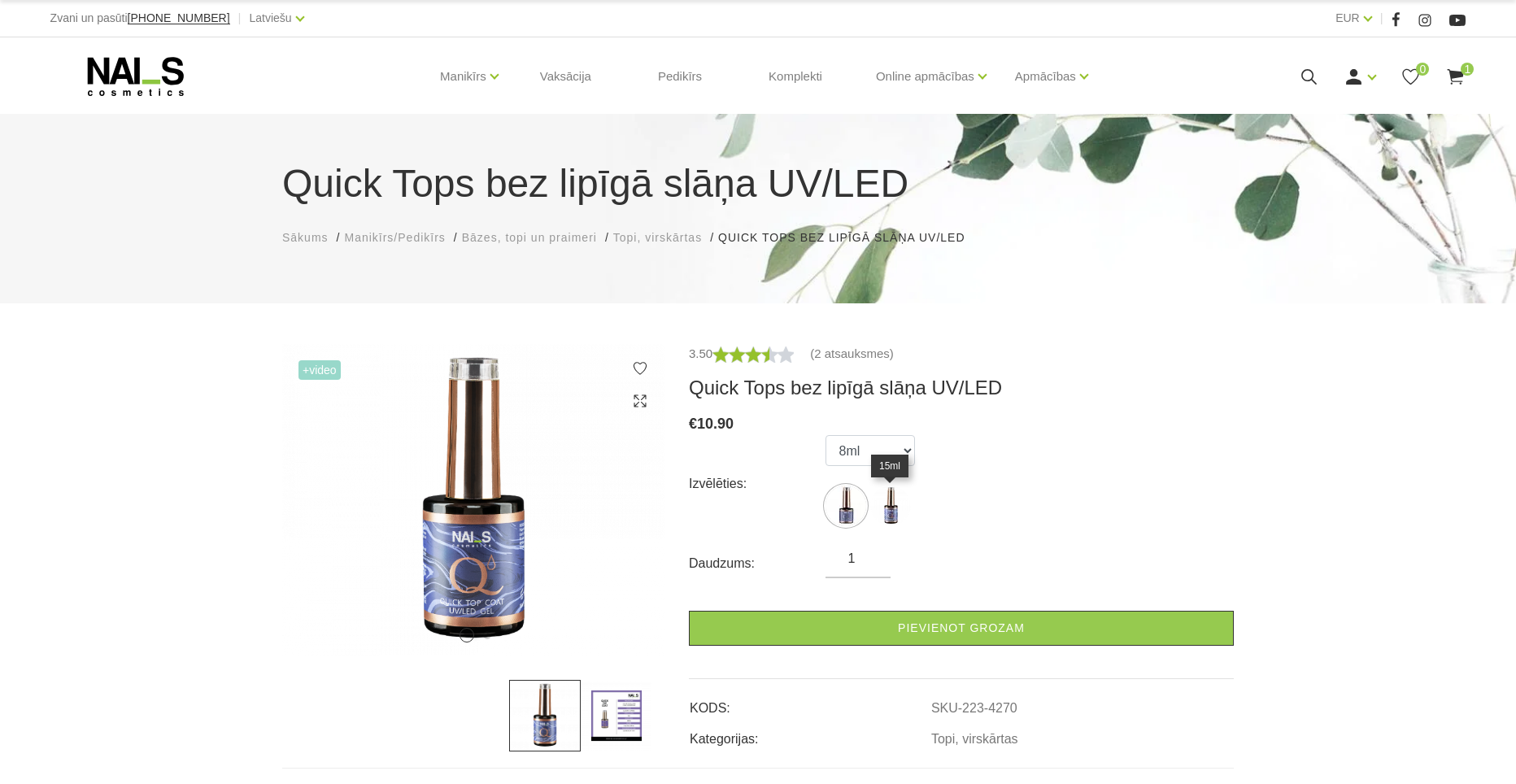
click at [883, 497] on img at bounding box center [891, 506] width 41 height 41
click at [858, 504] on img at bounding box center [846, 506] width 41 height 41
select select "4270"
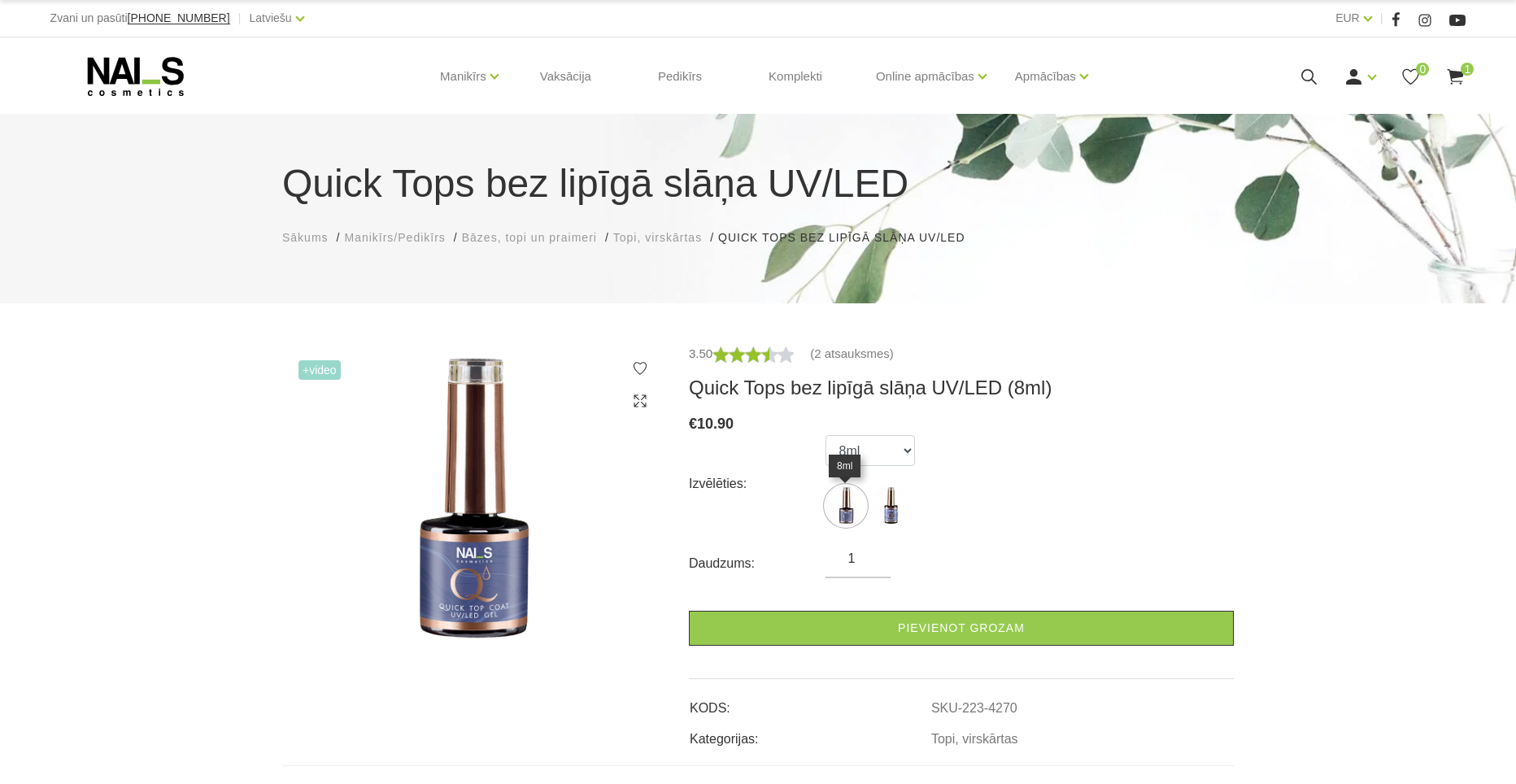
click at [843, 500] on img at bounding box center [846, 506] width 41 height 41
click at [1451, 88] on div "Manikīrs Gēllakas Bāzes, topi un praimeri Gēlu sistēmas Dizaina sistēmas Dažādi…" at bounding box center [758, 77] width 1416 height 78
click at [1452, 71] on use at bounding box center [1455, 77] width 16 height 16
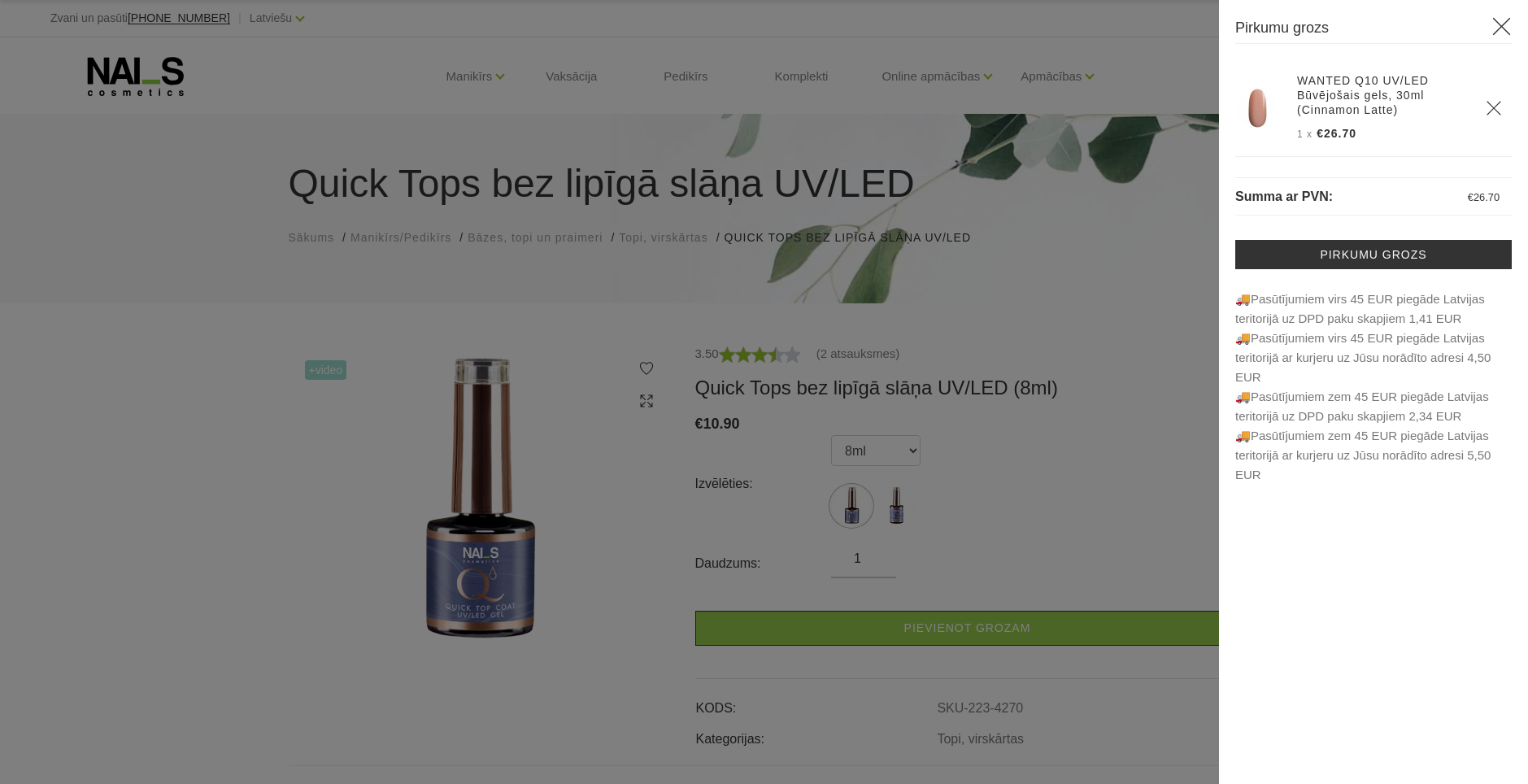
click at [1498, 26] on icon at bounding box center [1502, 26] width 21 height 21
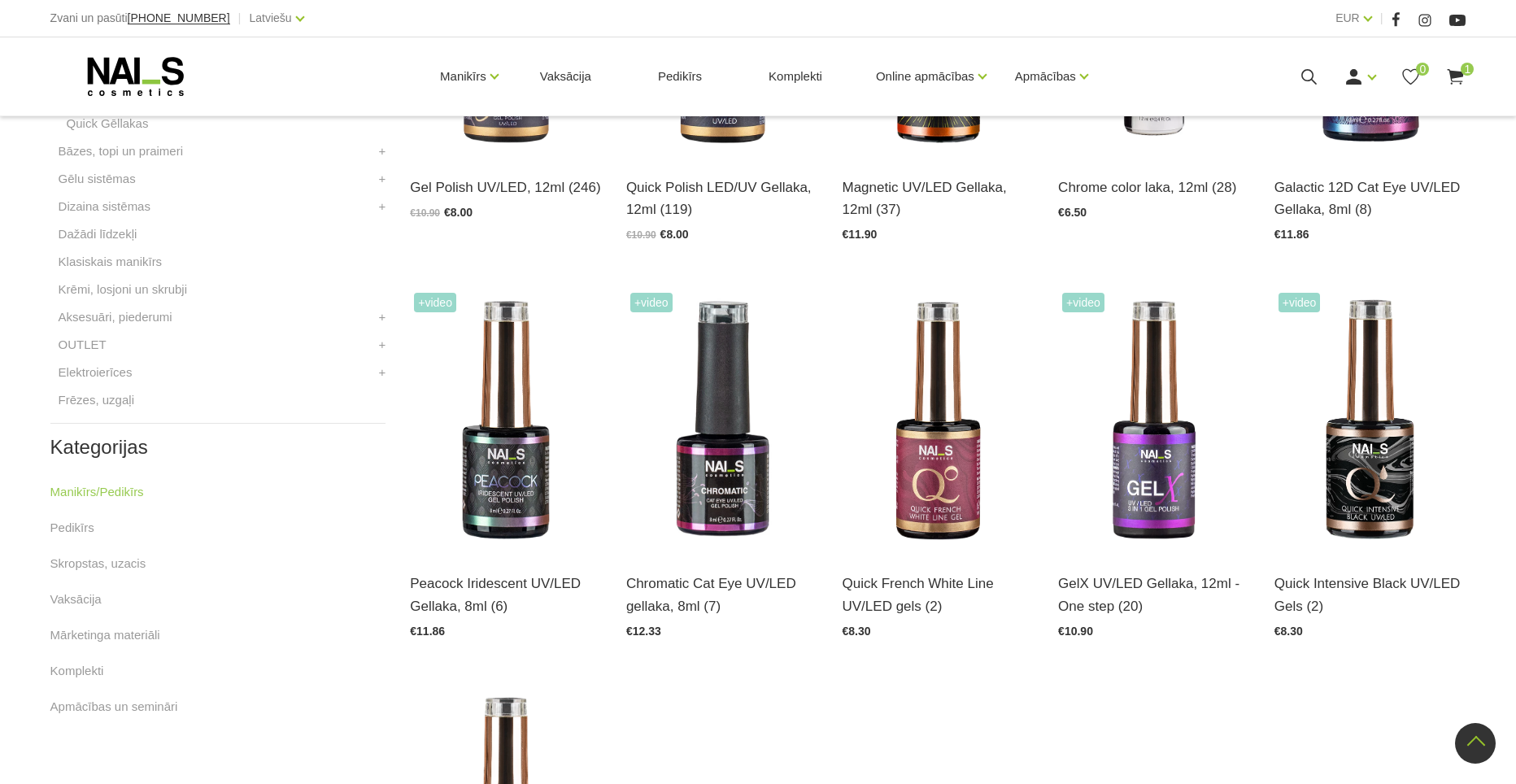
scroll to position [613, 0]
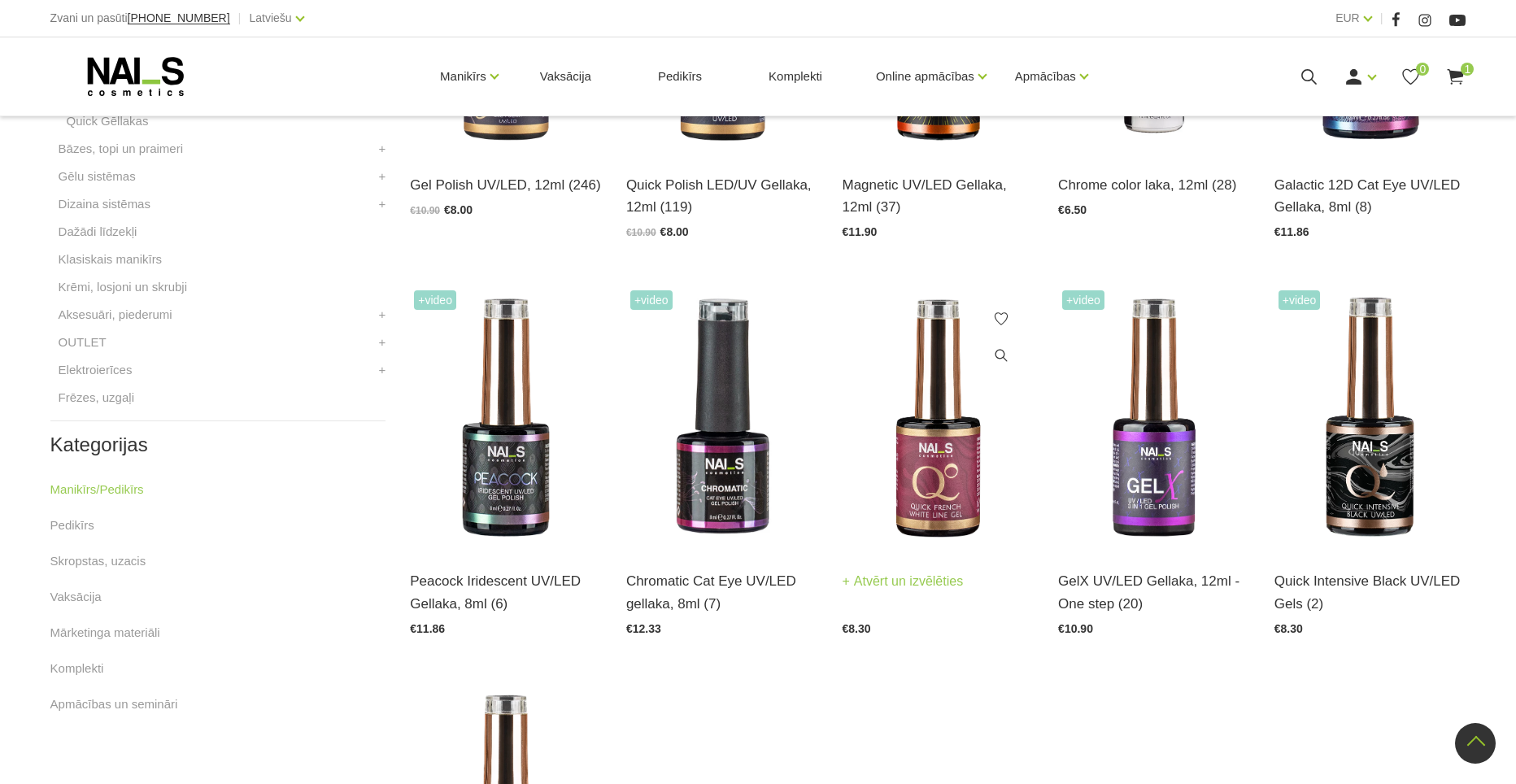
click at [991, 474] on img at bounding box center [939, 418] width 192 height 263
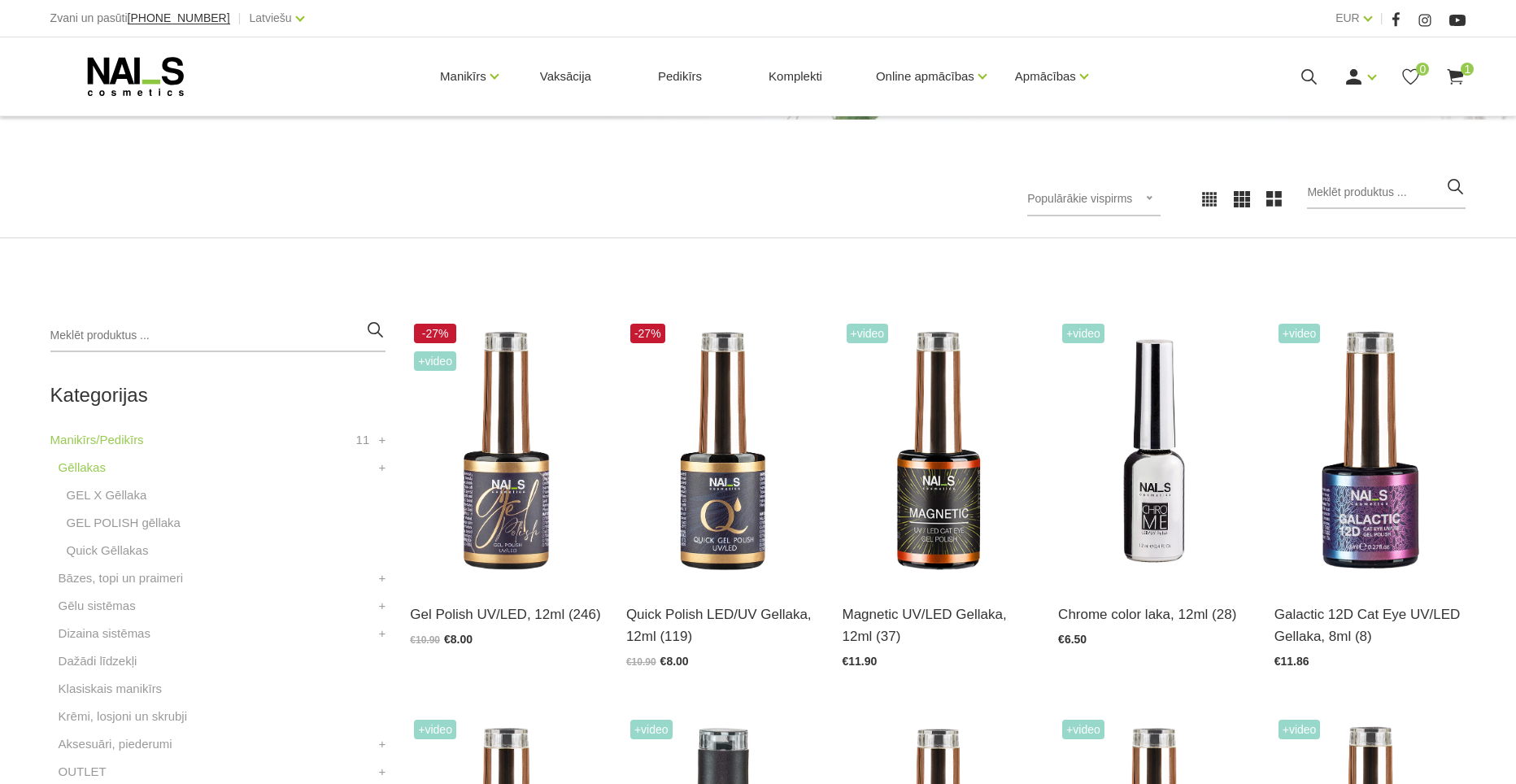
scroll to position [242, 0]
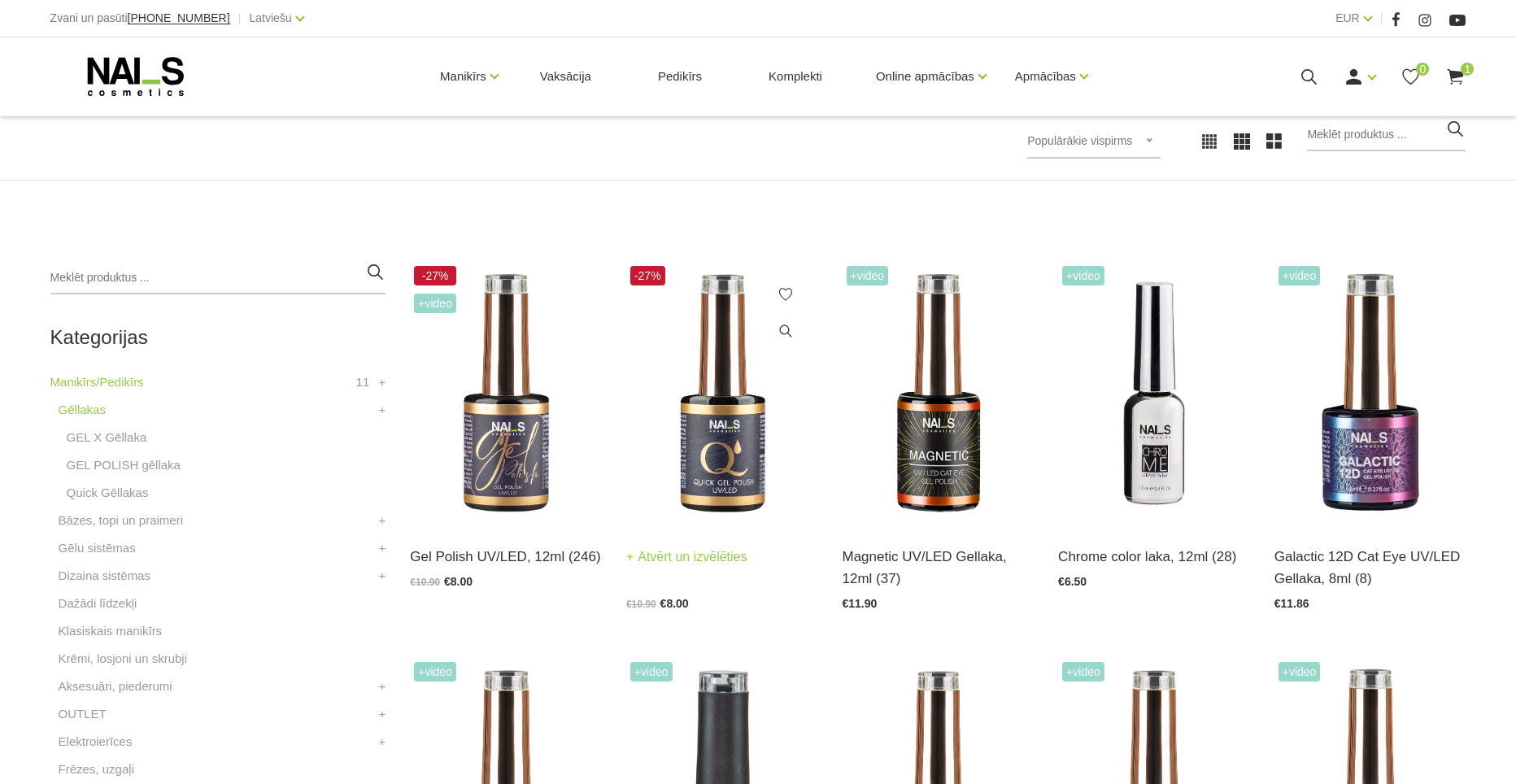
click at [703, 412] on img at bounding box center [723, 394] width 192 height 263
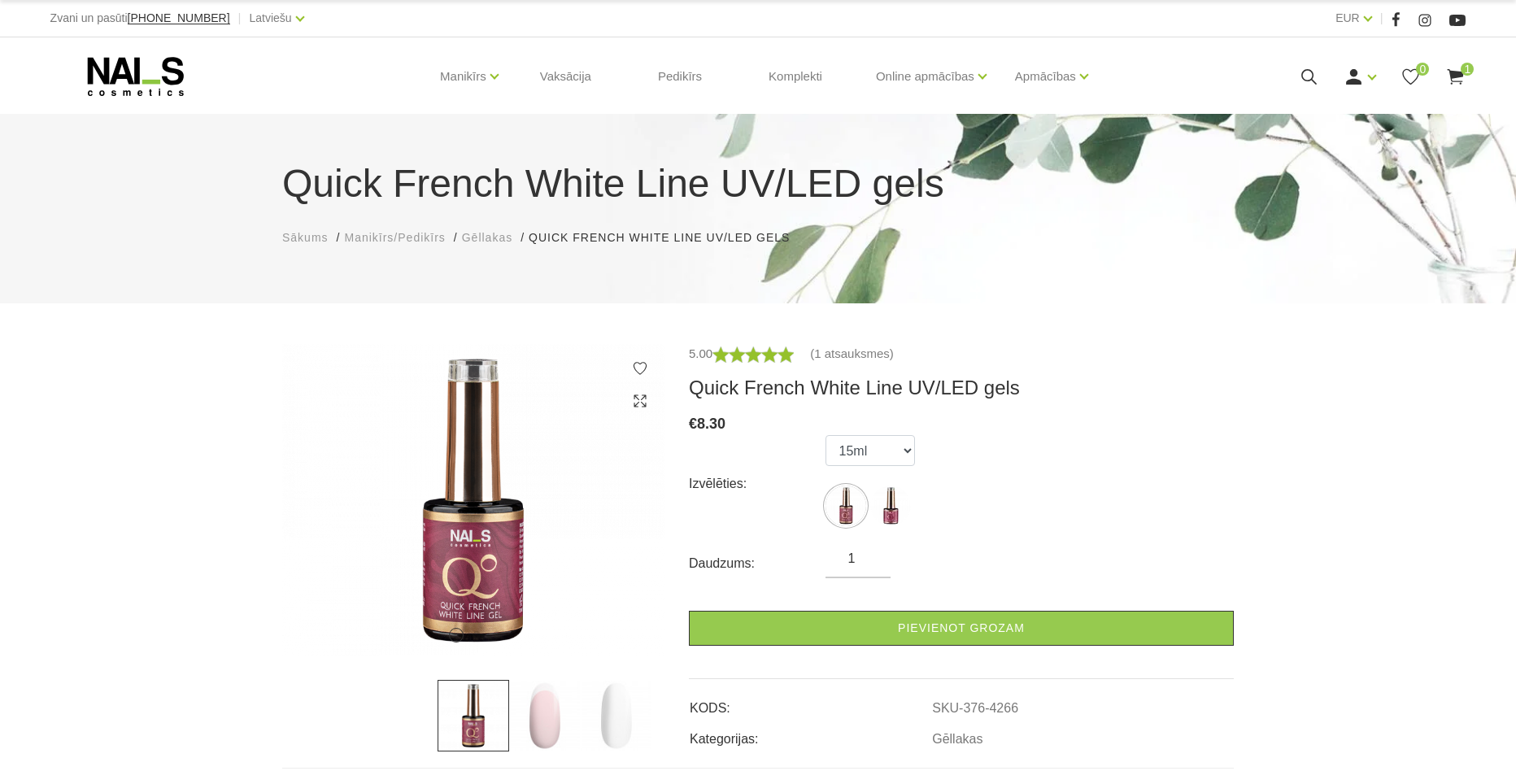
click at [562, 704] on img at bounding box center [544, 715] width 72 height 72
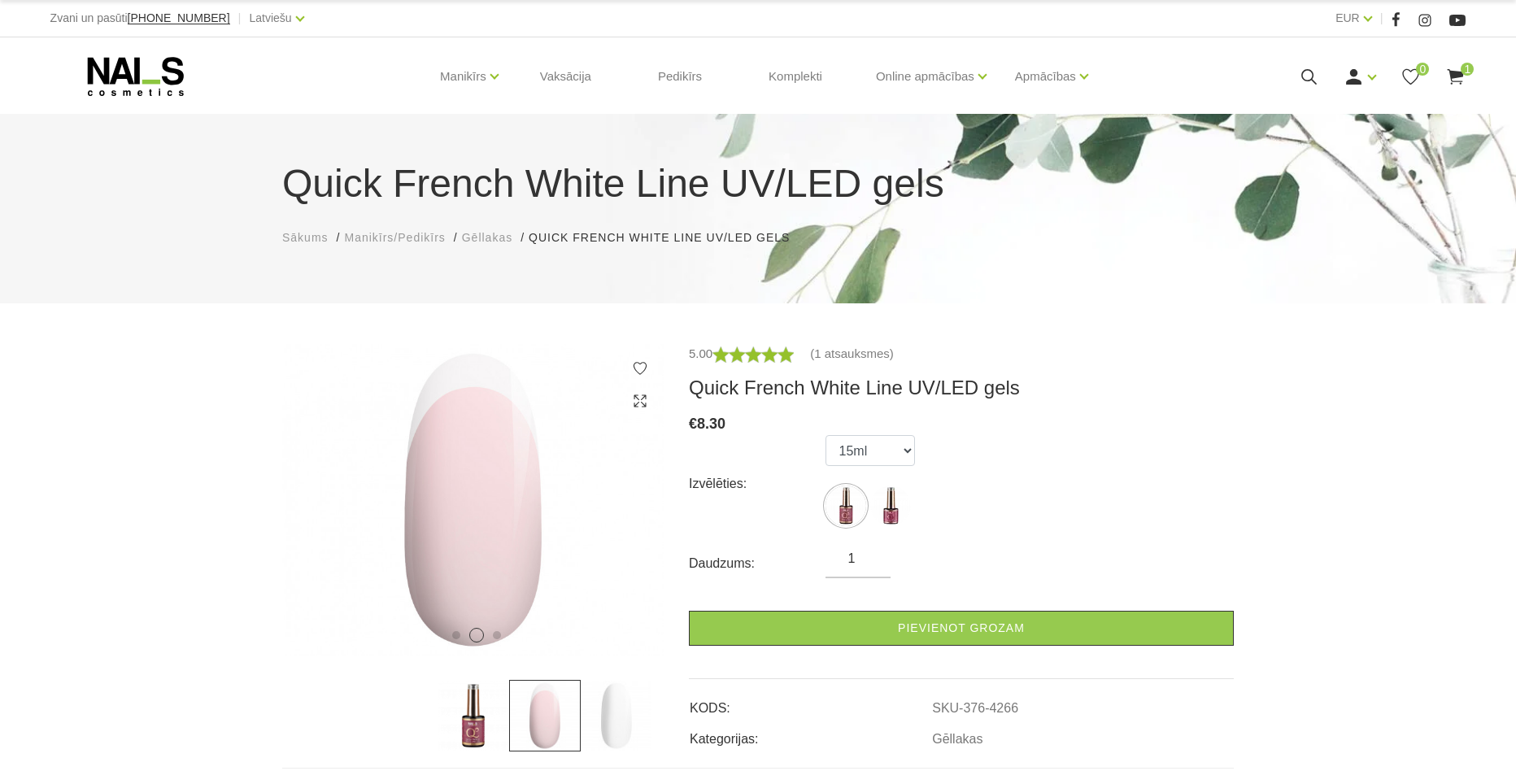
click at [632, 714] on img at bounding box center [616, 715] width 72 height 72
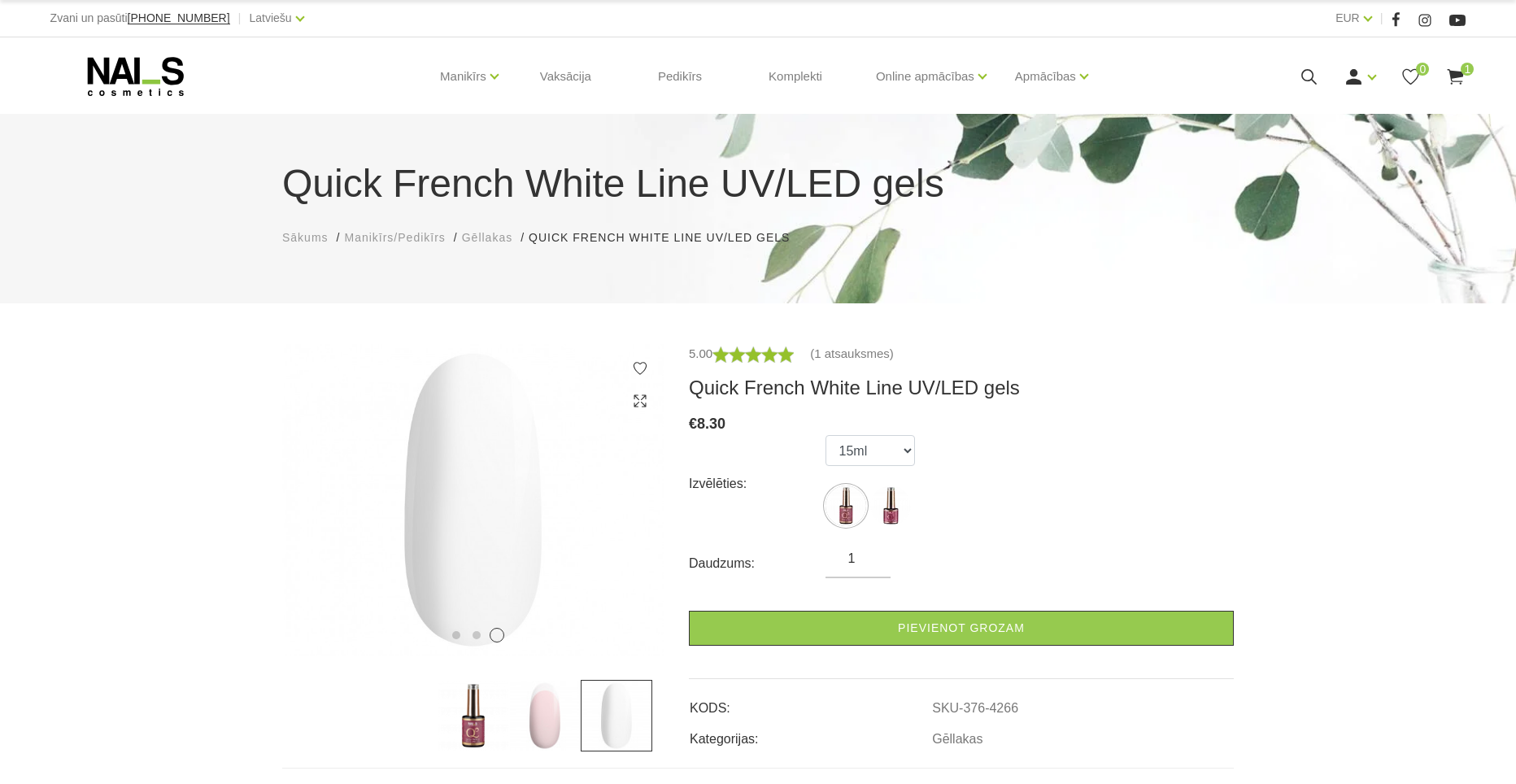
click at [554, 711] on img at bounding box center [544, 715] width 72 height 72
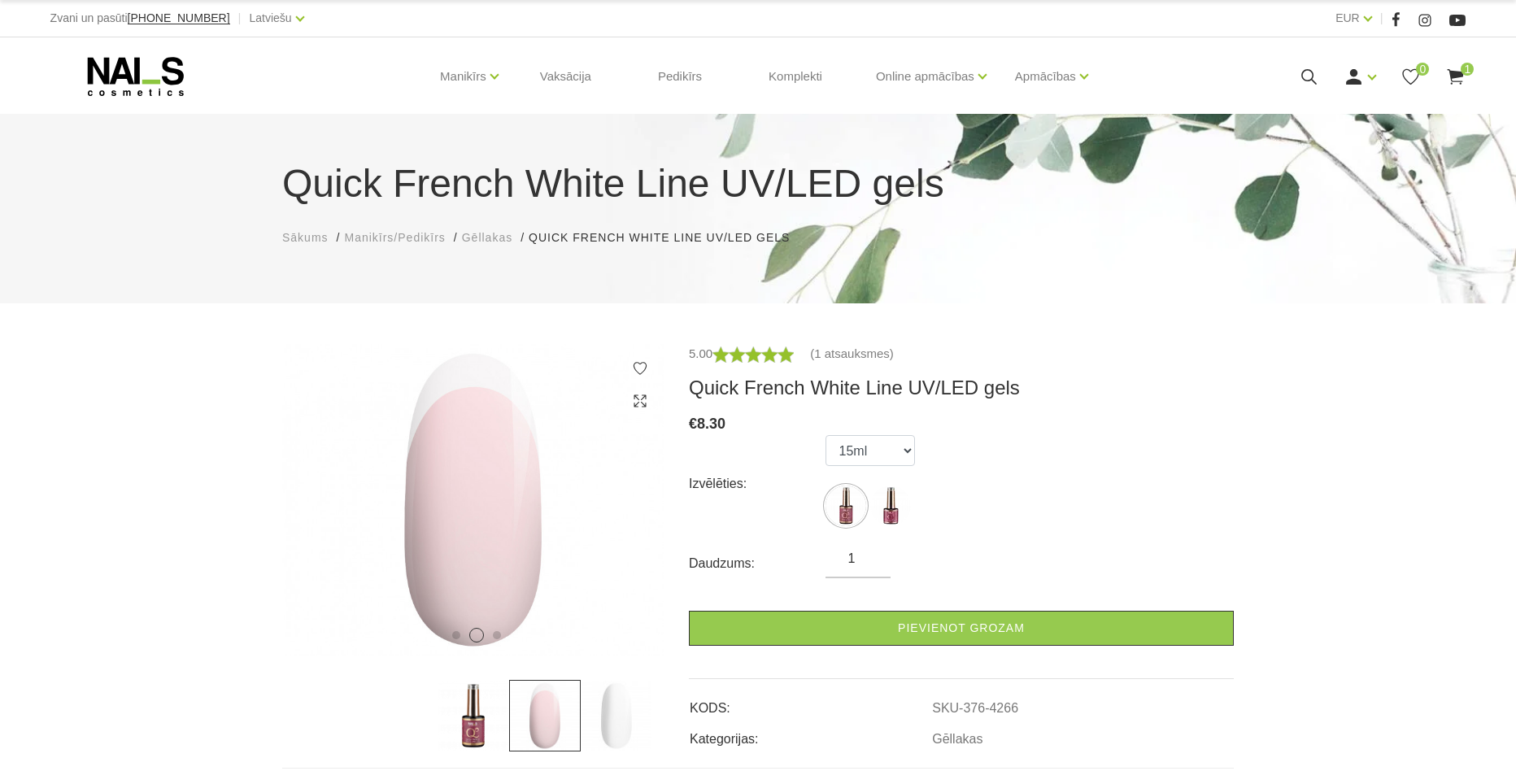
click at [615, 714] on img at bounding box center [616, 715] width 72 height 72
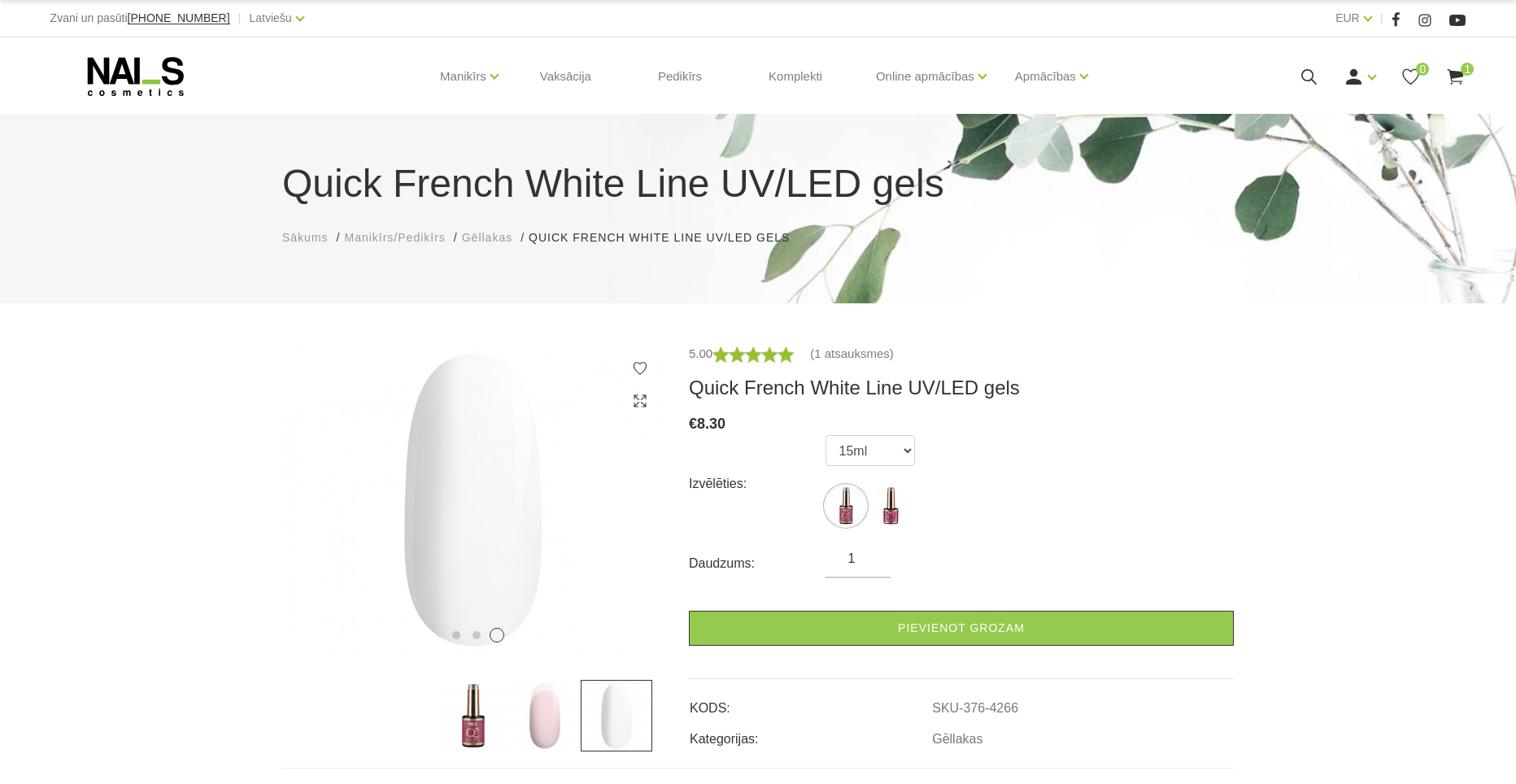
click at [546, 707] on img at bounding box center [544, 715] width 72 height 72
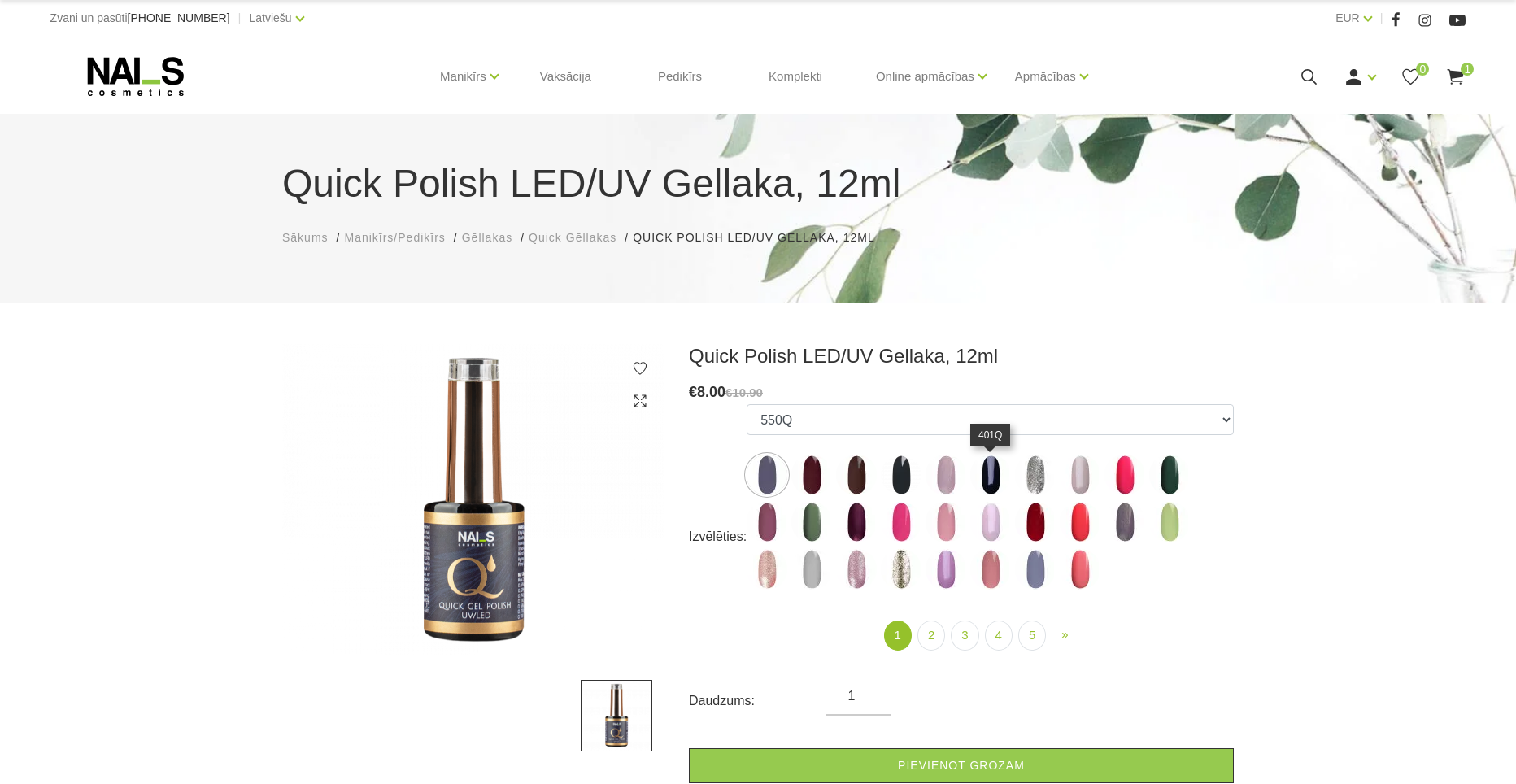
click at [1006, 470] on img at bounding box center [990, 475] width 41 height 41
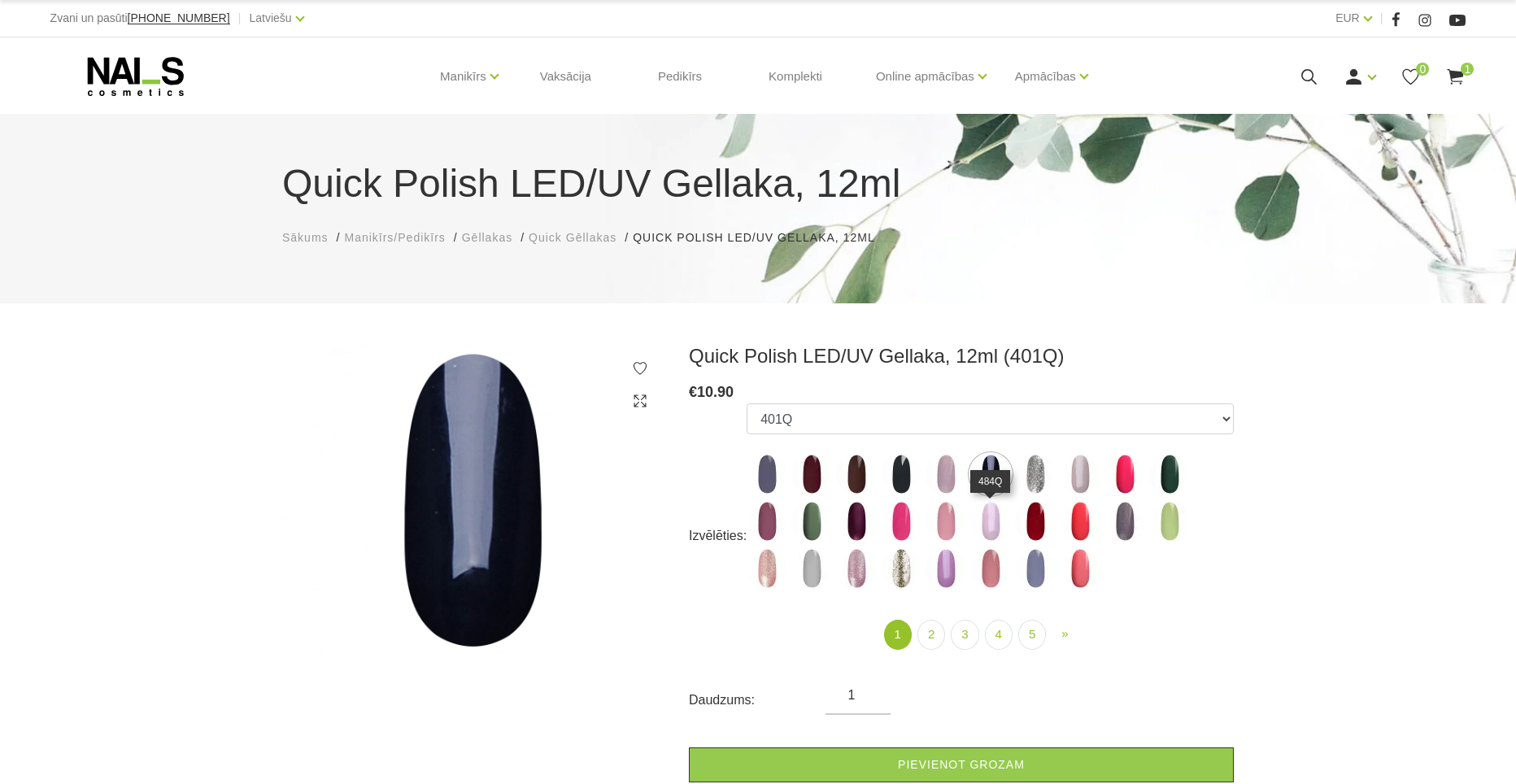
click at [988, 501] on img at bounding box center [990, 522] width 41 height 41
select select "4342"
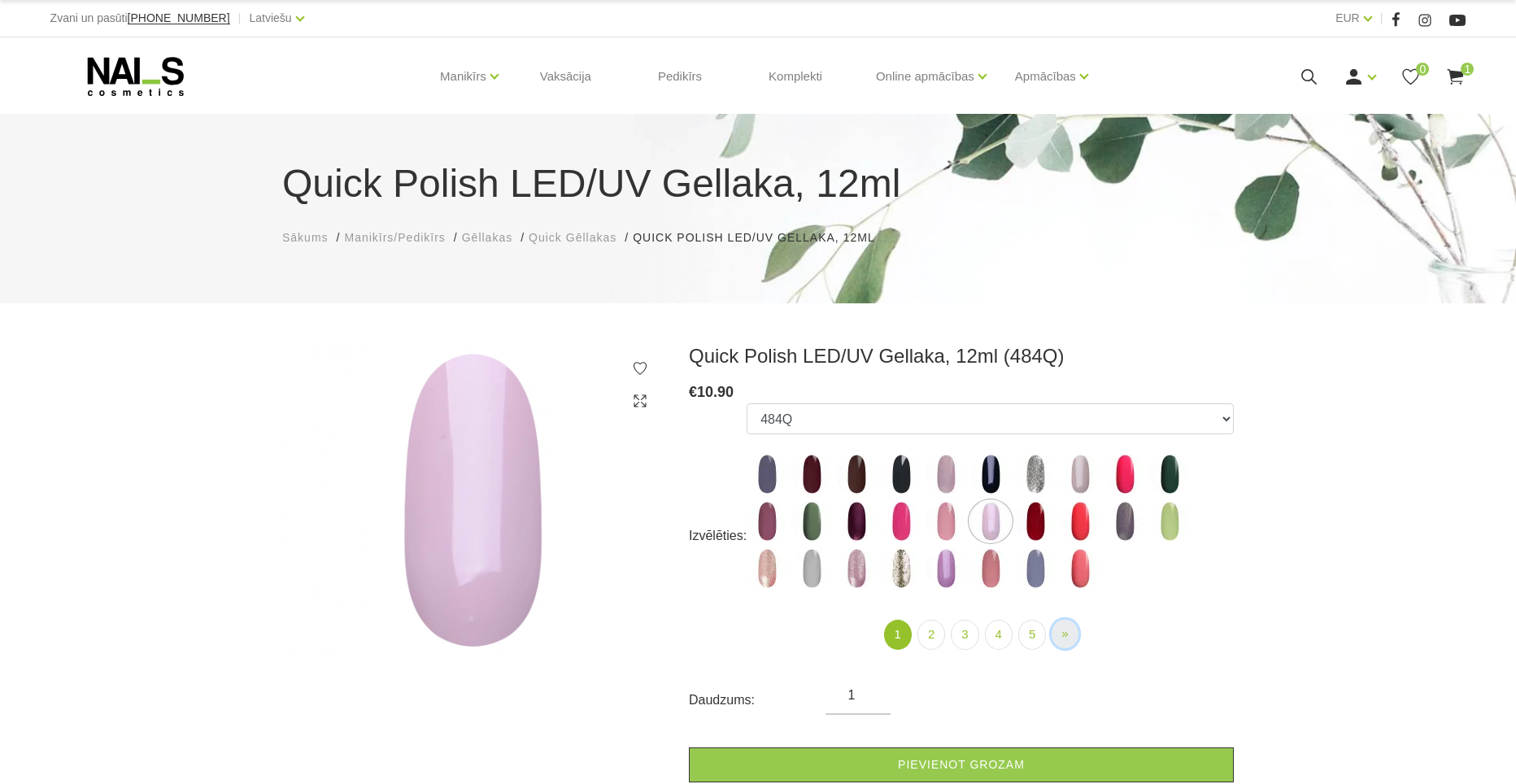
click at [1060, 634] on link "» Next" at bounding box center [1064, 634] width 26 height 28
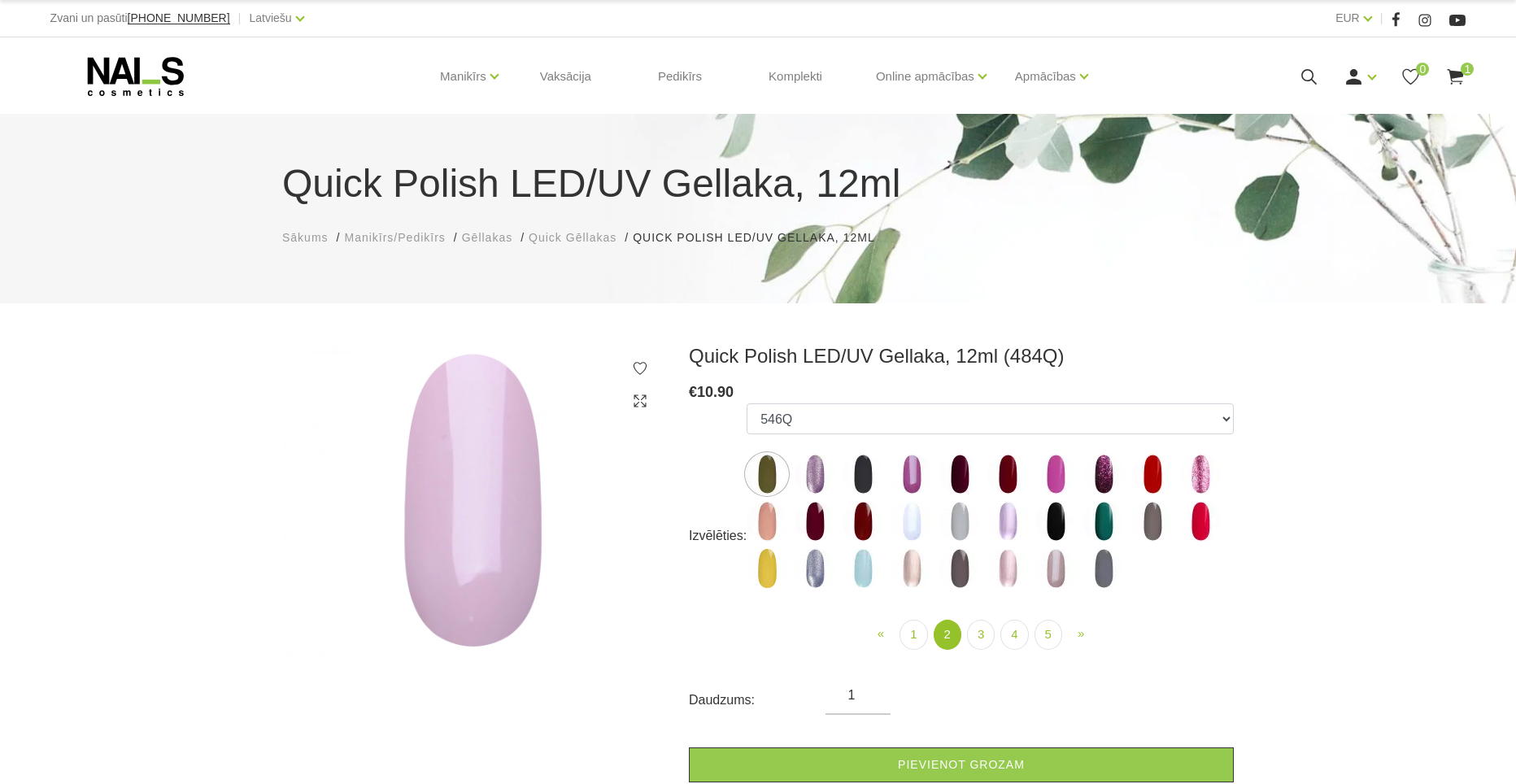
click at [1061, 630] on ul "« Prev 1 2 (current) 3 4 5 » Next" at bounding box center [990, 635] width 487 height 30
click at [863, 565] on img at bounding box center [863, 568] width 41 height 41
select select "4407"
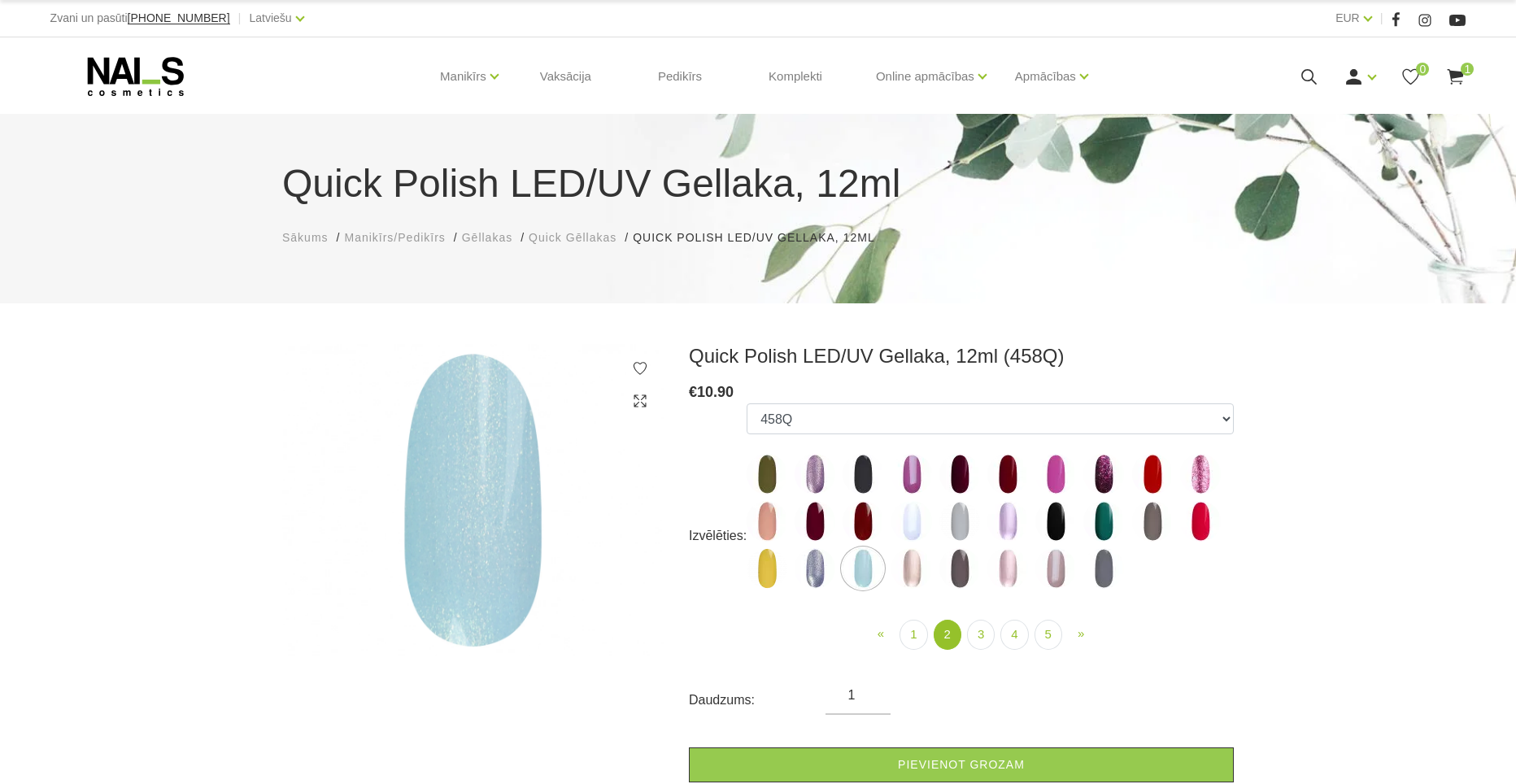
click at [863, 565] on img at bounding box center [863, 568] width 41 height 41
click at [971, 634] on link "3" at bounding box center [981, 635] width 28 height 30
click at [1013, 635] on link "4" at bounding box center [1015, 635] width 28 height 30
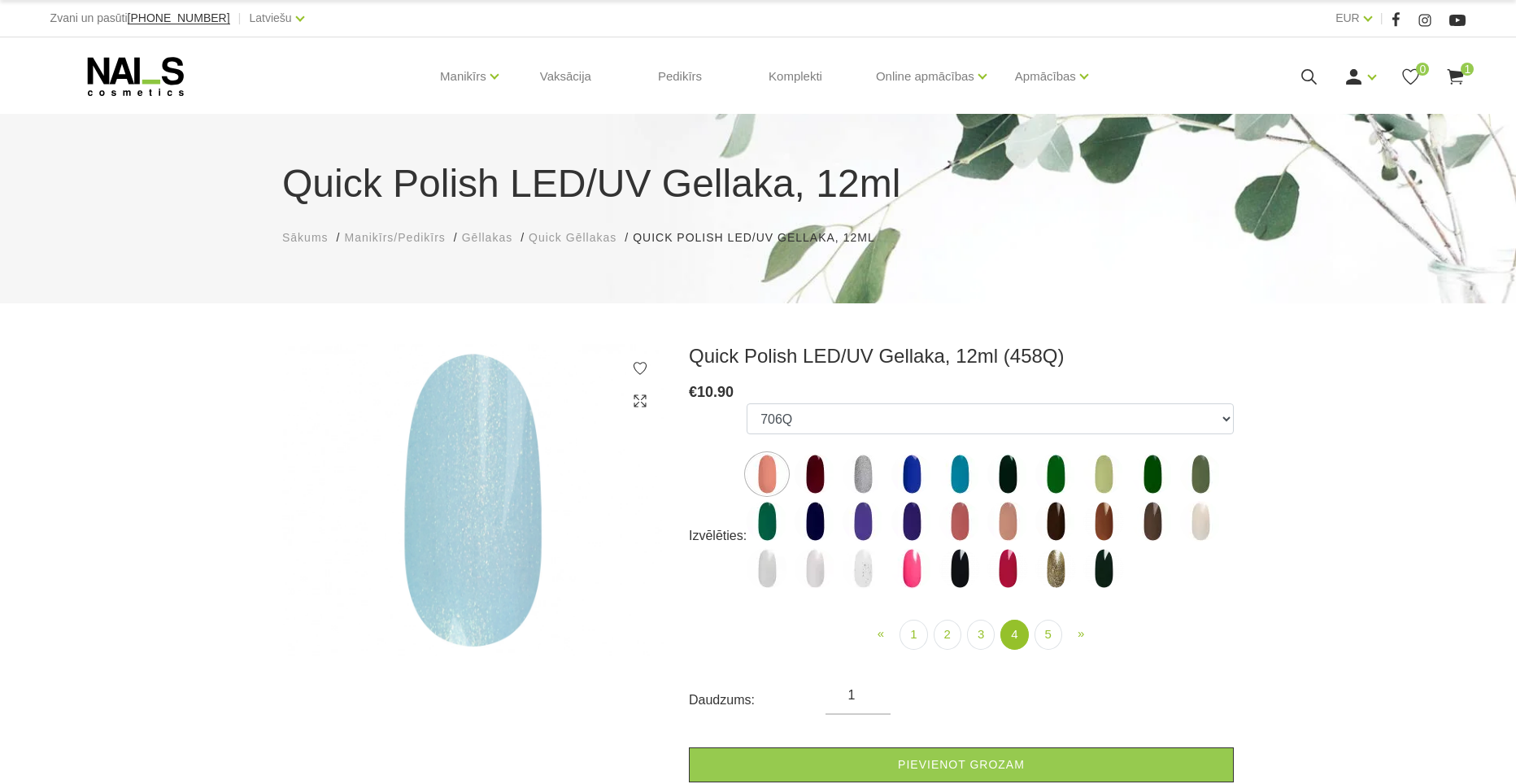
click at [1053, 638] on form "Izvēlēties: 550Q 551Q 807Q 813Q 462Q 401Q 443Q 445Q 569Q 560Q 552Q 568Q 510Q 41…" at bounding box center [962, 593] width 545 height 379
click at [1059, 641] on link "5" at bounding box center [1048, 635] width 28 height 30
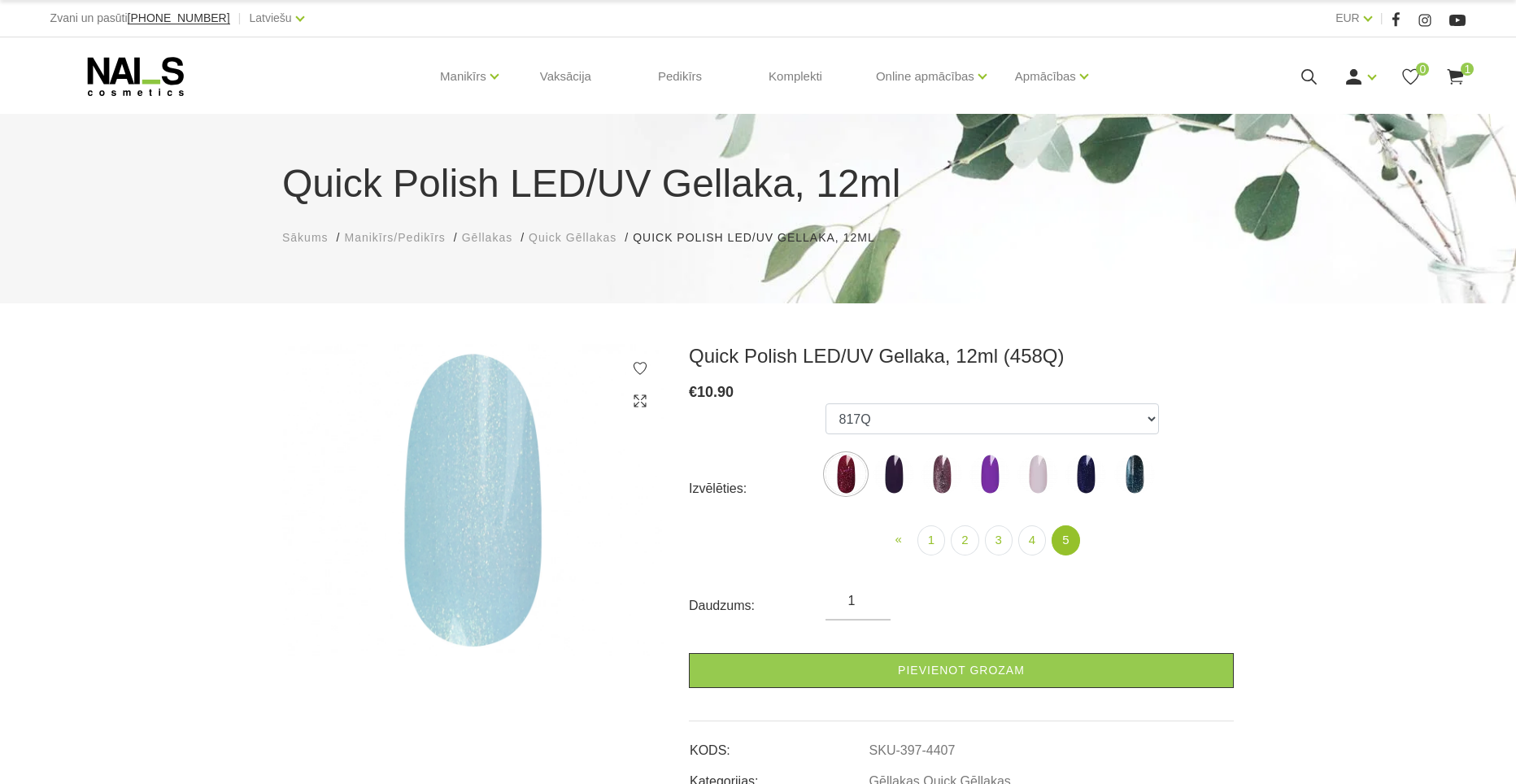
click at [1127, 476] on img at bounding box center [1135, 474] width 41 height 41
select select "6327"
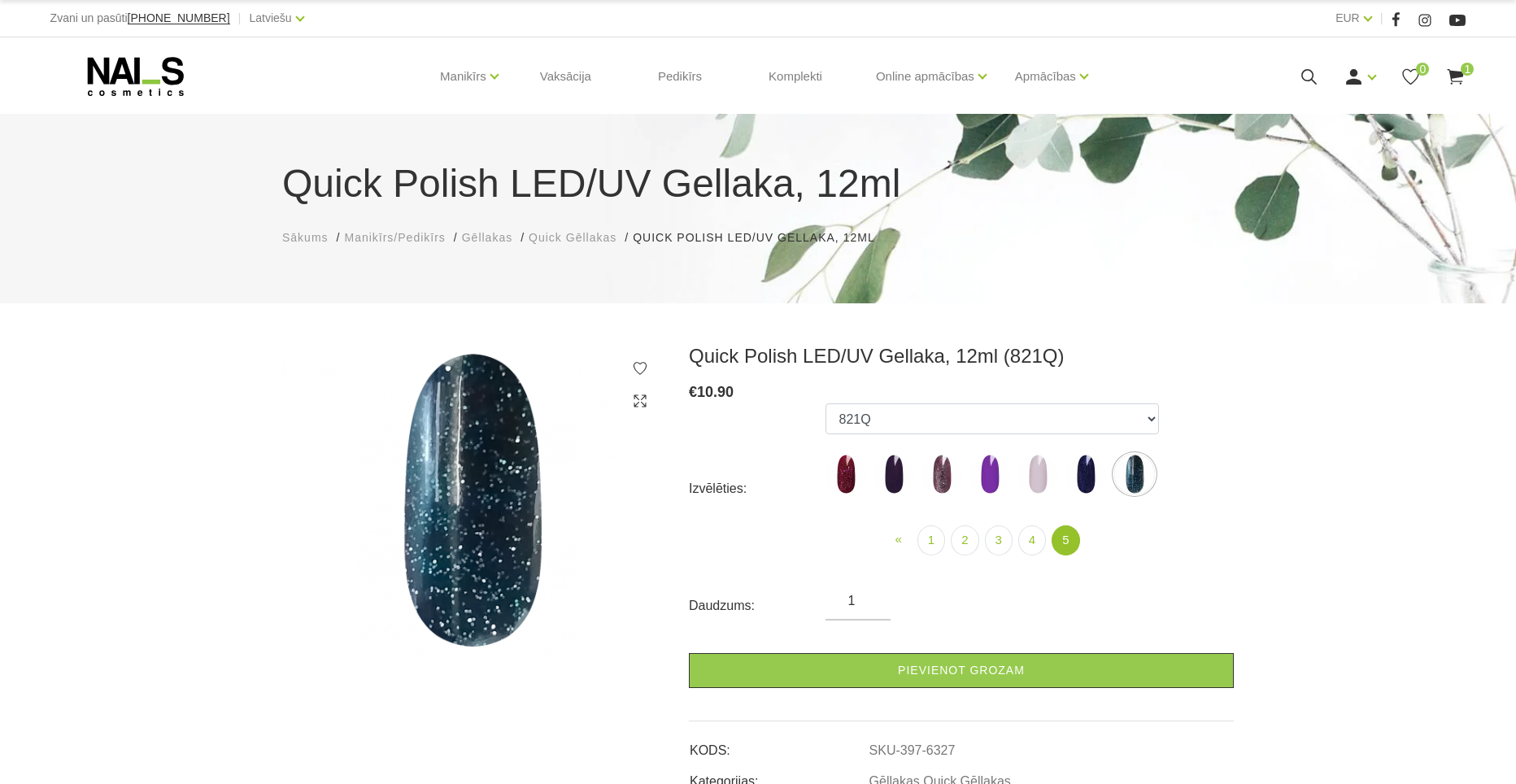
click at [1061, 477] on ul "550Q 551Q 807Q 813Q 462Q 401Q 443Q 445Q 569Q 560Q 552Q 568Q 510Q 413Q 529Q 484Q…" at bounding box center [991, 452] width 333 height 98
click at [1016, 471] on ul "550Q 551Q 807Q 813Q 462Q 401Q 443Q 445Q 569Q 560Q 552Q 568Q 510Q 413Q 529Q 484Q…" at bounding box center [991, 452] width 333 height 98
click at [778, 70] on link "Komplekti" at bounding box center [794, 77] width 79 height 78
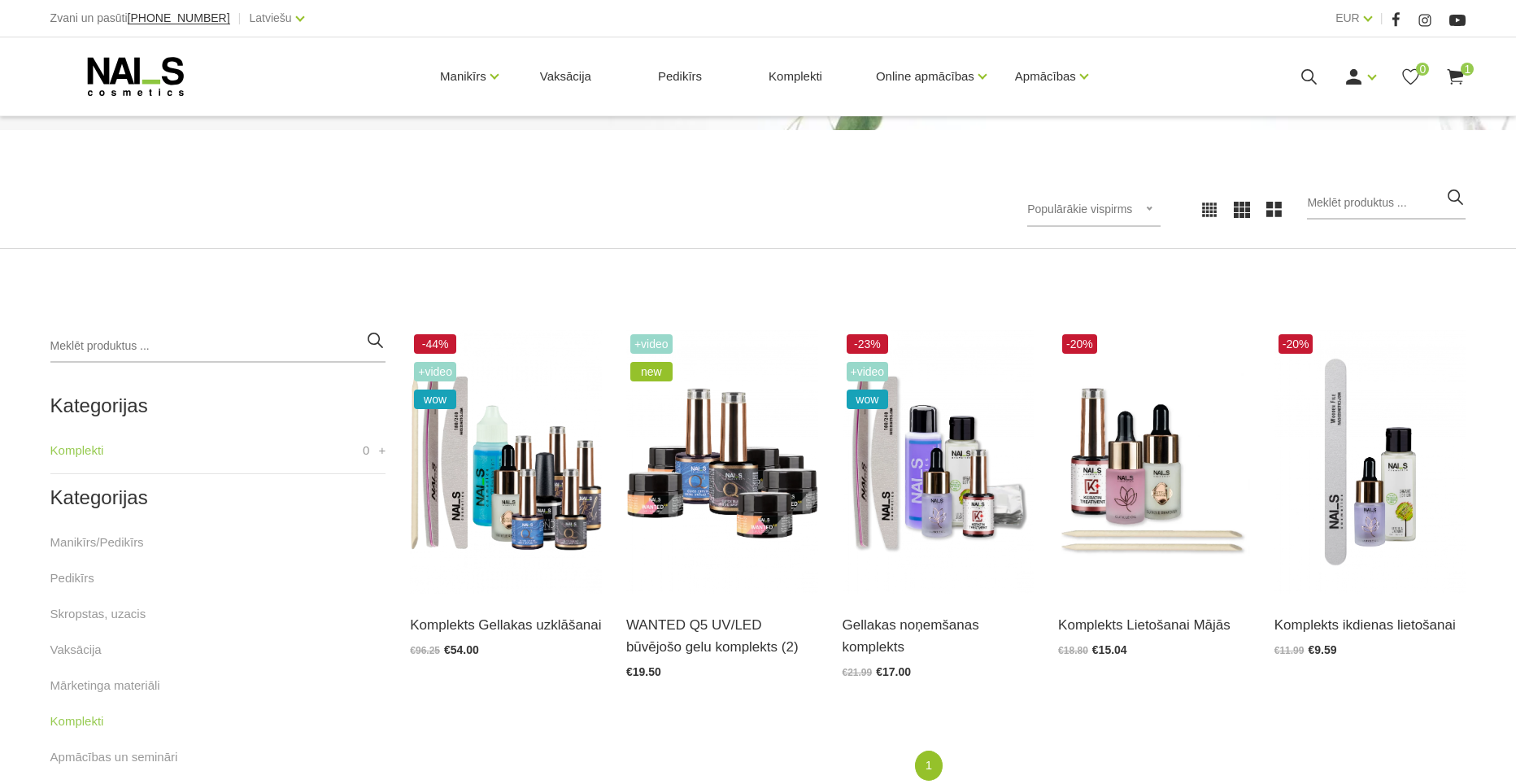
scroll to position [171, 0]
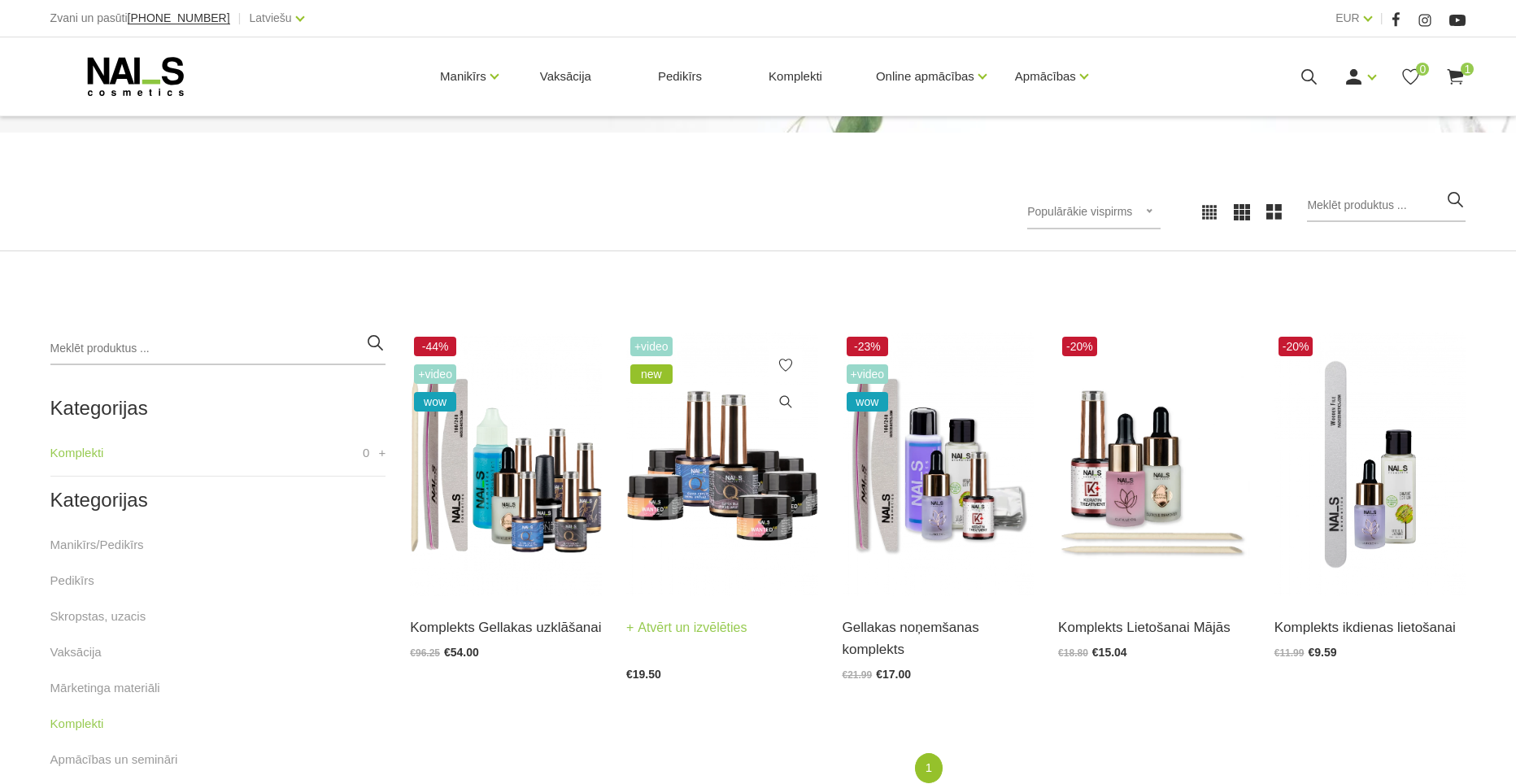
click at [699, 448] on img at bounding box center [723, 464] width 192 height 263
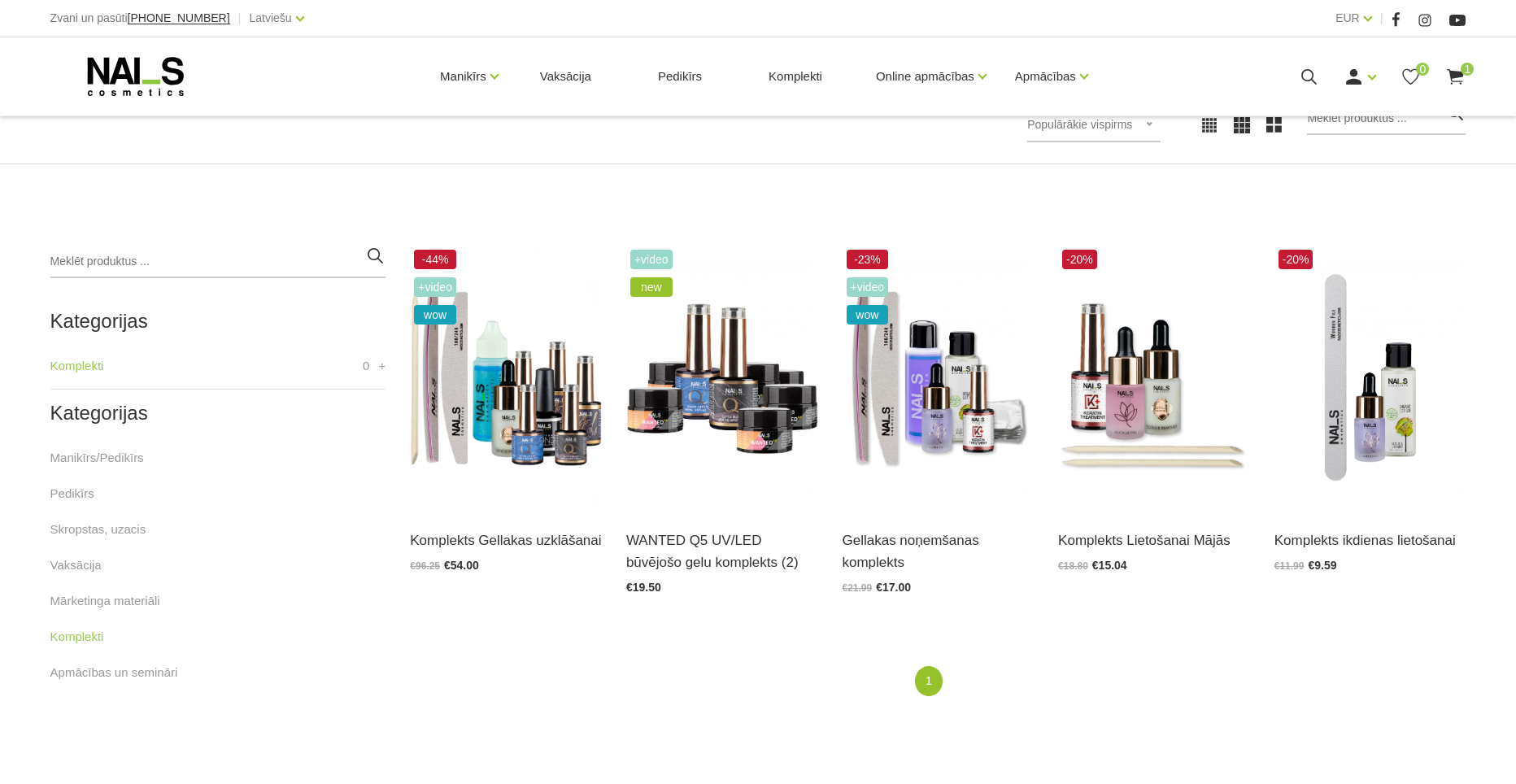
scroll to position [301, 0]
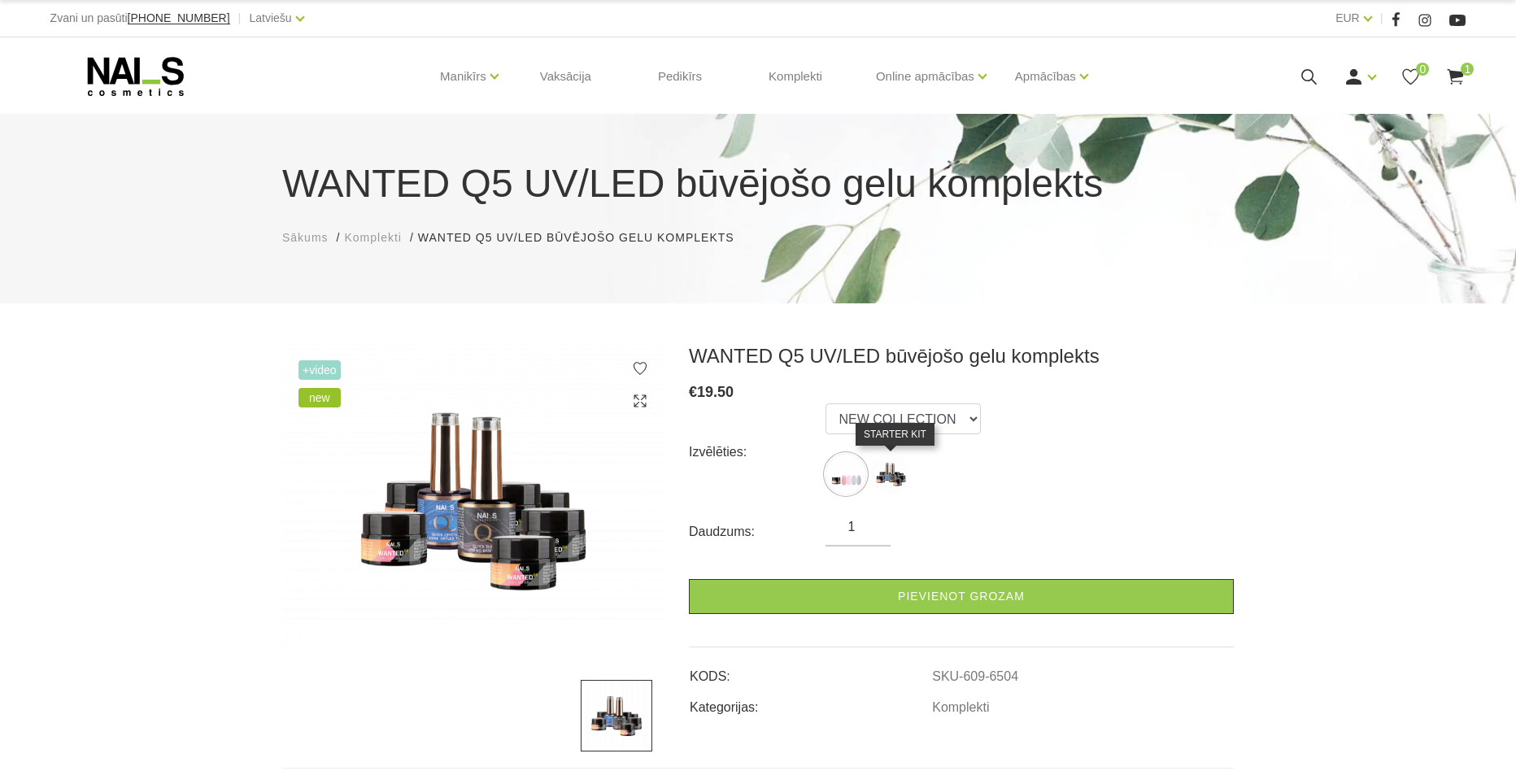
click at [893, 477] on img at bounding box center [891, 474] width 41 height 41
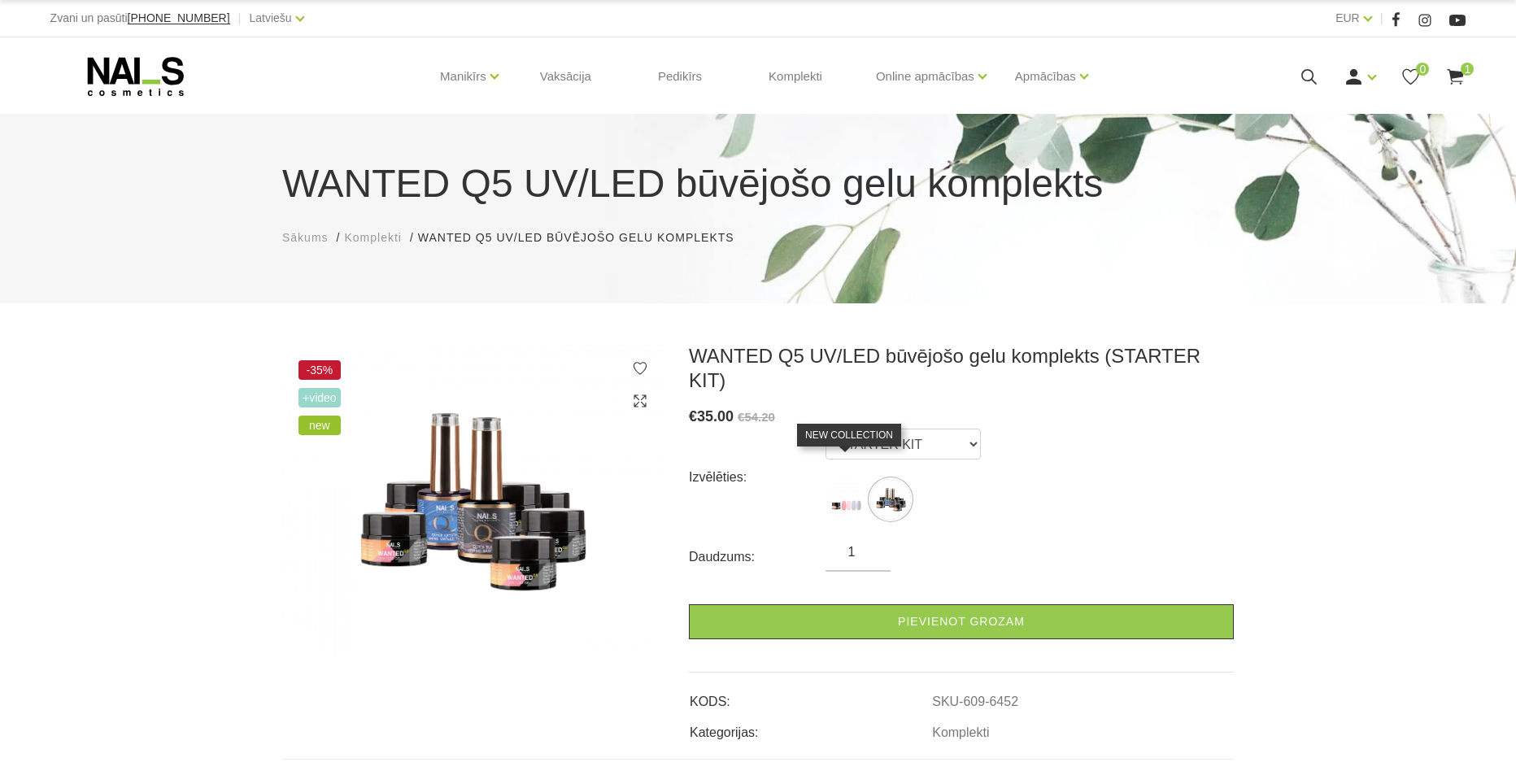
click at [860, 479] on img at bounding box center [846, 499] width 41 height 41
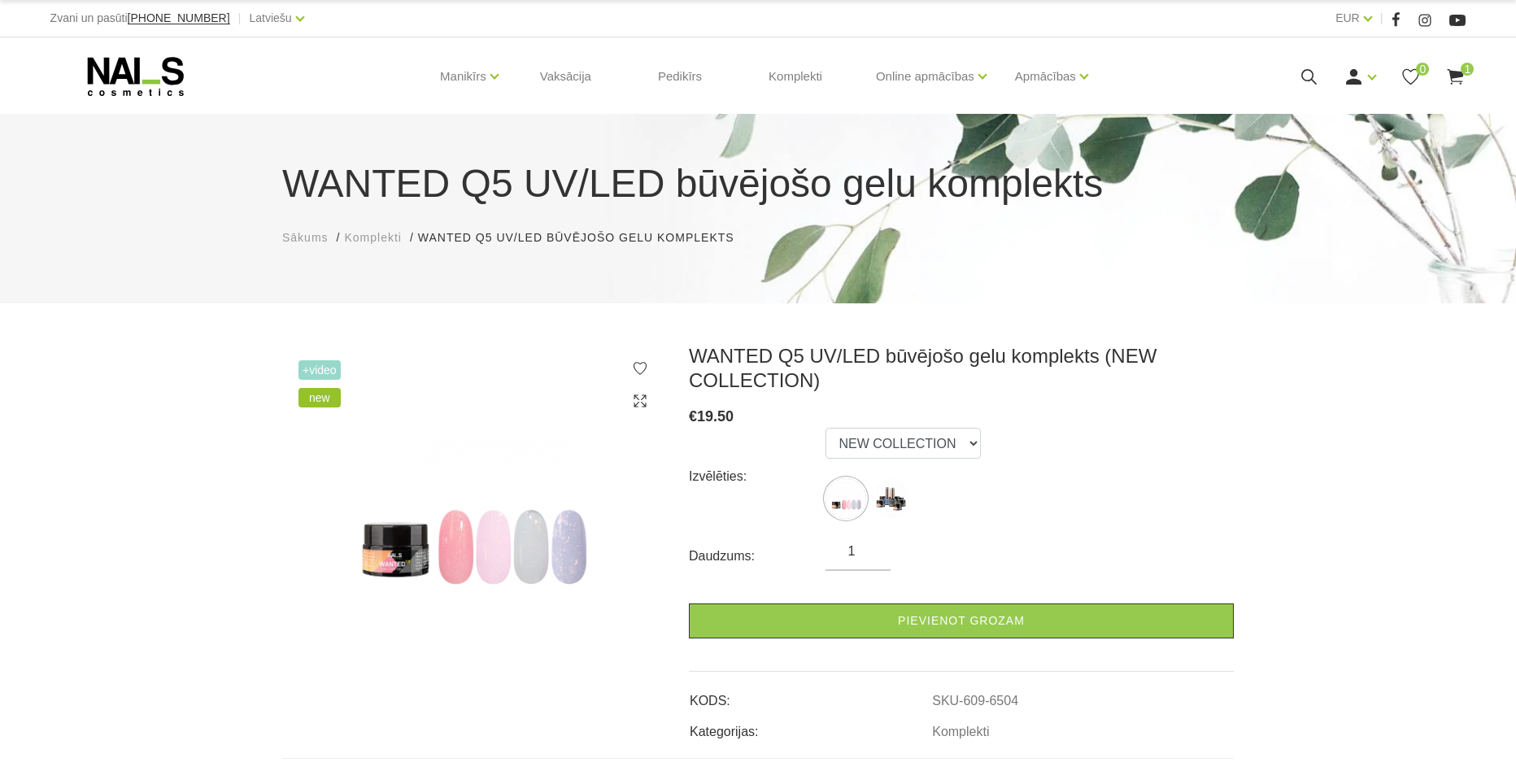
click at [900, 478] on label at bounding box center [891, 498] width 41 height 41
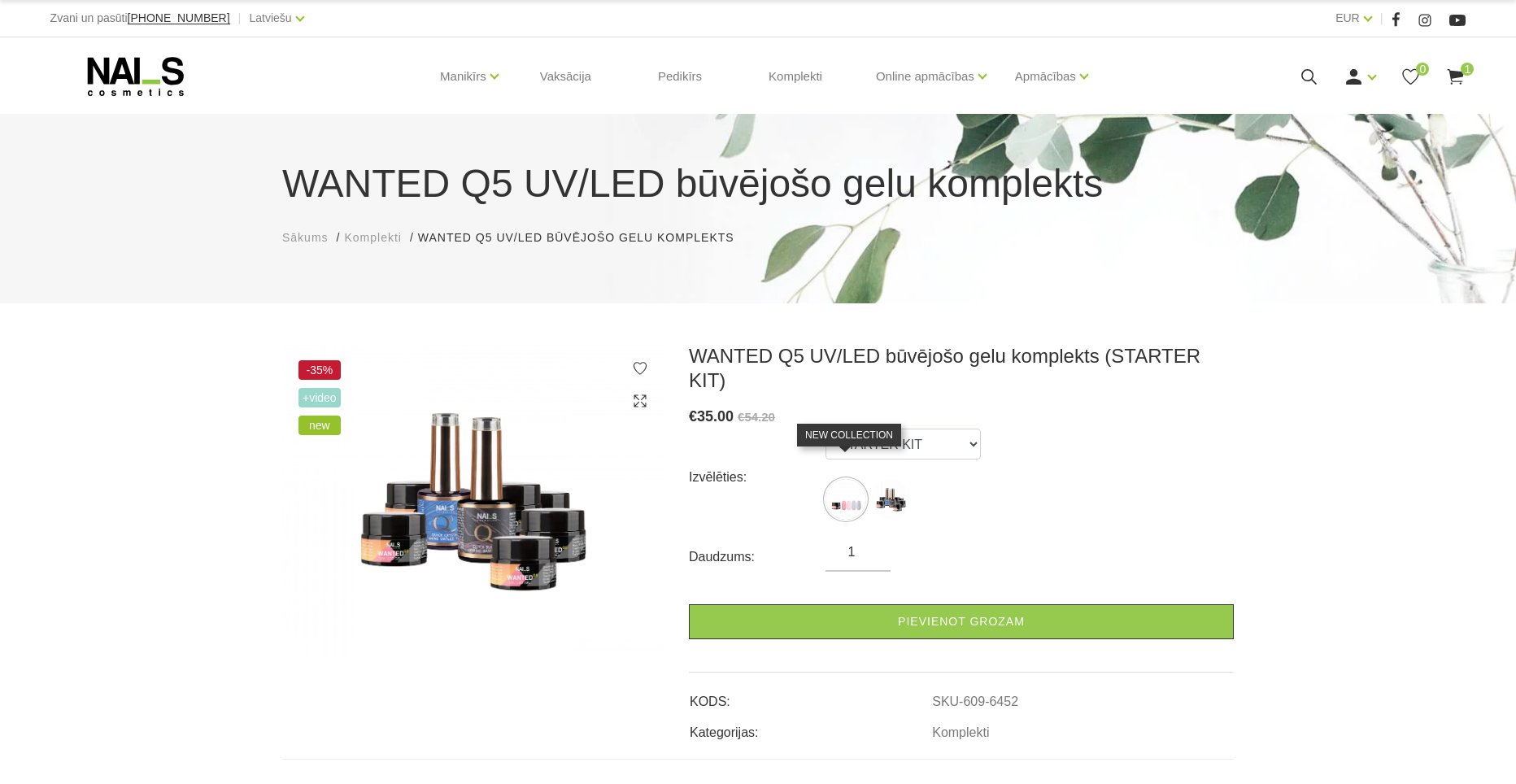
click at [851, 479] on img at bounding box center [846, 499] width 41 height 41
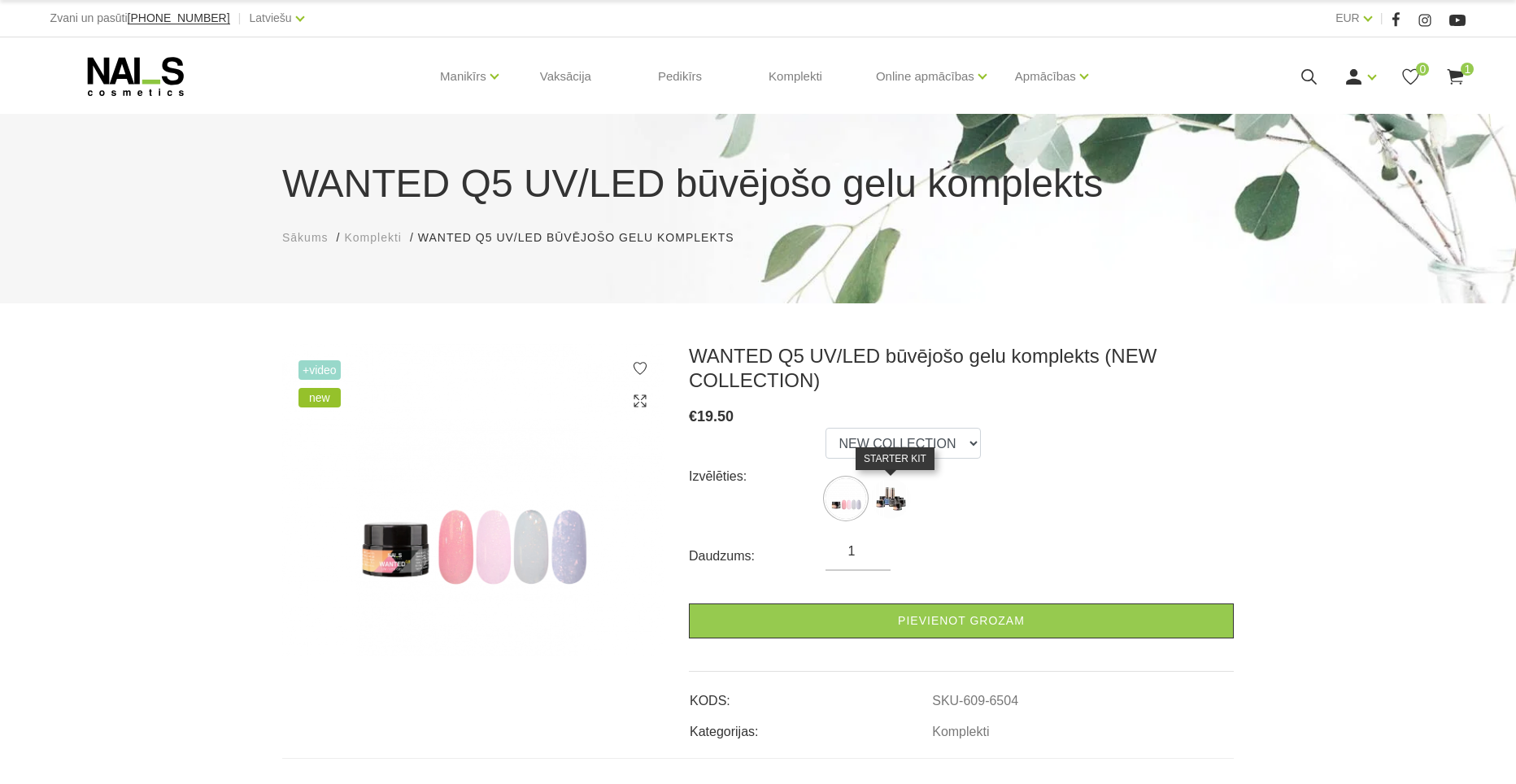
click at [890, 506] on img at bounding box center [891, 498] width 41 height 41
select select "6452"
